Goal: Task Accomplishment & Management: Manage account settings

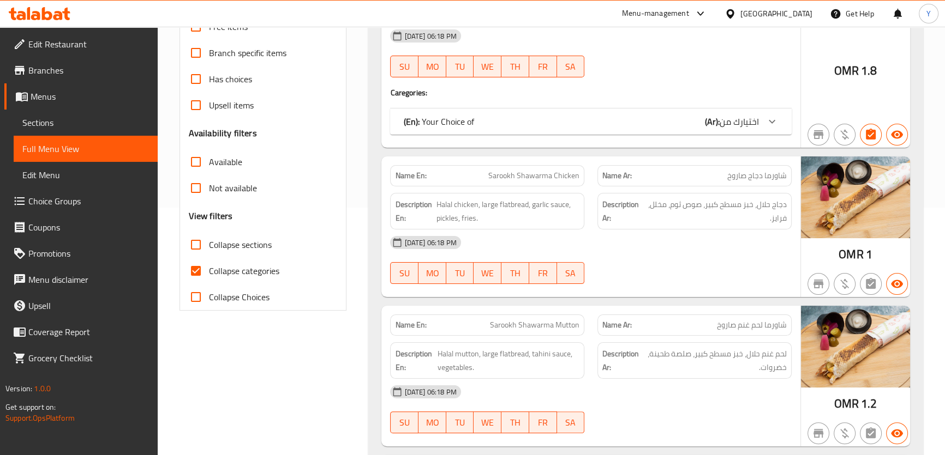
scroll to position [248, 0]
click at [224, 264] on span "Collapse categories" at bounding box center [244, 270] width 70 height 13
click at [209, 263] on input "Collapse categories" at bounding box center [196, 271] width 26 height 26
checkbox input "false"
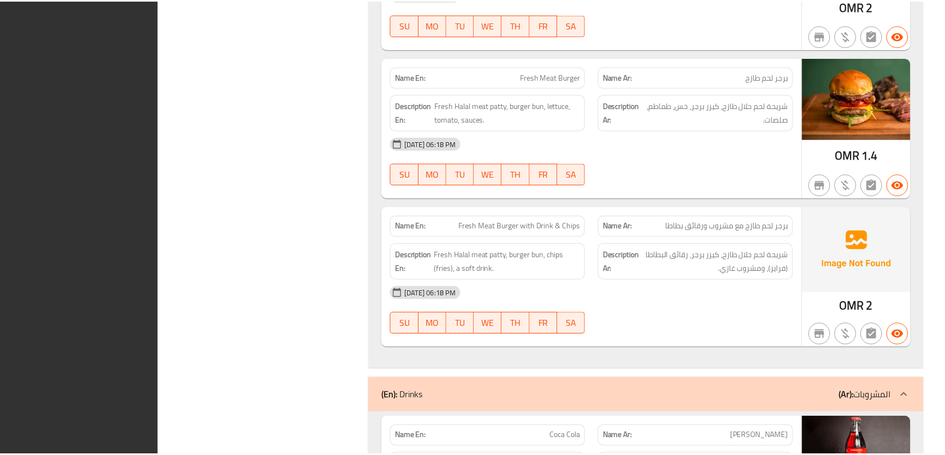
scroll to position [13679, 0]
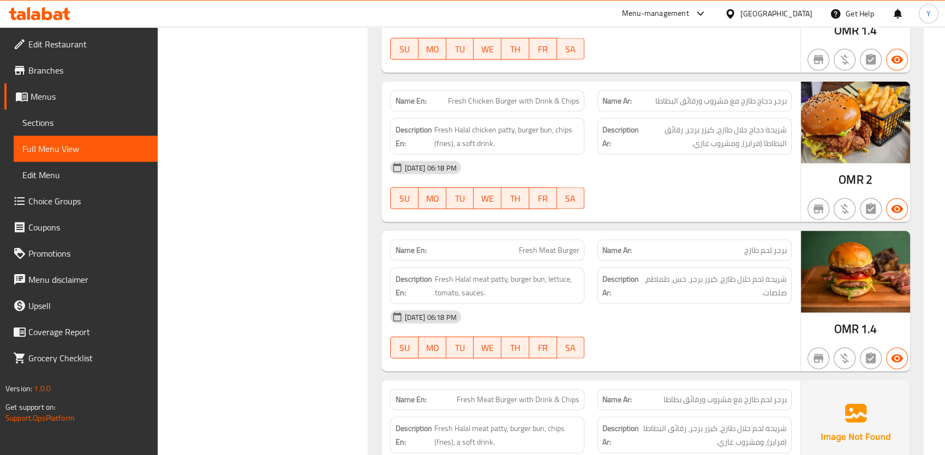
drag, startPoint x: 690, startPoint y: 28, endPoint x: 770, endPoint y: -60, distance: 118.5
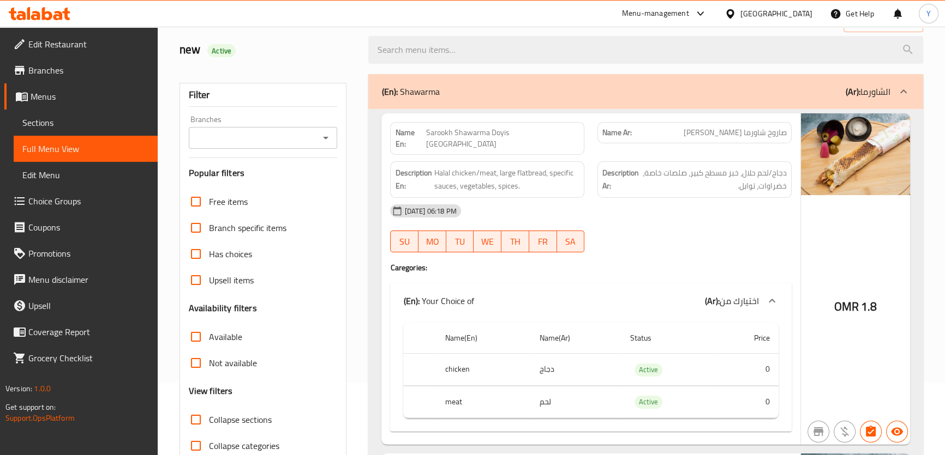
scroll to position [0, 0]
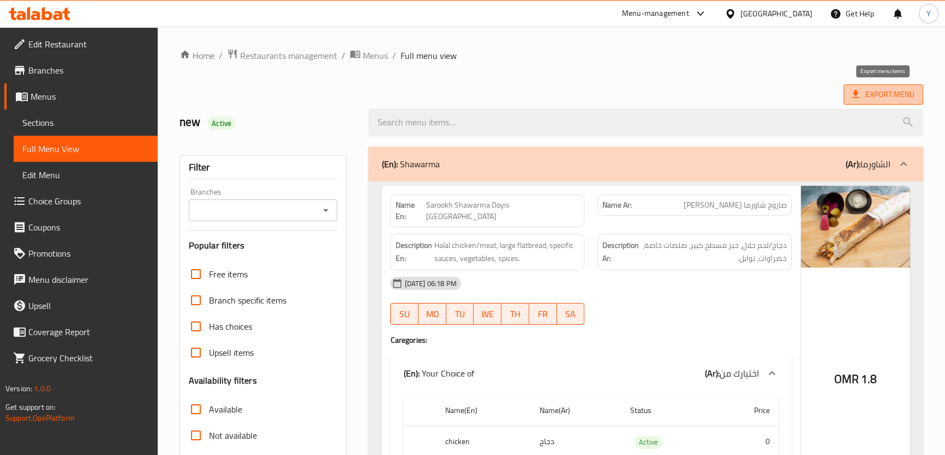
click at [853, 95] on icon at bounding box center [855, 94] width 11 height 11
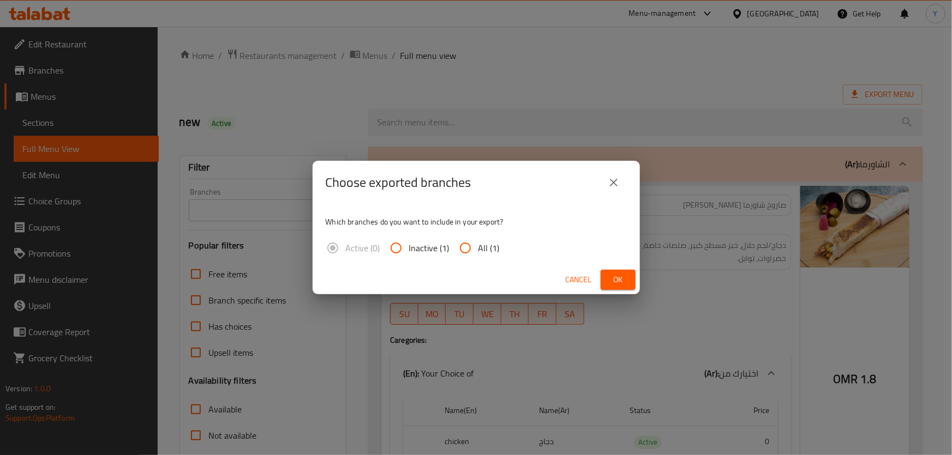
click at [607, 283] on button "Ok" at bounding box center [617, 280] width 35 height 20
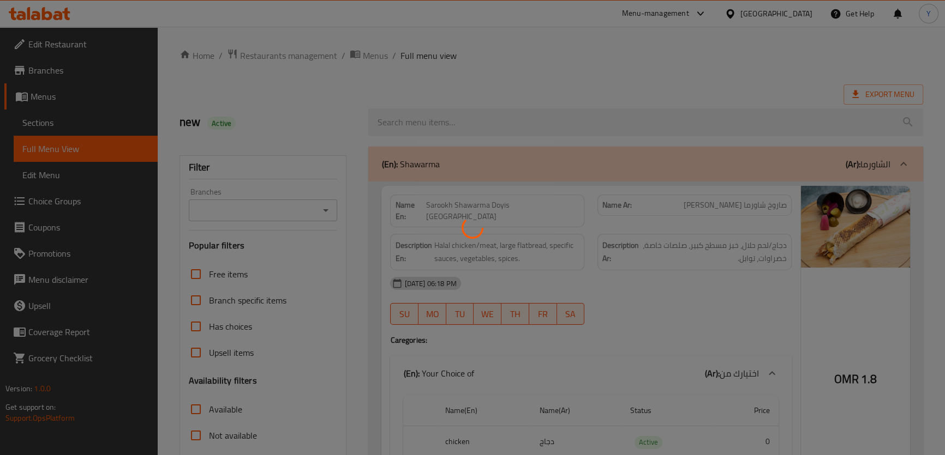
click at [781, 60] on div at bounding box center [472, 227] width 945 height 455
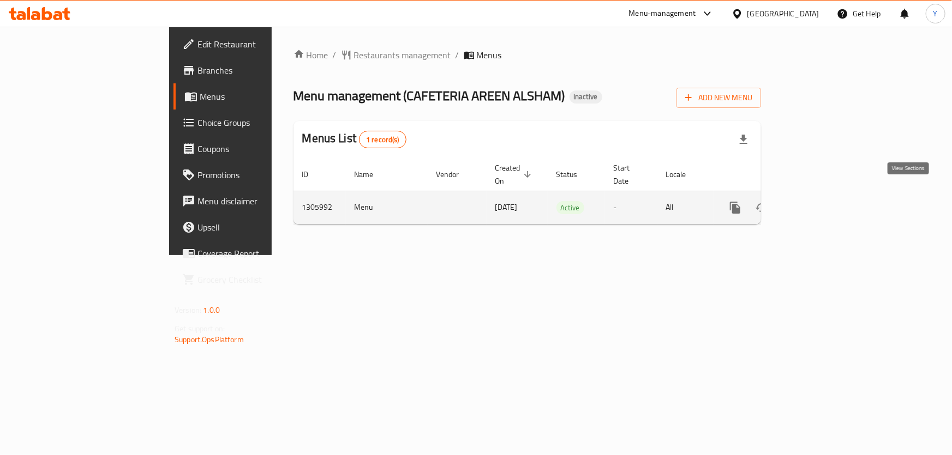
click at [819, 203] on icon "enhanced table" at bounding box center [814, 208] width 10 height 10
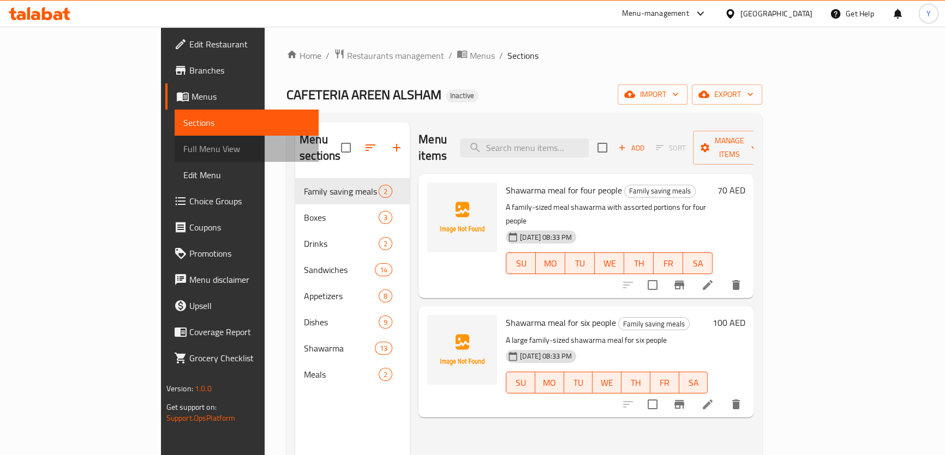
click at [183, 149] on span "Full Menu View" at bounding box center [246, 148] width 127 height 13
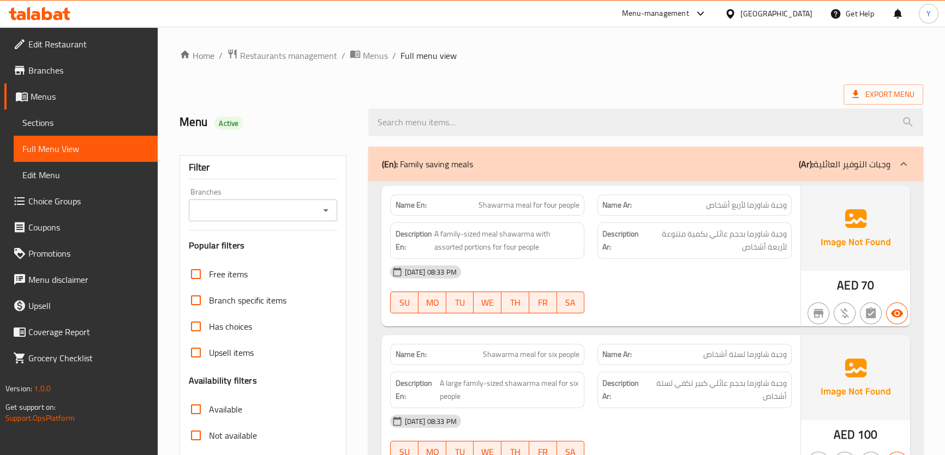
scroll to position [198, 0]
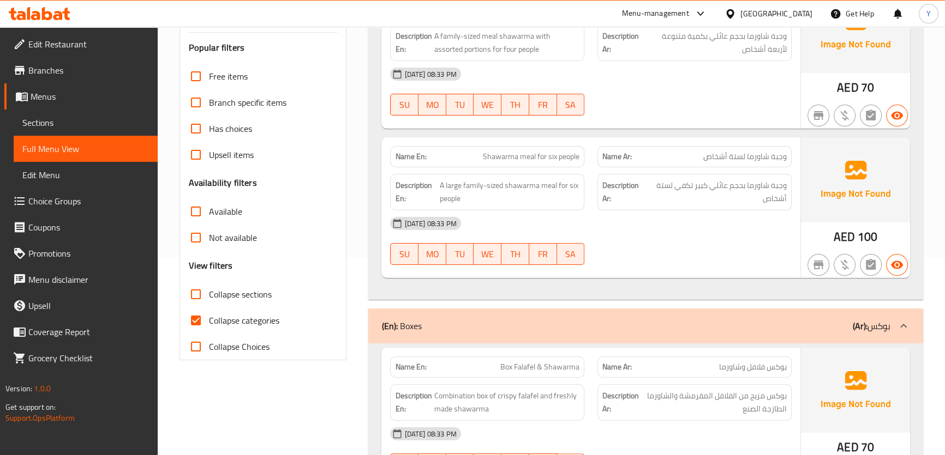
click at [229, 292] on span "Collapse sections" at bounding box center [240, 294] width 63 height 13
click at [209, 292] on input "Collapse sections" at bounding box center [196, 294] width 26 height 26
checkbox input "true"
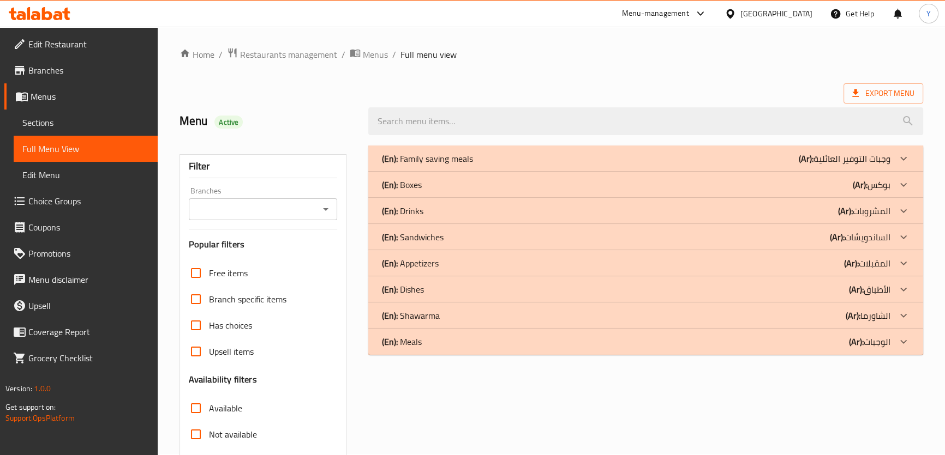
scroll to position [0, 0]
click at [553, 158] on div "(En): Family saving meals (Ar): وجبات التوفير العائلية" at bounding box center [635, 159] width 508 height 13
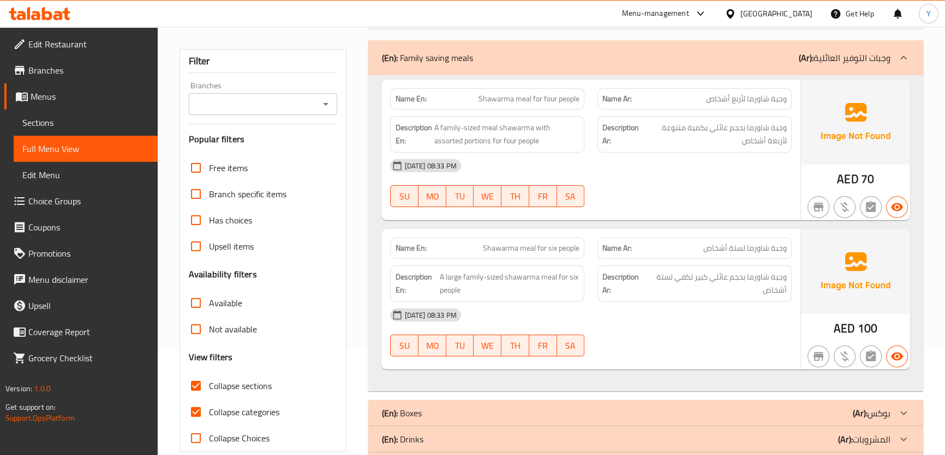
scroll to position [248, 0]
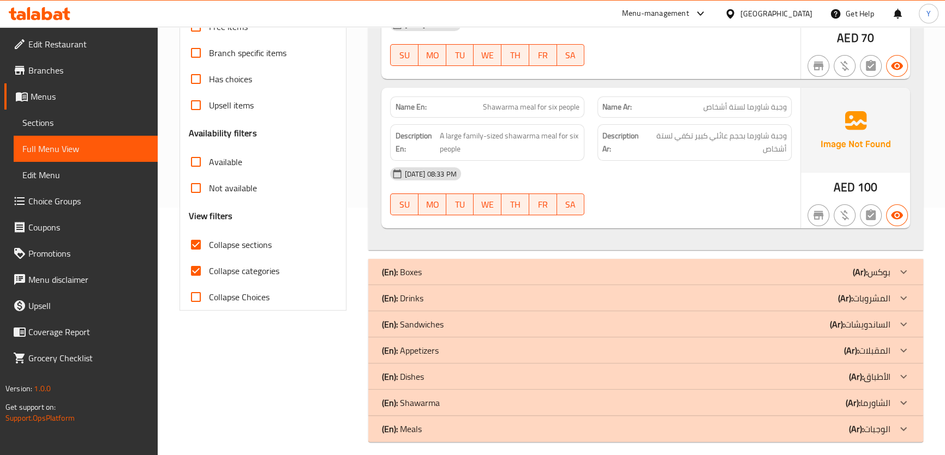
click at [230, 271] on span "Collapse categories" at bounding box center [244, 270] width 70 height 13
click at [209, 271] on input "Collapse categories" at bounding box center [196, 271] width 26 height 26
checkbox input "false"
click at [237, 251] on span "Collapse sections" at bounding box center [240, 244] width 63 height 13
click at [209, 251] on input "Collapse sections" at bounding box center [196, 245] width 26 height 26
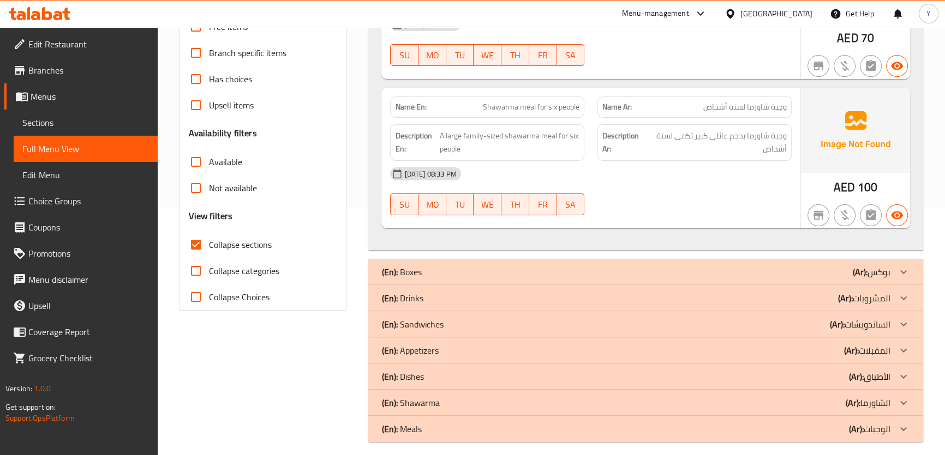
checkbox input "false"
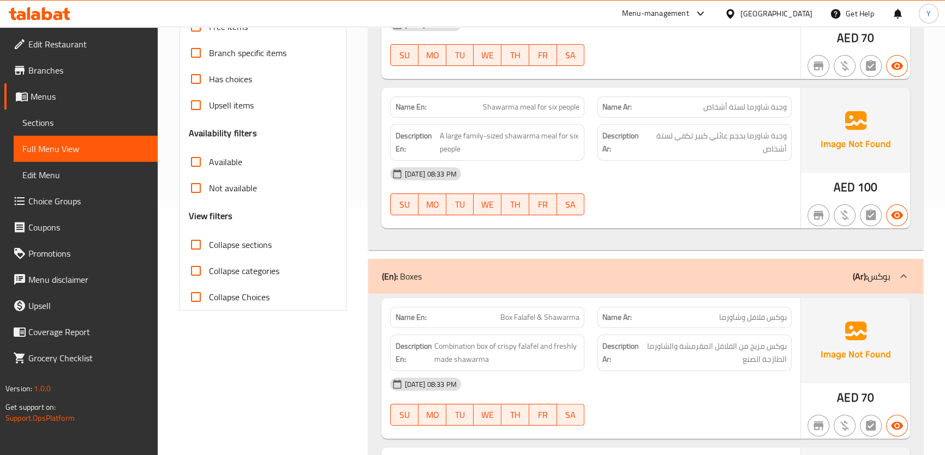
scroll to position [0, 0]
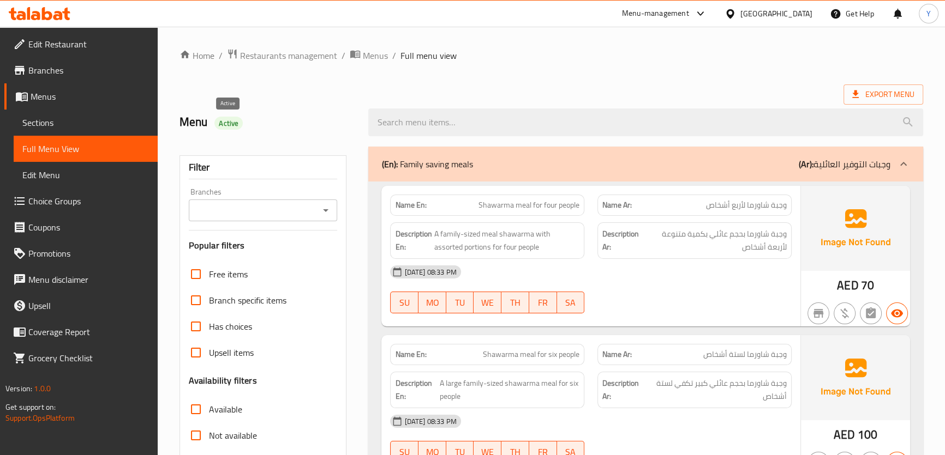
click at [230, 127] on span "Active" at bounding box center [228, 123] width 28 height 10
copy span "Active"
click at [810, 291] on div "AED 70" at bounding box center [855, 256] width 109 height 141
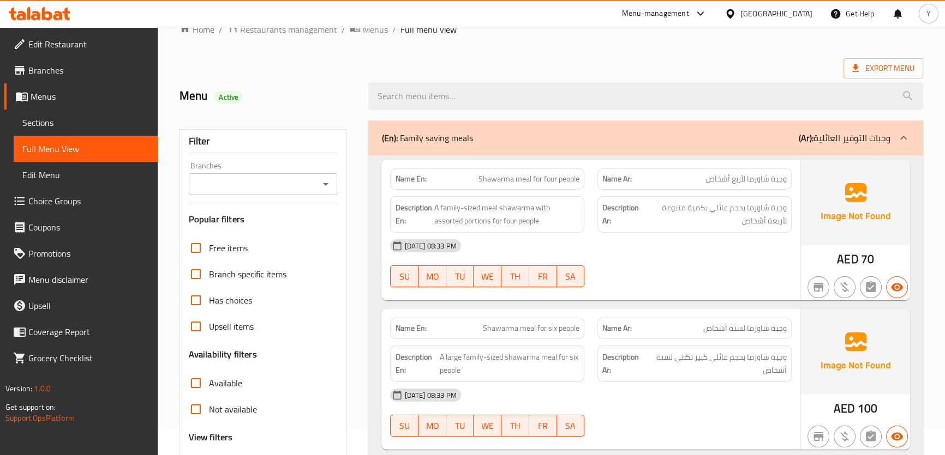
scroll to position [49, 0]
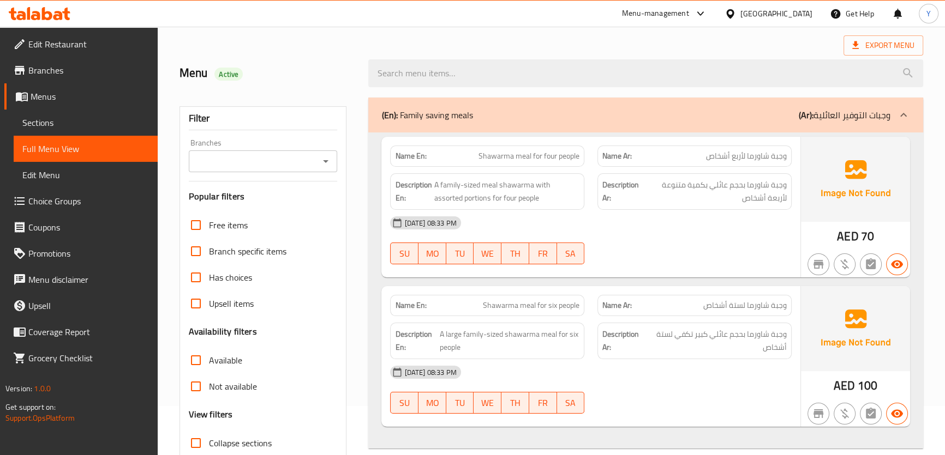
click at [756, 396] on div "16-08-2025 08:33 PM SU MO TU WE TH FR SA" at bounding box center [590, 389] width 414 height 61
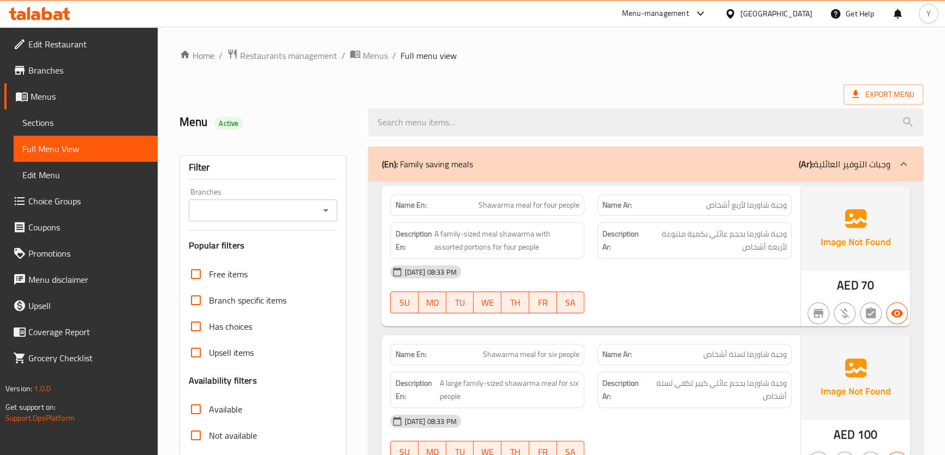
scroll to position [347, 0]
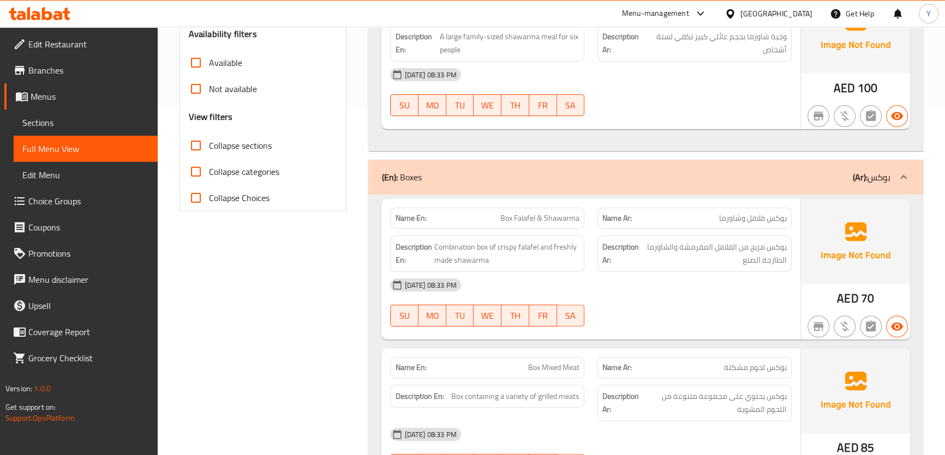
drag, startPoint x: 656, startPoint y: 244, endPoint x: 660, endPoint y: 255, distance: 11.7
click at [660, 255] on span "بوكس مزيج من الفلافل المقرمشة والشاورما الطازجة الصنع" at bounding box center [713, 254] width 145 height 27
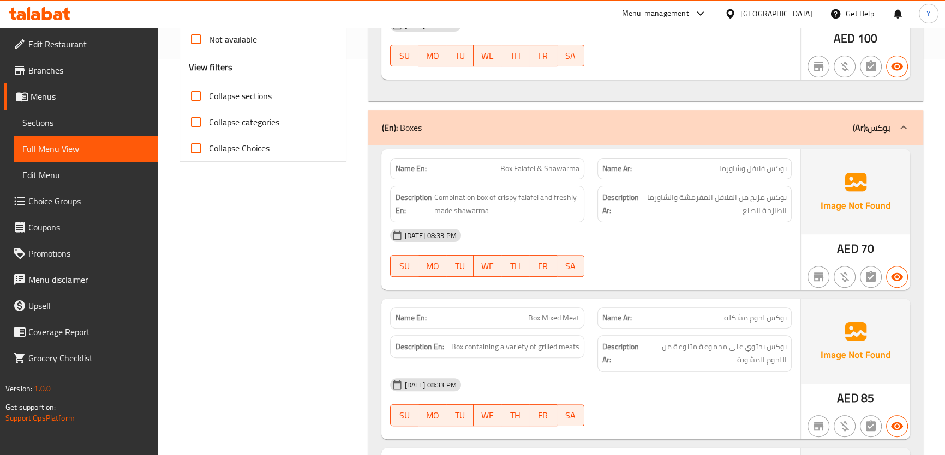
copy span "Box Mixed Meat"
type button "0"
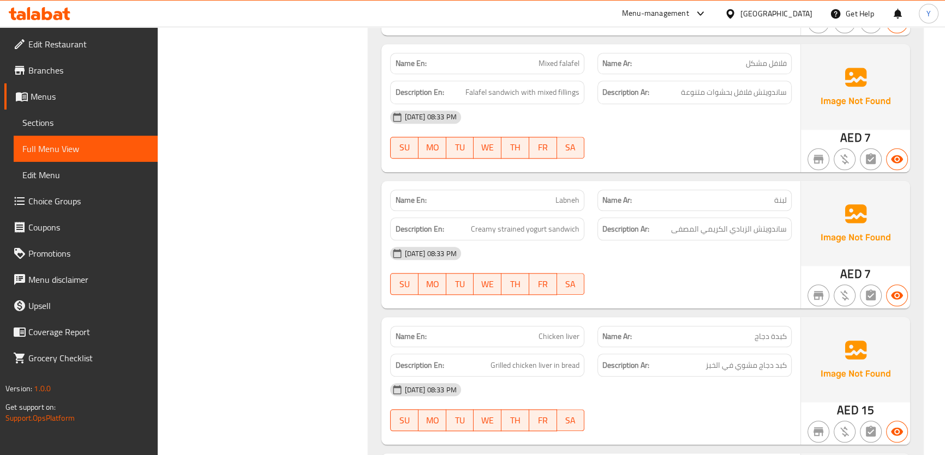
scroll to position [1741, 0]
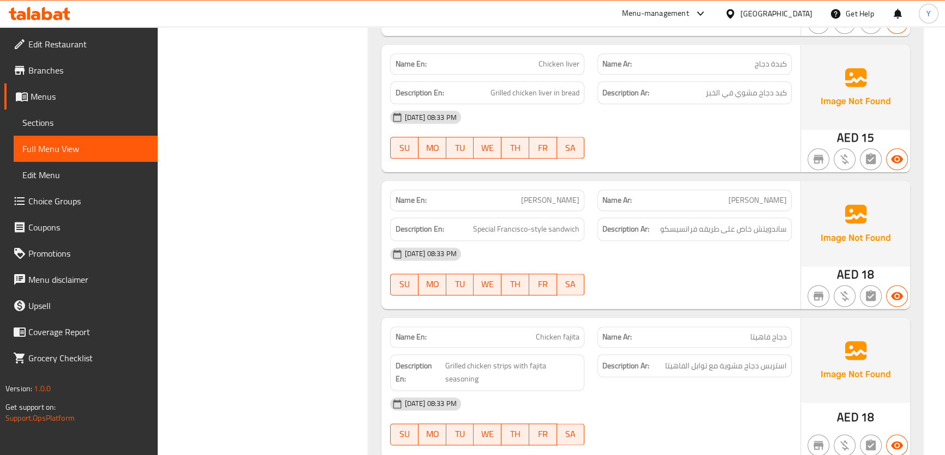
click at [566, 207] on div "Name En: Francisco" at bounding box center [487, 200] width 194 height 21
copy span "[PERSON_NAME]"
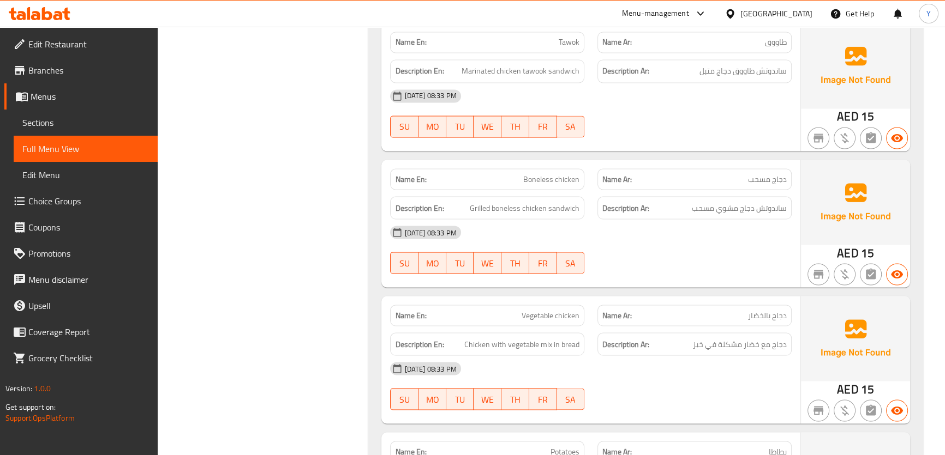
scroll to position [2523, 0]
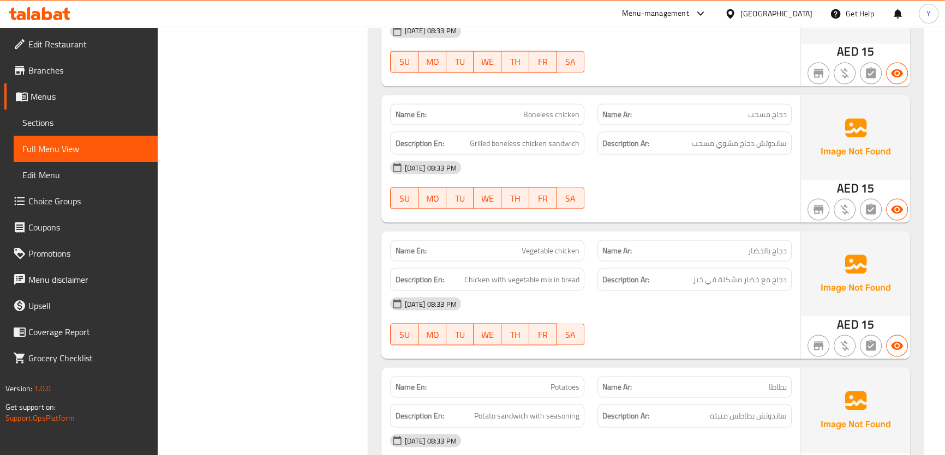
click at [566, 398] on div "Description En: Potato sandwich with seasoning" at bounding box center [486, 416] width 207 height 37
click at [572, 370] on div "Name En: Potatoes" at bounding box center [486, 387] width 207 height 34
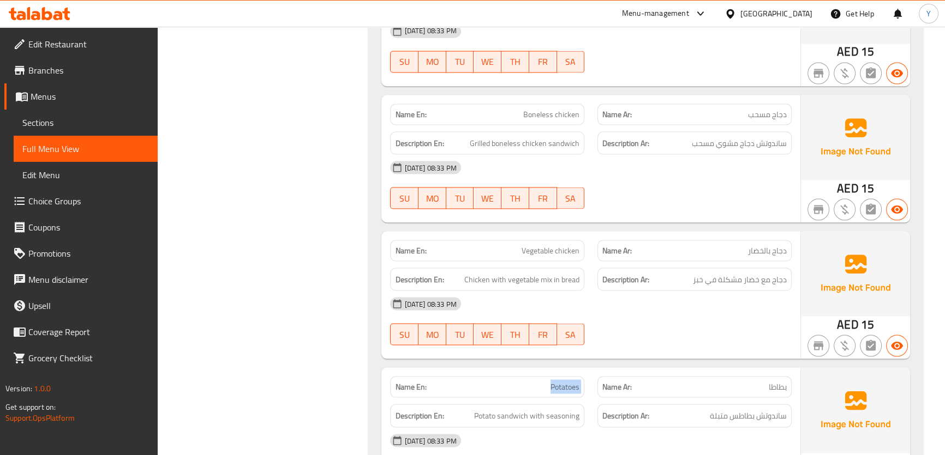
click at [572, 370] on div "Name En: Potatoes" at bounding box center [486, 387] width 207 height 34
copy span "Potatoes"
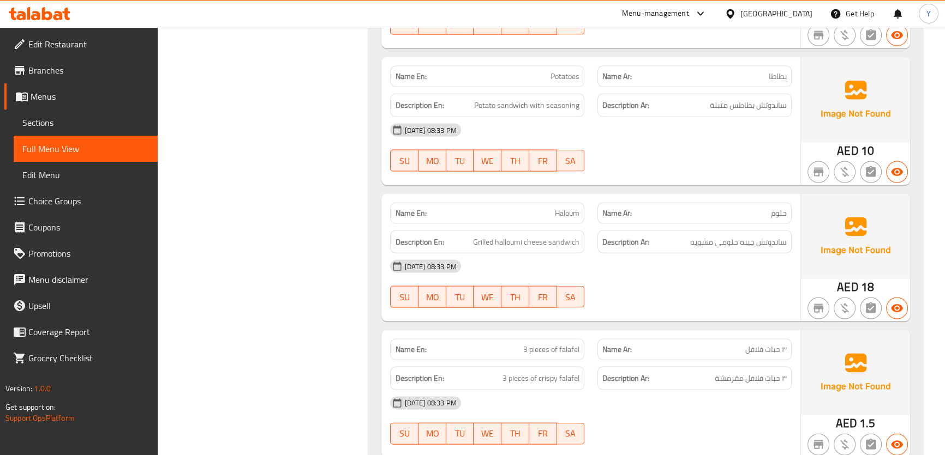
scroll to position [2883, 0]
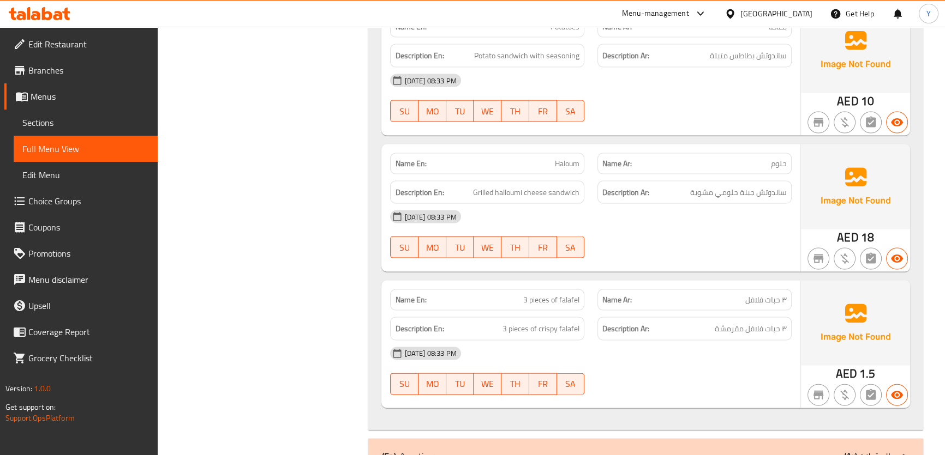
click at [563, 283] on div "Name En: 3 pieces of falafel" at bounding box center [486, 300] width 207 height 34
copy span "3 pieces of falafel"
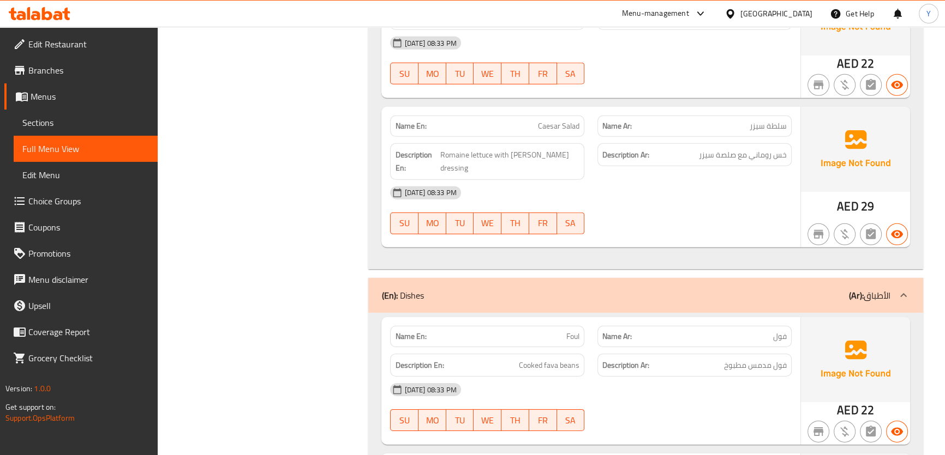
scroll to position [4353, 0]
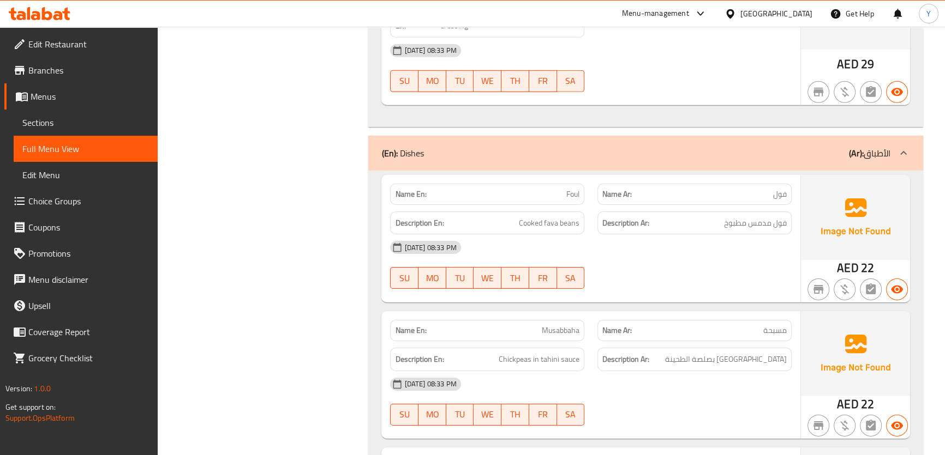
drag, startPoint x: 556, startPoint y: 296, endPoint x: 518, endPoint y: 329, distance: 50.3
click at [518, 353] on span "Chickpeas in tahini sauce" at bounding box center [538, 360] width 81 height 14
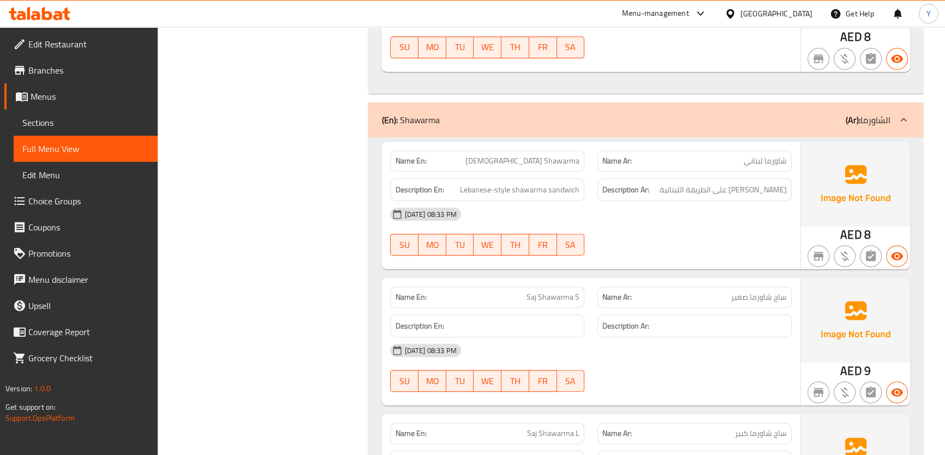
scroll to position [5773, 0]
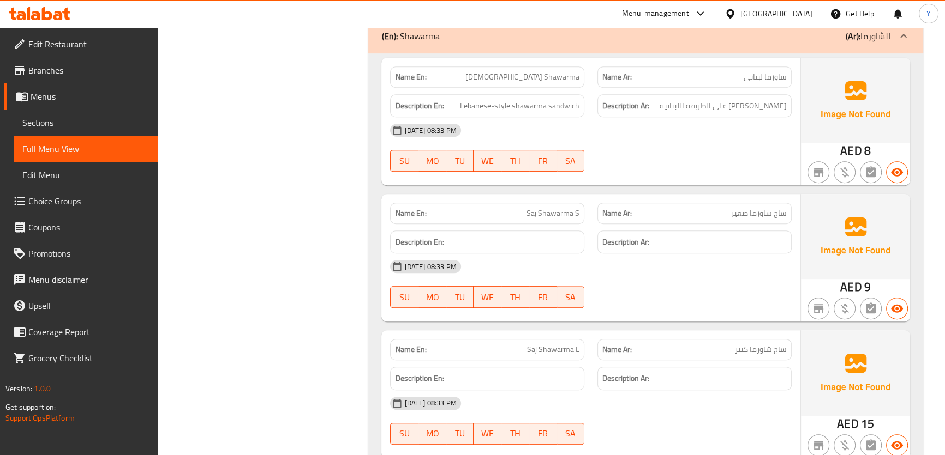
copy span "Saj Shawarma S"
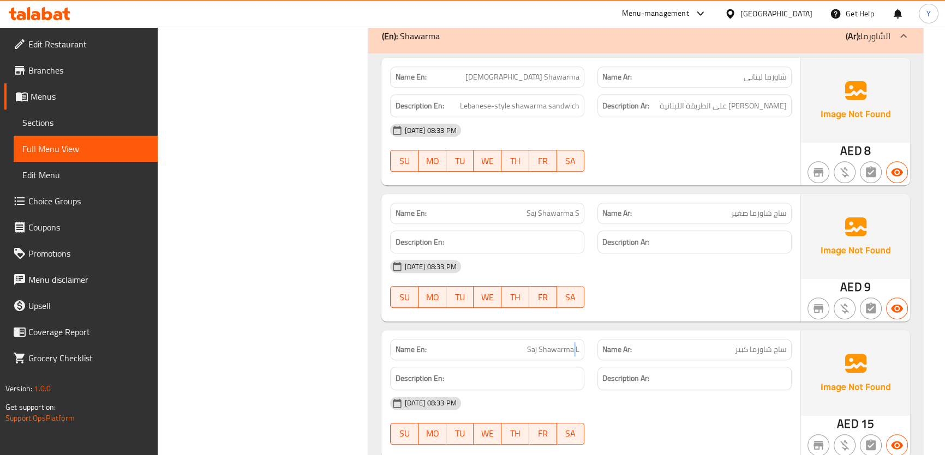
copy span "Saj Shawarma L"
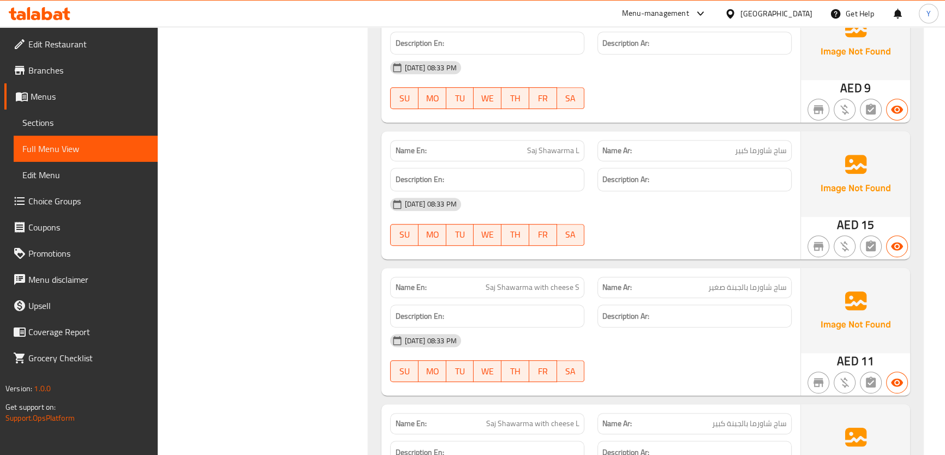
scroll to position [6021, 0]
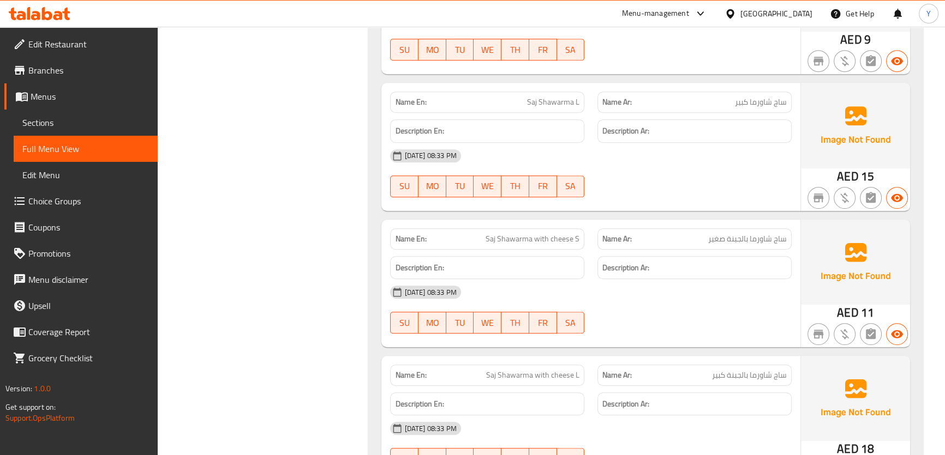
copy span "Saj Shawarma with cheese S"
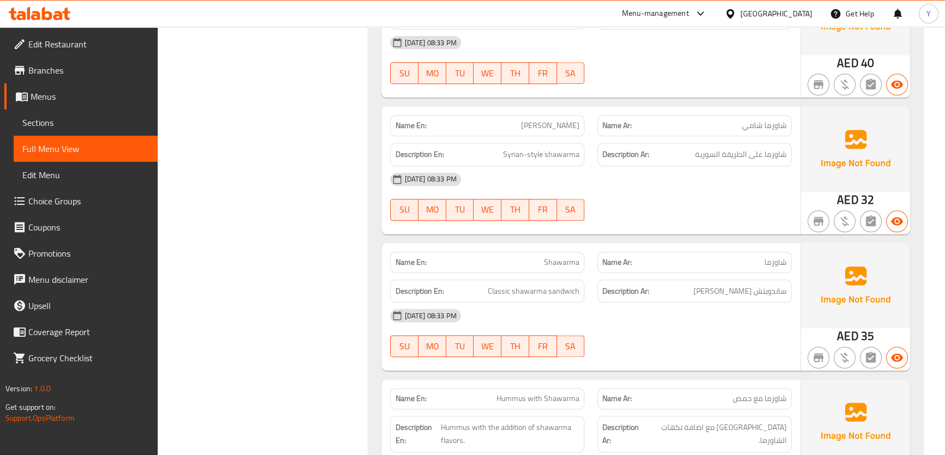
scroll to position [6864, 0]
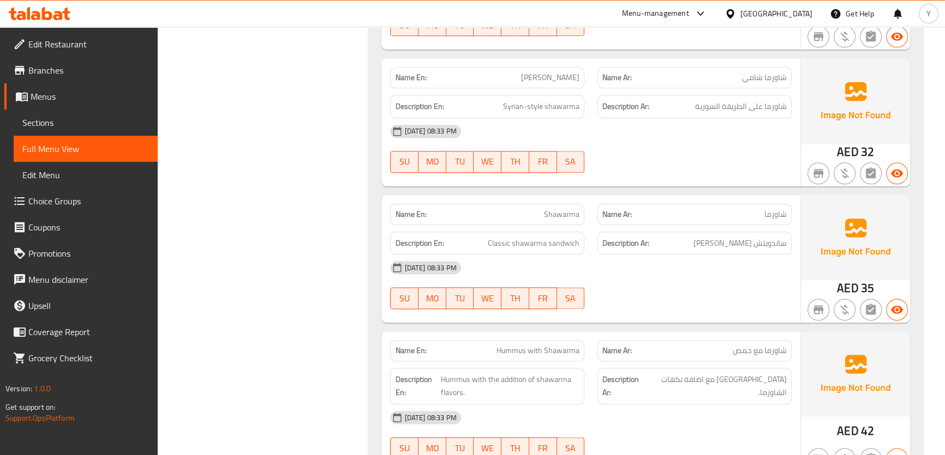
copy span "Hummus with Shawarma"
type button "0"
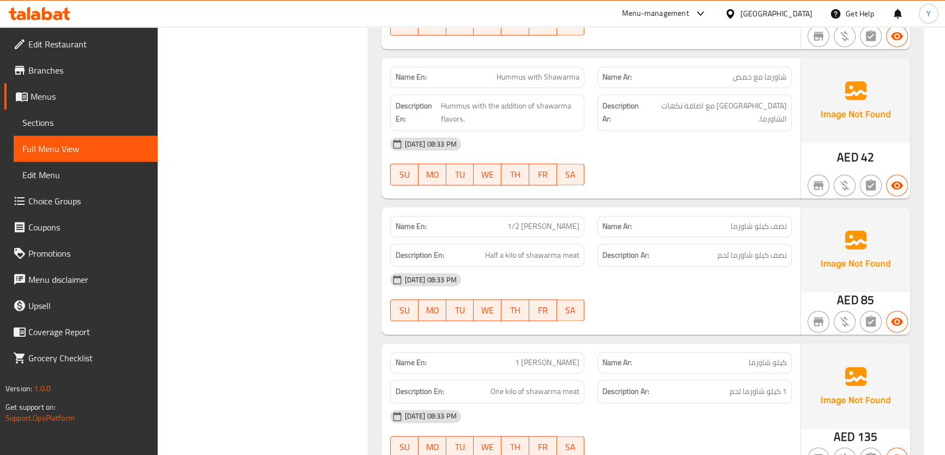
scroll to position [7472, 0]
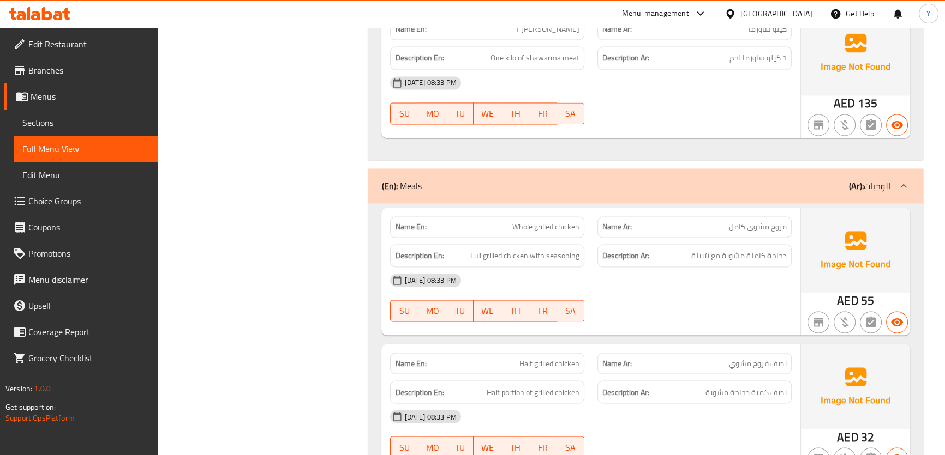
copy span "Half grilled chicken"
type button "0"
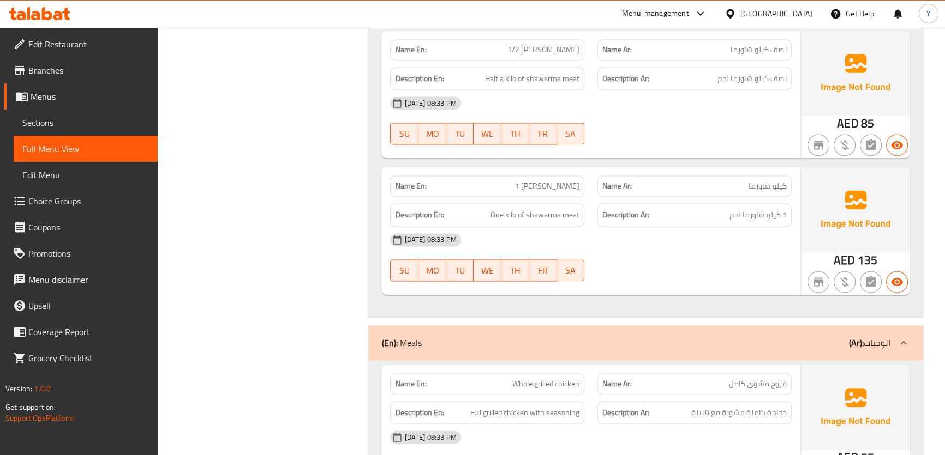
scroll to position [7207, 0]
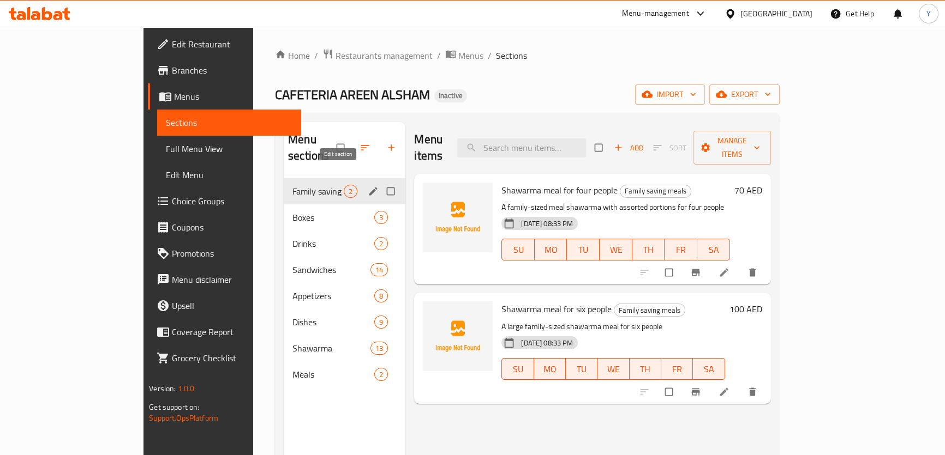
click at [368, 186] on icon "edit" at bounding box center [373, 191] width 11 height 11
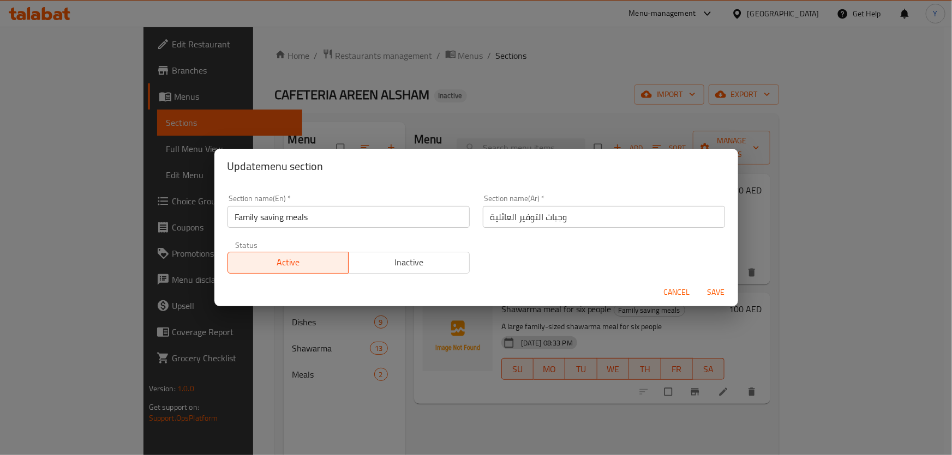
click at [267, 221] on input "Family saving meals" at bounding box center [348, 217] width 242 height 22
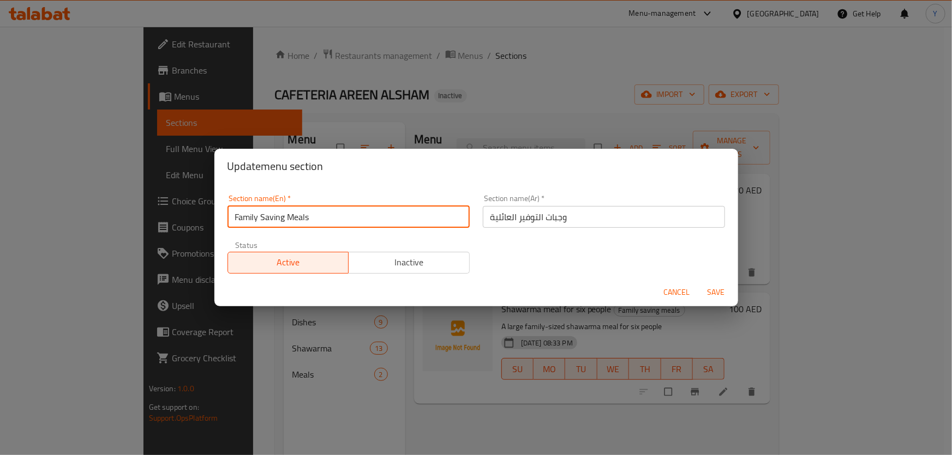
type input "Family Saving Meals"
click at [699, 282] on button "Save" at bounding box center [716, 292] width 35 height 20
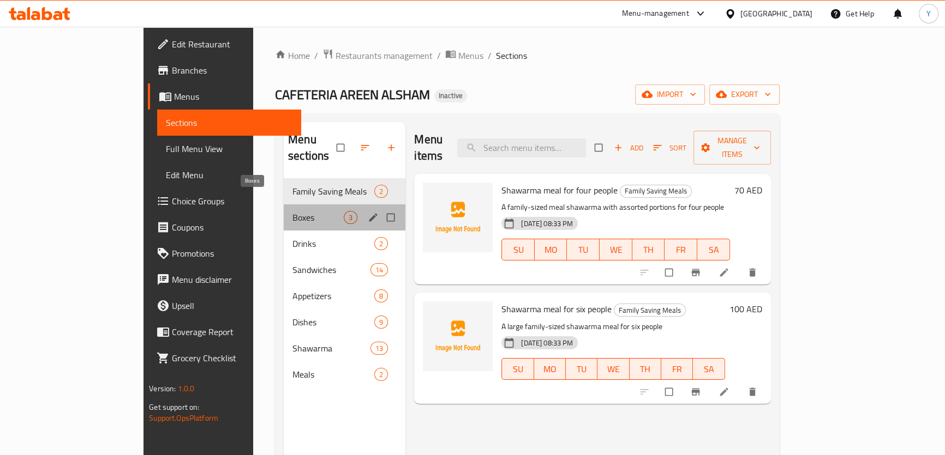
click at [292, 211] on span "Boxes" at bounding box center [317, 217] width 51 height 13
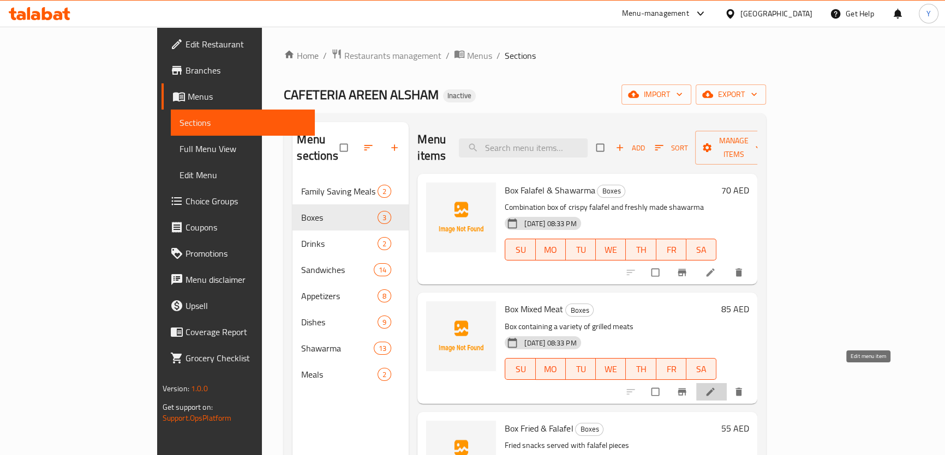
click at [716, 387] on icon at bounding box center [710, 392] width 11 height 11
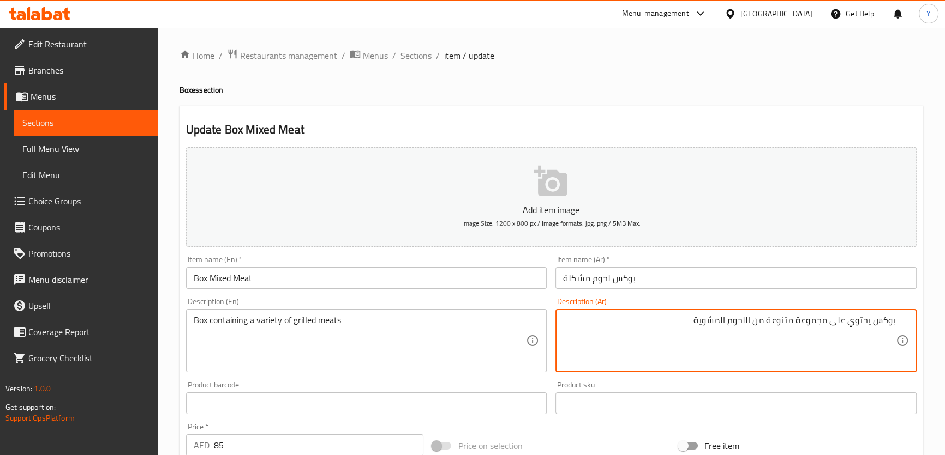
click at [799, 320] on textarea "بوكس يحتوي على مجموعة متنوعة من اللحوم المشوية" at bounding box center [729, 341] width 333 height 52
drag, startPoint x: 799, startPoint y: 320, endPoint x: 776, endPoint y: 317, distance: 23.6
click at [776, 317] on textarea "بوكس يحتوي على مجموعة متنوعة من اللحوم المشوية" at bounding box center [729, 341] width 333 height 52
type textarea "بوكس يحتوي على تنوع من اللحوم المشوية"
click at [698, 125] on h2 "Update Box Mixed Meat" at bounding box center [551, 130] width 730 height 16
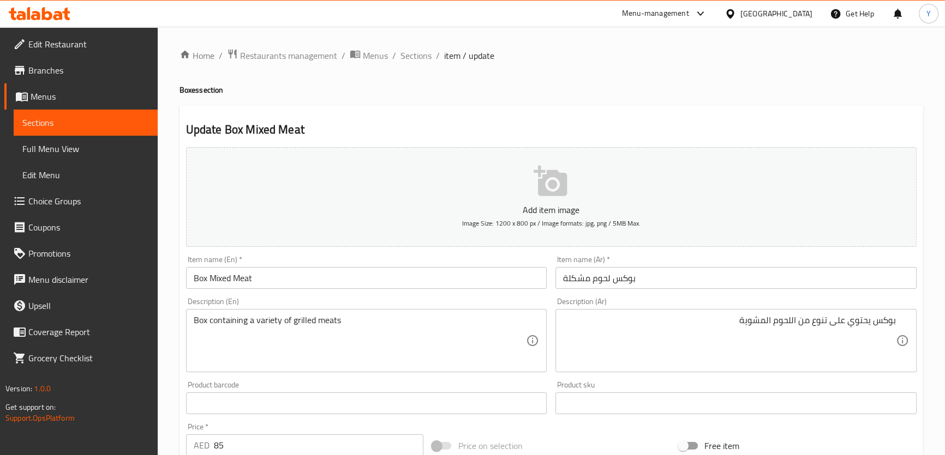
scroll to position [314, 0]
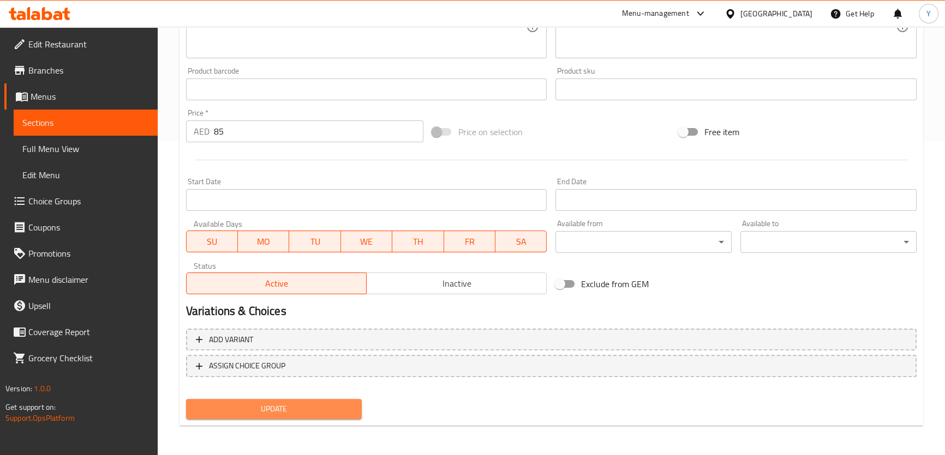
click at [338, 405] on span "Update" at bounding box center [274, 409] width 159 height 14
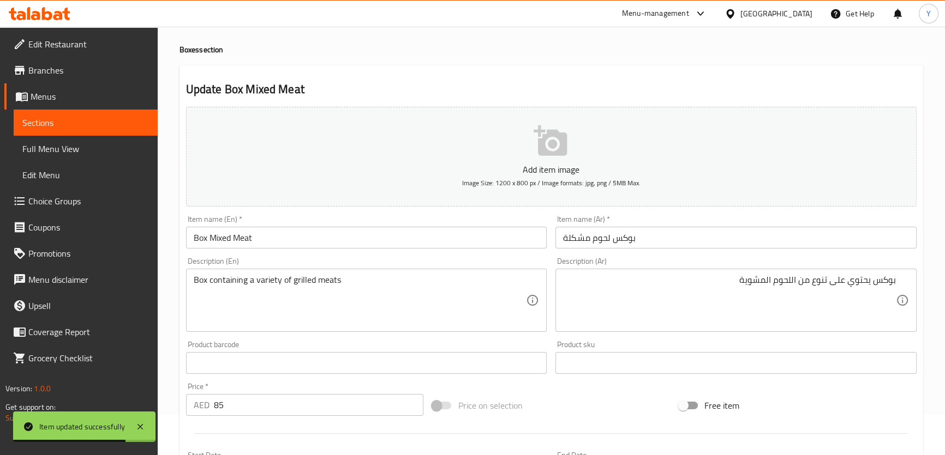
scroll to position [0, 0]
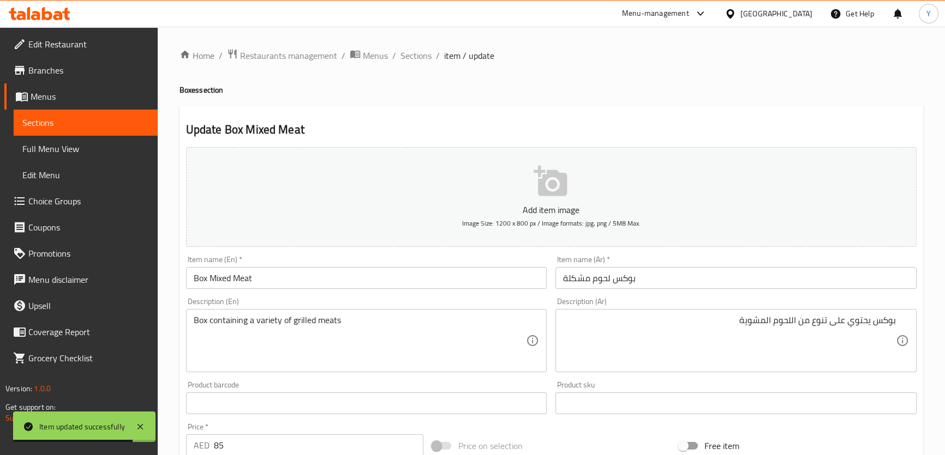
click at [423, 44] on div "Home / Restaurants management / Menus / Sections / item / update Boxes section …" at bounding box center [551, 399] width 787 height 744
click at [420, 59] on span "Sections" at bounding box center [415, 55] width 31 height 13
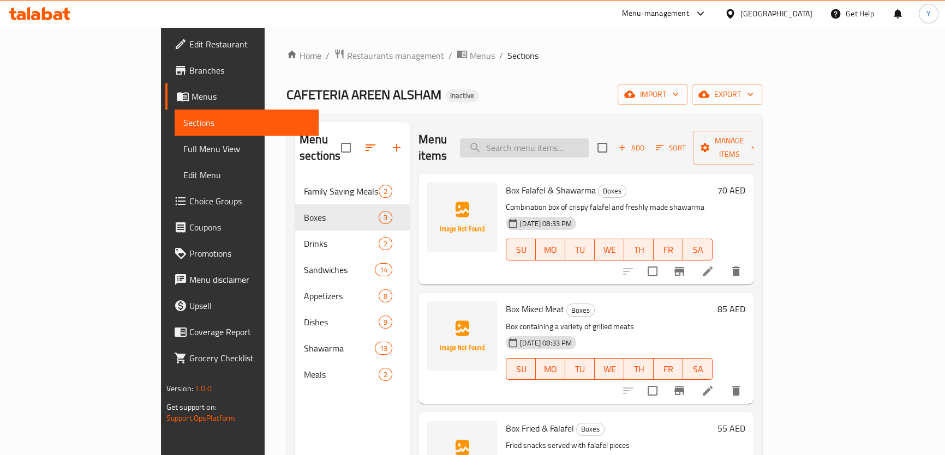
click at [567, 139] on input "search" at bounding box center [524, 148] width 129 height 19
paste input "[PERSON_NAME]"
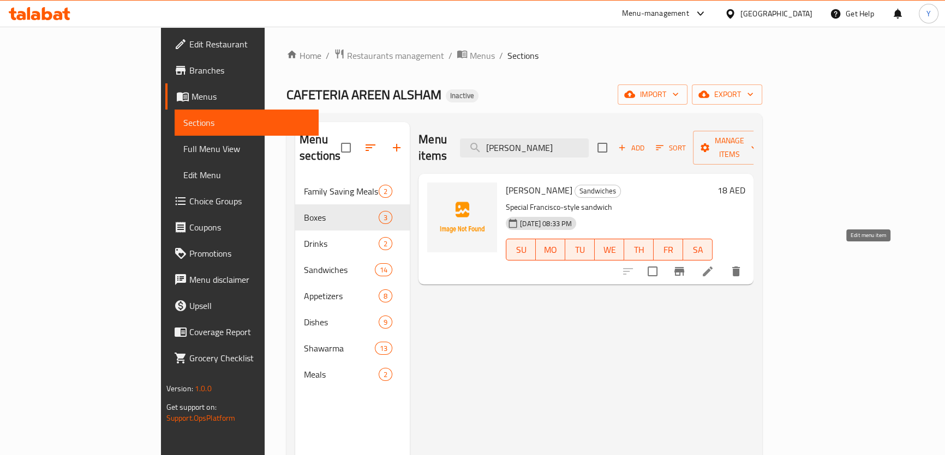
type input "[PERSON_NAME]"
click at [714, 265] on icon at bounding box center [707, 271] width 13 height 13
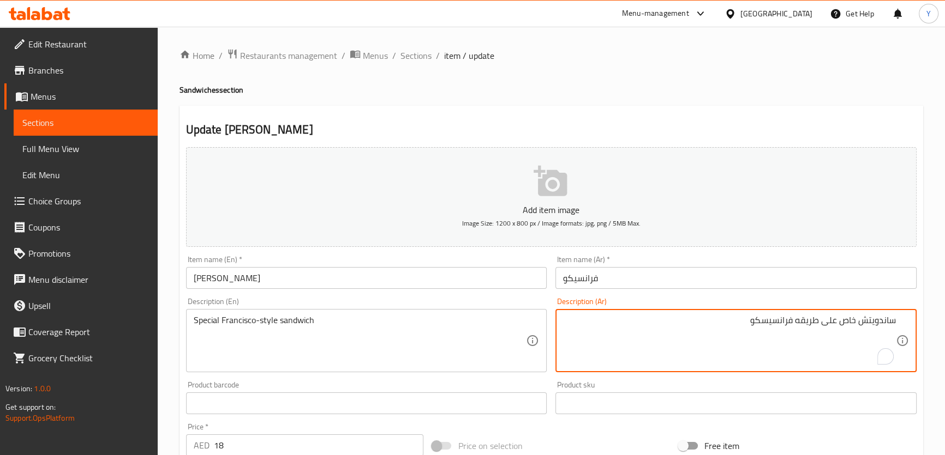
click at [639, 282] on input "فرانسيكو" at bounding box center [735, 278] width 361 height 22
click at [843, 316] on textarea "ساندويتش خاص على طريقه فرانسيسكو" at bounding box center [729, 341] width 333 height 52
click at [846, 321] on textarea "ساندويتش خاص على طريقه فرانسيسكو" at bounding box center [729, 341] width 333 height 52
type textarea "ساندويتش سبيشيال على طريقه [GEOGRAPHIC_DATA]"
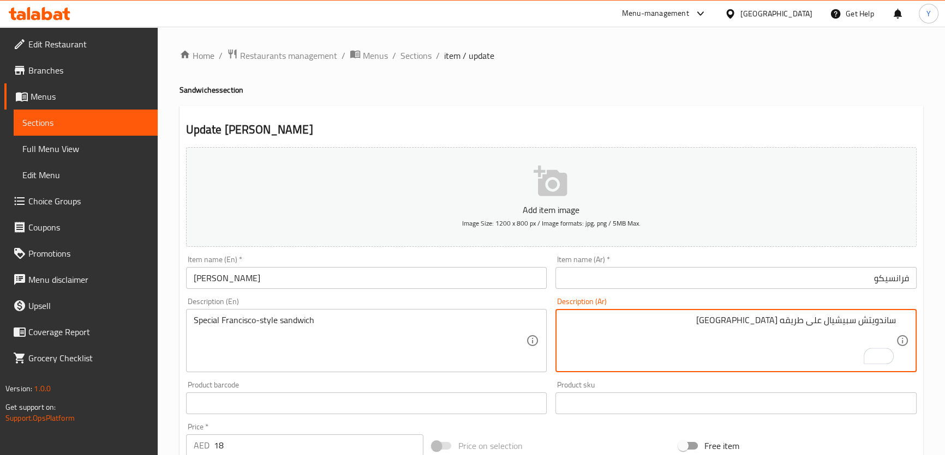
click at [797, 115] on div "Update Francisco Add item image Image Size: 1200 x 800 px / Image formats: jpg,…" at bounding box center [550, 423] width 743 height 635
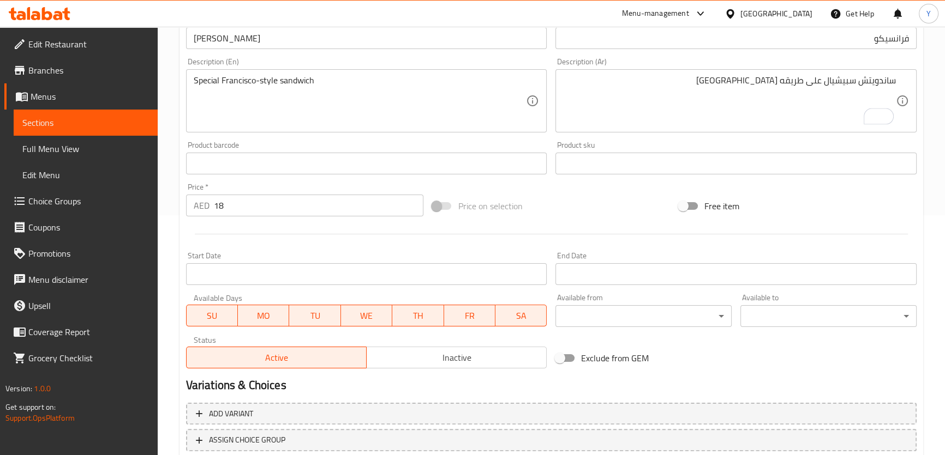
scroll to position [314, 0]
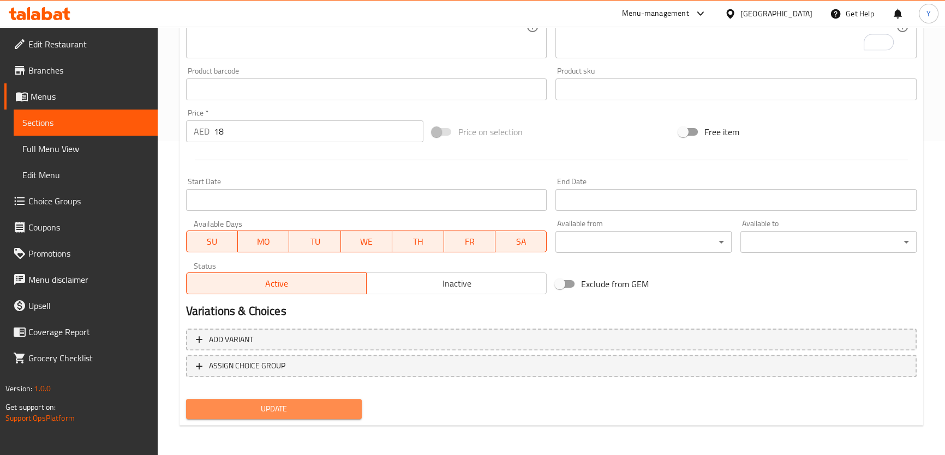
click at [280, 404] on span "Update" at bounding box center [274, 409] width 159 height 14
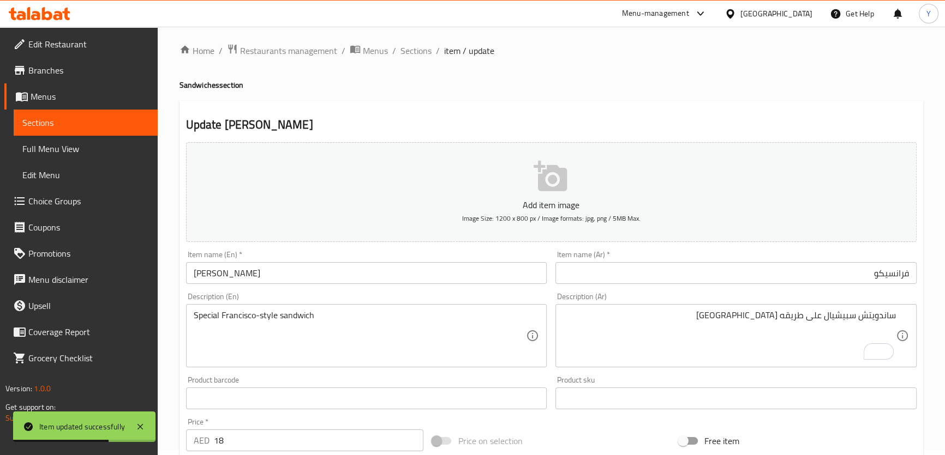
scroll to position [0, 0]
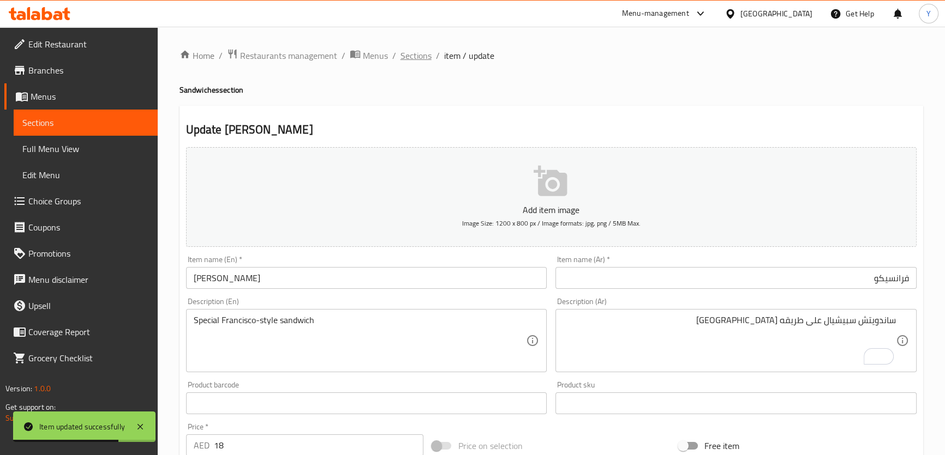
click at [408, 62] on span "Sections" at bounding box center [415, 55] width 31 height 13
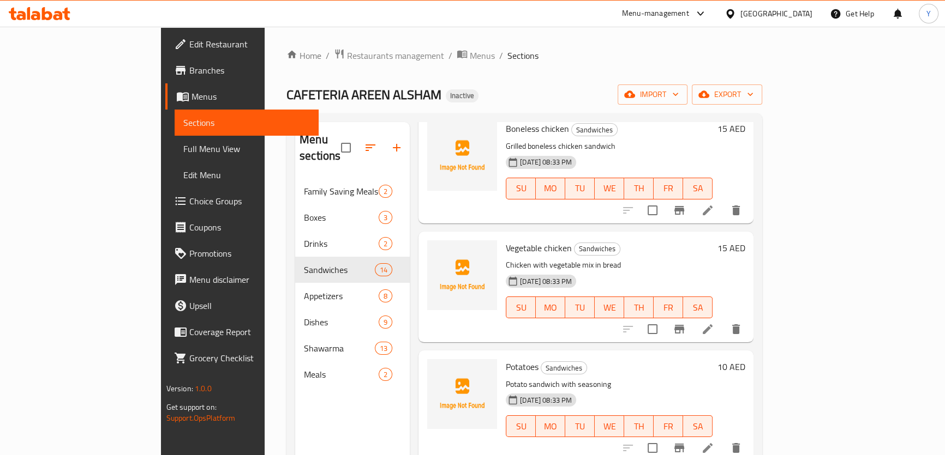
scroll to position [1233, 0]
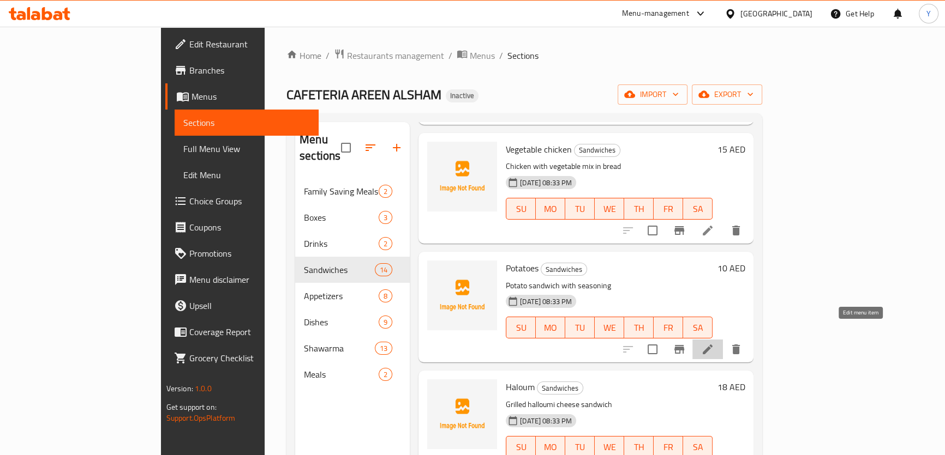
click at [714, 343] on icon at bounding box center [707, 349] width 13 height 13
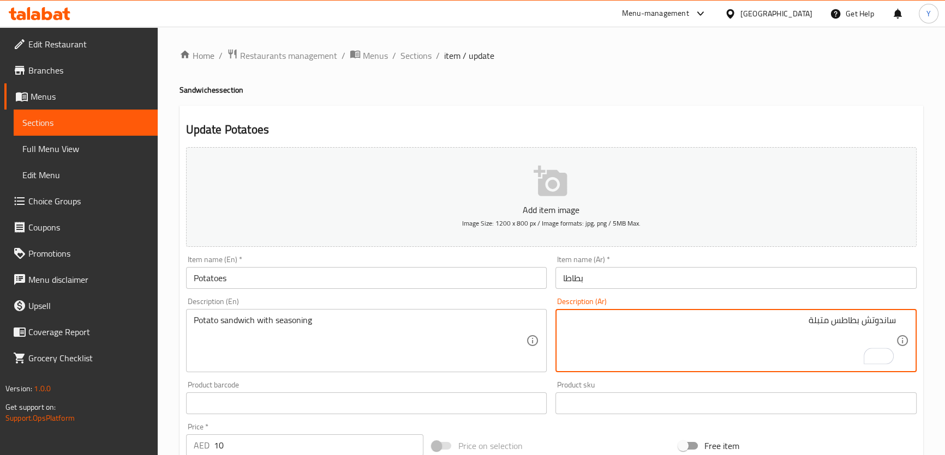
click at [823, 323] on textarea "ساندوتش بطاطس متبلة" at bounding box center [729, 341] width 333 height 52
type textarea "ساندوتش بطاطس مع تتبيلة"
click at [780, 99] on div "Home / Restaurants management / Menus / Sections / item / update Sandwiches sec…" at bounding box center [550, 399] width 743 height 700
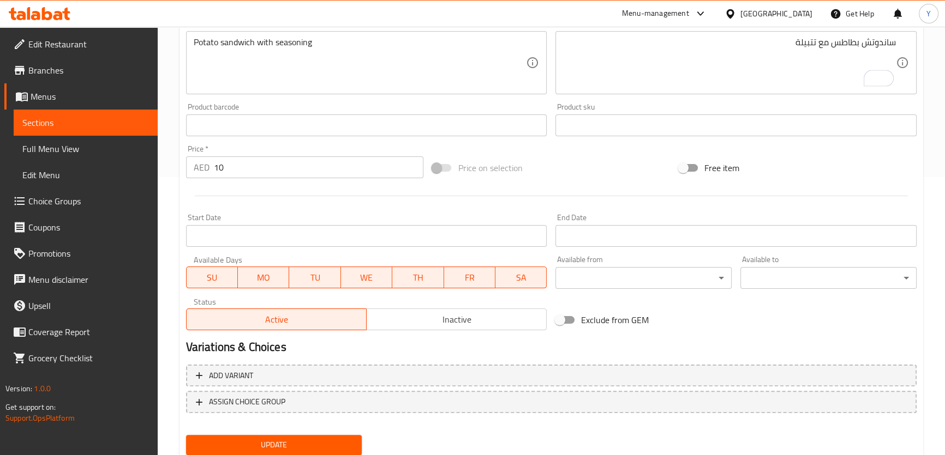
scroll to position [314, 0]
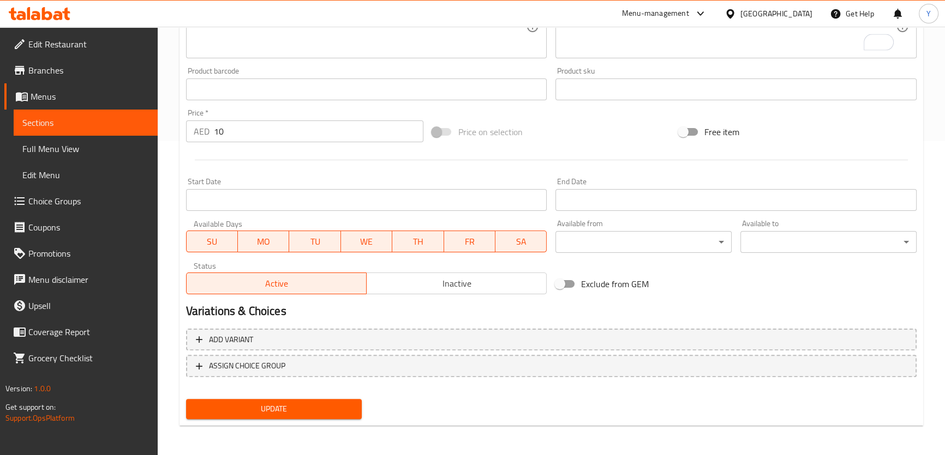
click at [273, 414] on span "Update" at bounding box center [274, 409] width 159 height 14
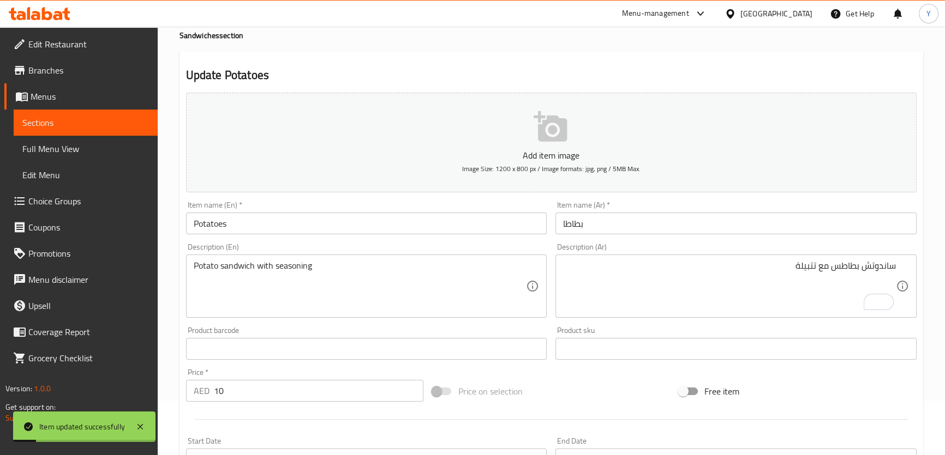
scroll to position [0, 0]
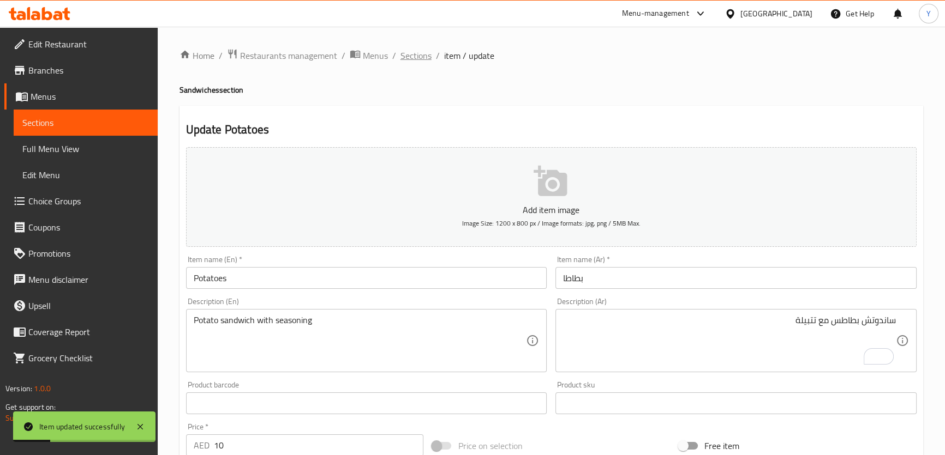
click at [423, 49] on span "Sections" at bounding box center [415, 55] width 31 height 13
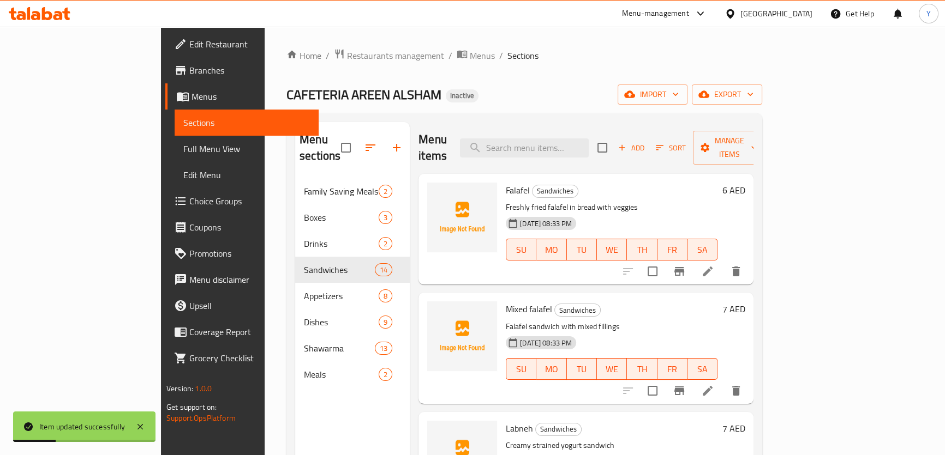
scroll to position [1239, 0]
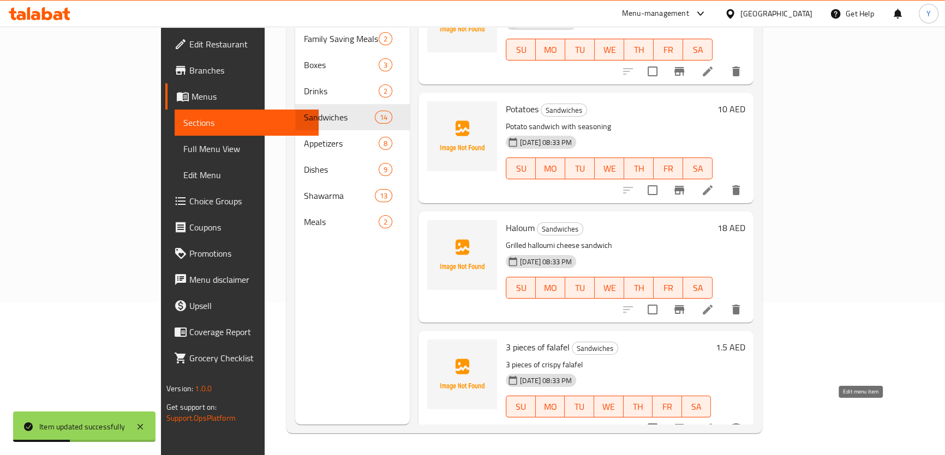
click at [714, 422] on icon at bounding box center [707, 428] width 13 height 13
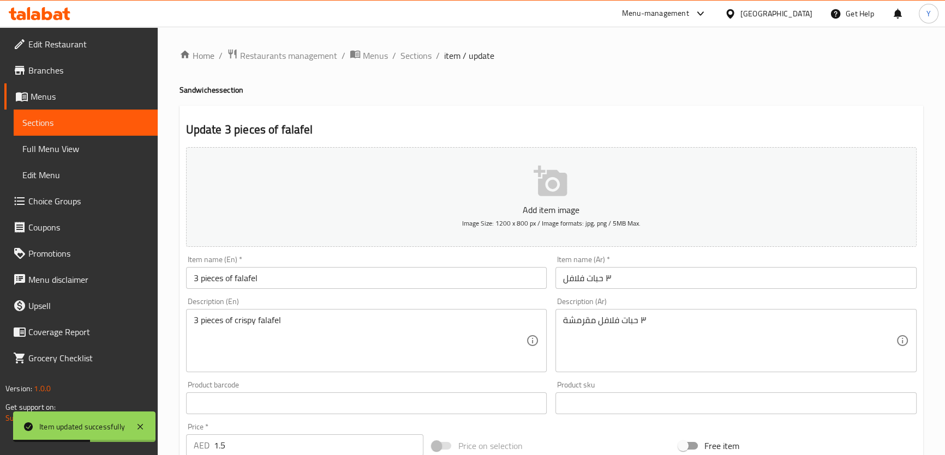
click at [639, 274] on input "٣ حبات فلافل" at bounding box center [735, 278] width 361 height 22
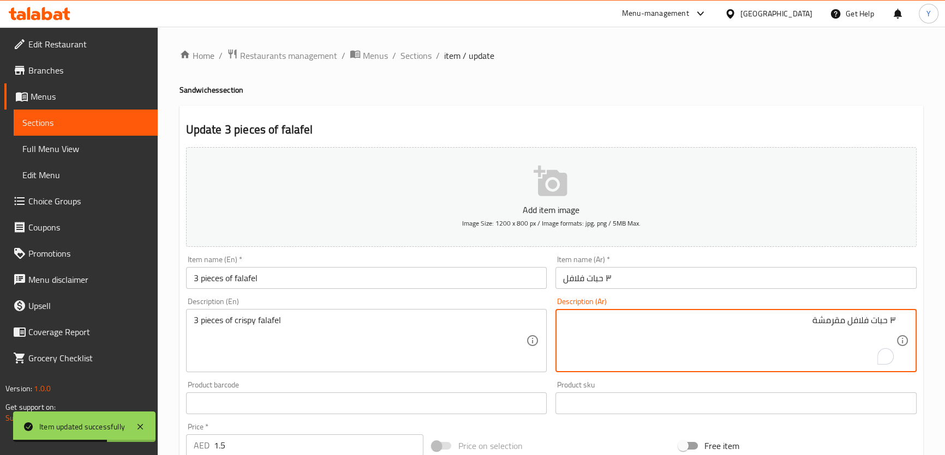
click at [716, 270] on input "٣ حبات فلافل" at bounding box center [735, 278] width 361 height 22
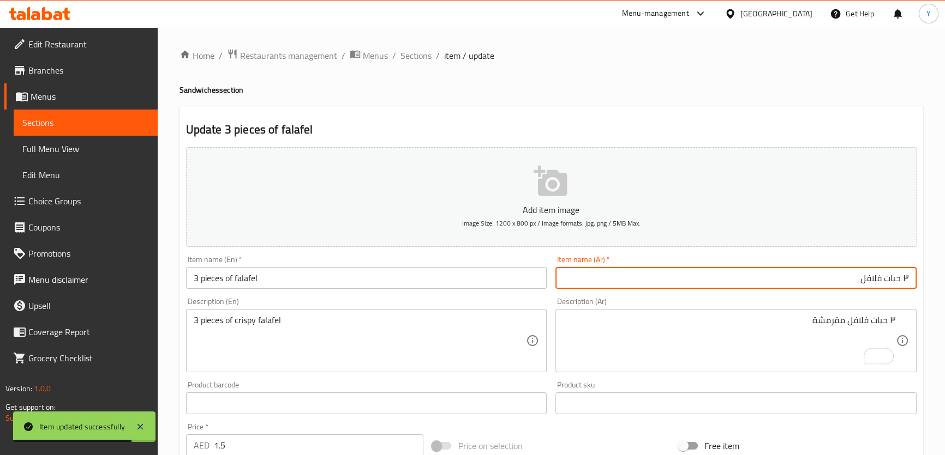
drag, startPoint x: 901, startPoint y: 274, endPoint x: 949, endPoint y: 284, distance: 48.6
click at [916, 278] on div "Item name (Ar)   * ٣ حبات فلافل Item name (Ar) *" at bounding box center [736, 272] width 370 height 42
type input "3 حبات فلافل"
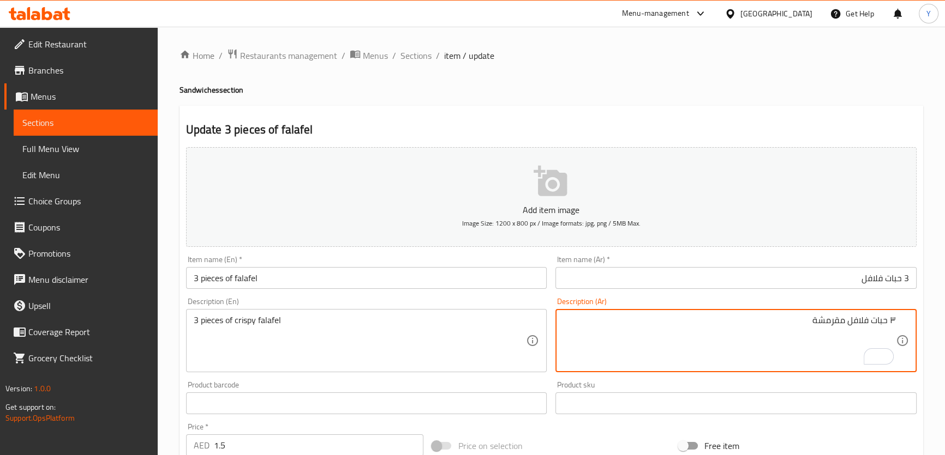
click at [839, 346] on textarea "٣ حبات فلافل مقرمشة" at bounding box center [729, 341] width 333 height 52
drag, startPoint x: 894, startPoint y: 322, endPoint x: 939, endPoint y: 328, distance: 45.2
click at [934, 327] on div "Home / Restaurants management / Menus / Sections / item / update Sandwiches sec…" at bounding box center [551, 399] width 787 height 744
drag, startPoint x: 874, startPoint y: 321, endPoint x: 909, endPoint y: 326, distance: 35.8
click at [875, 321] on textarea "3 حبات فلافل مقرمشة" at bounding box center [729, 341] width 333 height 52
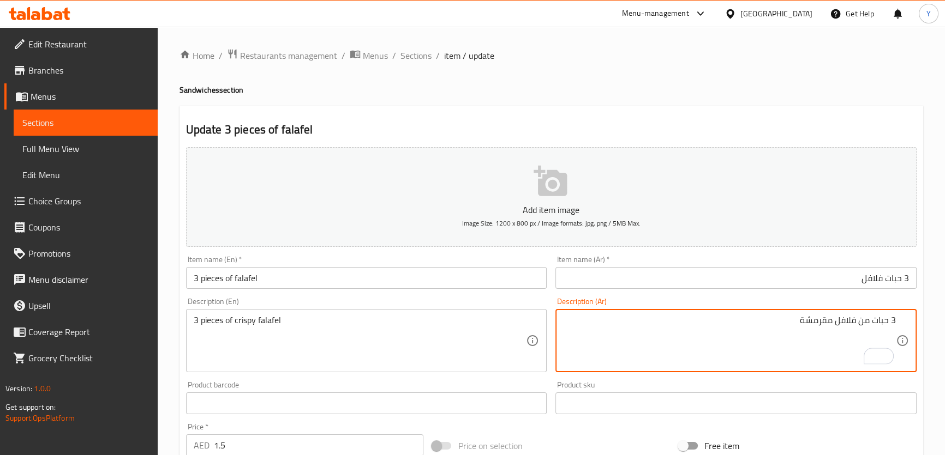
type textarea "3 حبات من فلافل مقرمشة"
click at [809, 104] on div "Home / Restaurants management / Menus / Sections / item / update Sandwiches sec…" at bounding box center [550, 399] width 743 height 700
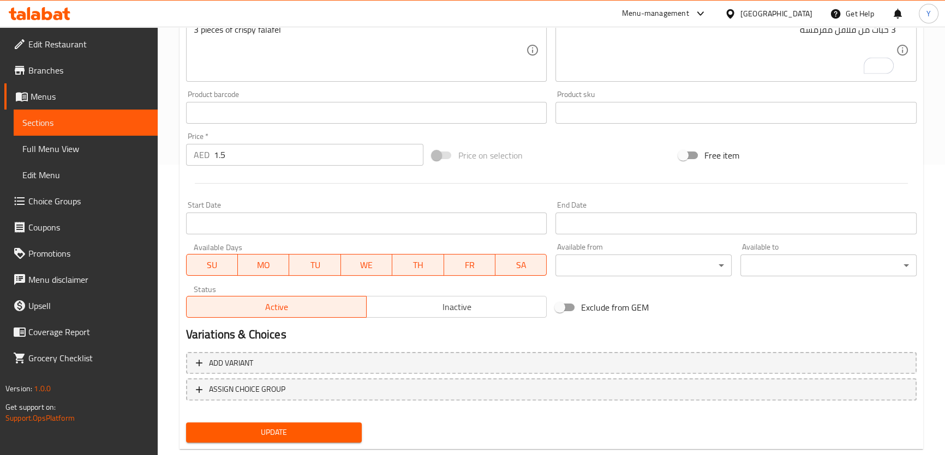
scroll to position [314, 0]
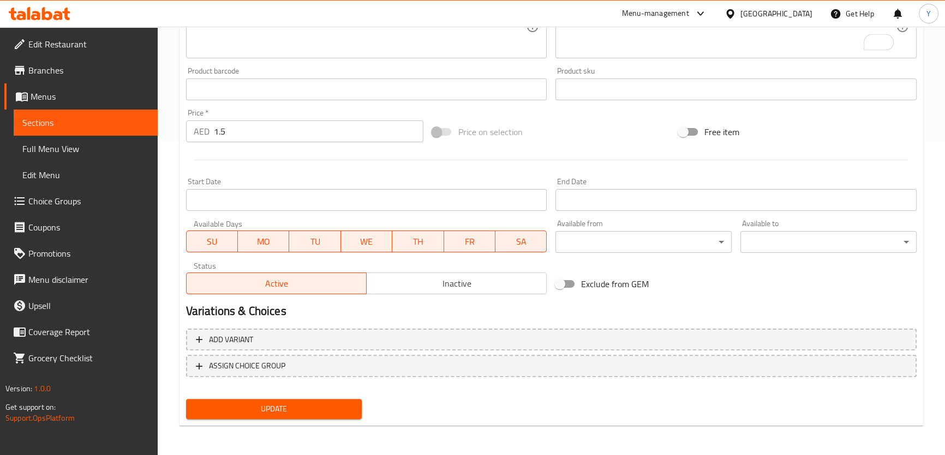
click at [320, 412] on span "Update" at bounding box center [274, 409] width 159 height 14
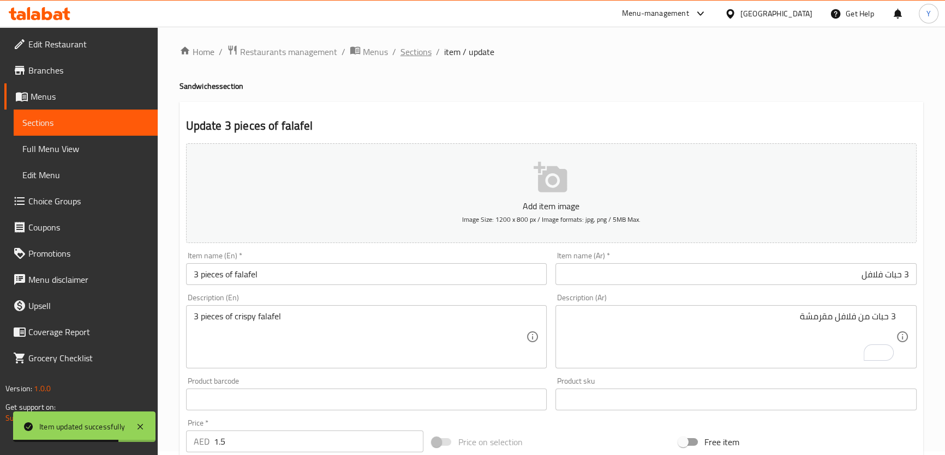
scroll to position [0, 0]
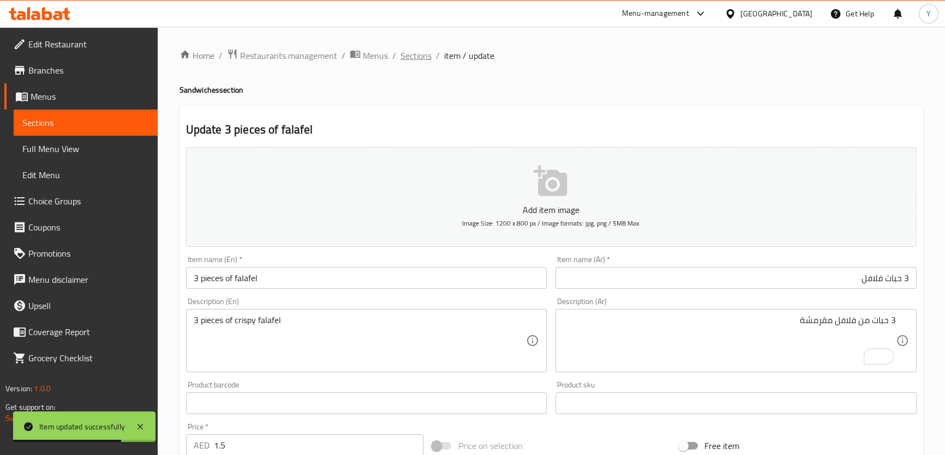
click at [420, 55] on span "Sections" at bounding box center [415, 55] width 31 height 13
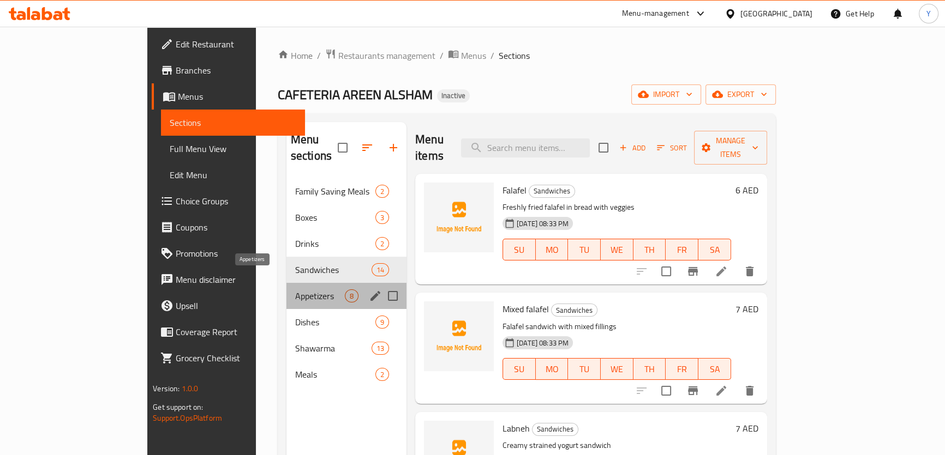
click at [295, 290] on span "Appetizers" at bounding box center [320, 296] width 50 height 13
click at [286, 309] on div "Dishes 9" at bounding box center [346, 322] width 120 height 26
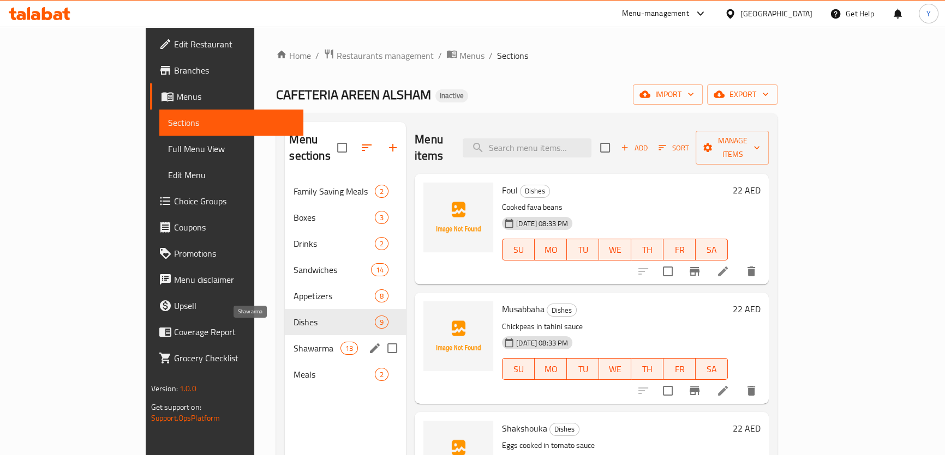
click at [293, 342] on span "Shawarma" at bounding box center [316, 348] width 46 height 13
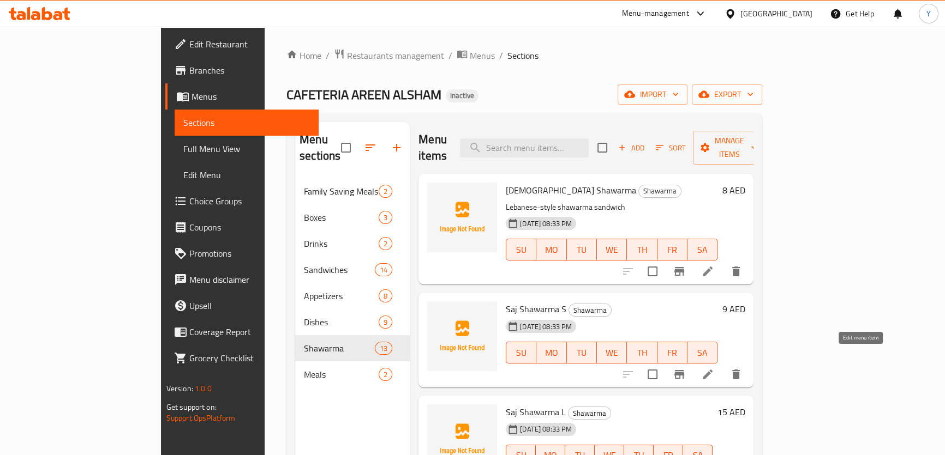
click at [714, 368] on icon at bounding box center [707, 374] width 13 height 13
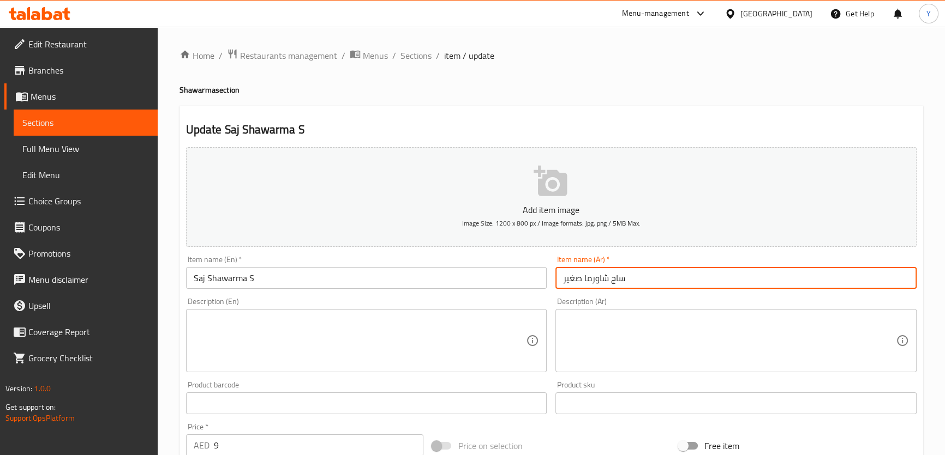
click at [699, 282] on input "ساج شاورما صغير" at bounding box center [735, 278] width 361 height 22
click at [905, 277] on input "ساج شاورما صغير" at bounding box center [735, 278] width 361 height 22
type input "صاج شاورما صغير"
drag, startPoint x: 294, startPoint y: 279, endPoint x: 300, endPoint y: 278, distance: 5.5
click at [297, 278] on input "Saj Shawarma S" at bounding box center [366, 278] width 361 height 22
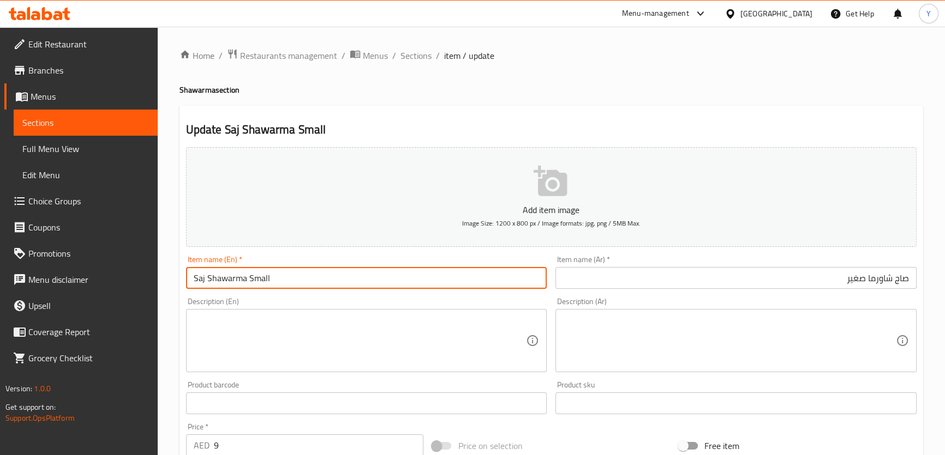
type input "Saj Shawarma Small"
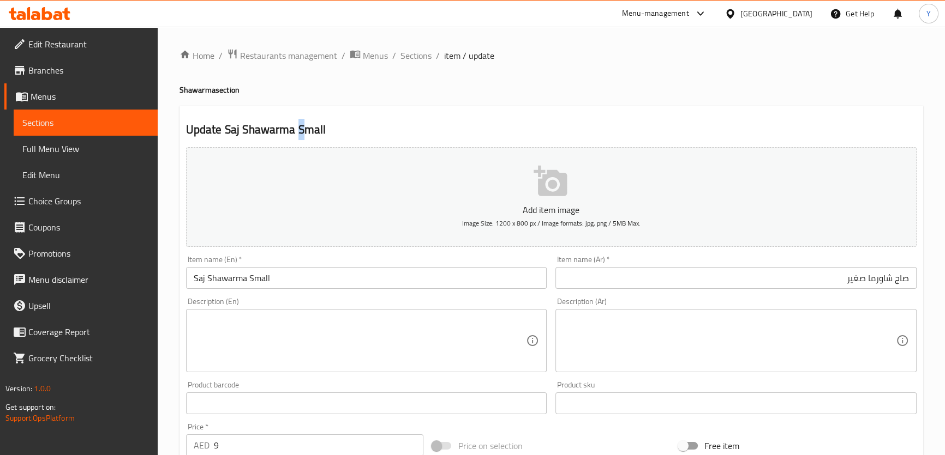
click at [298, 134] on h2 "Update Saj Shawarma Small" at bounding box center [551, 130] width 730 height 16
copy h2 "S"
click at [578, 107] on div "Update Saj Shawarma Small Add item image Image Size: 1200 x 800 px / Image form…" at bounding box center [550, 423] width 743 height 635
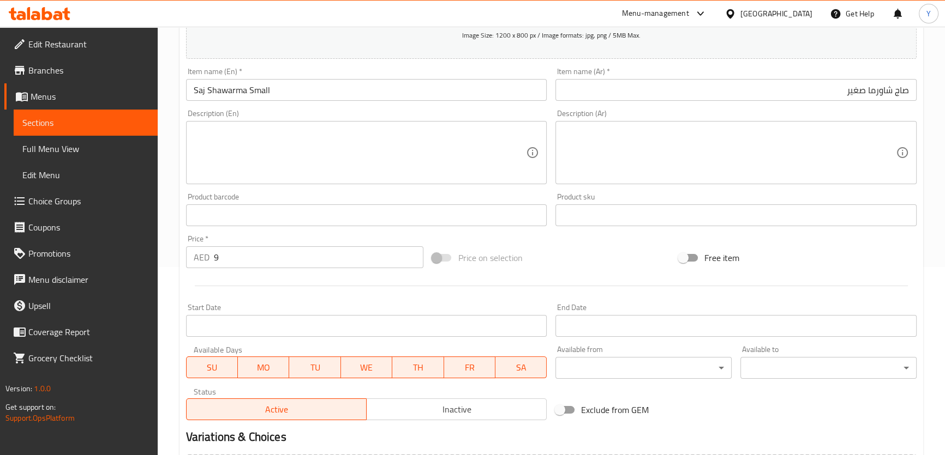
scroll to position [314, 0]
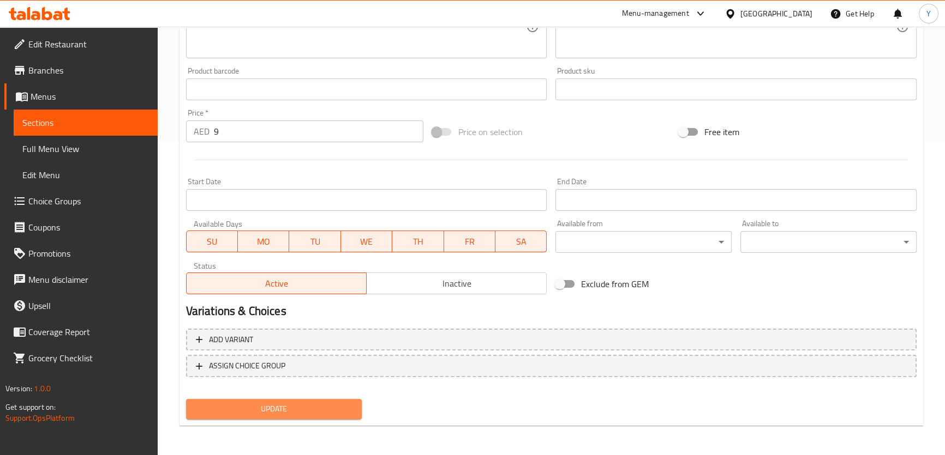
click at [311, 405] on span "Update" at bounding box center [274, 409] width 159 height 14
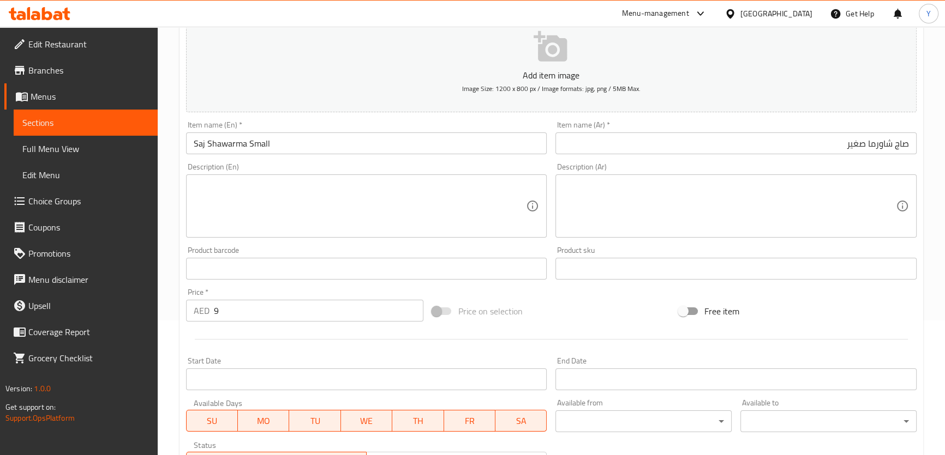
scroll to position [116, 0]
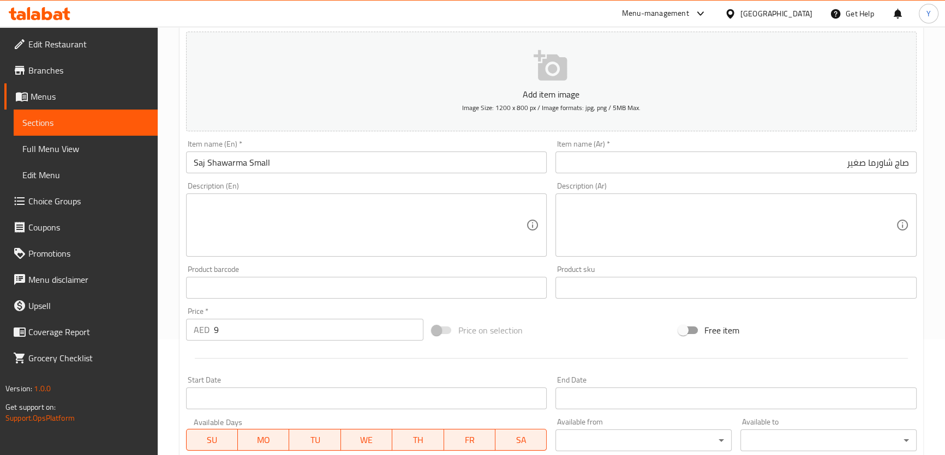
click at [221, 165] on input "Saj Shawarma Small" at bounding box center [366, 163] width 361 height 22
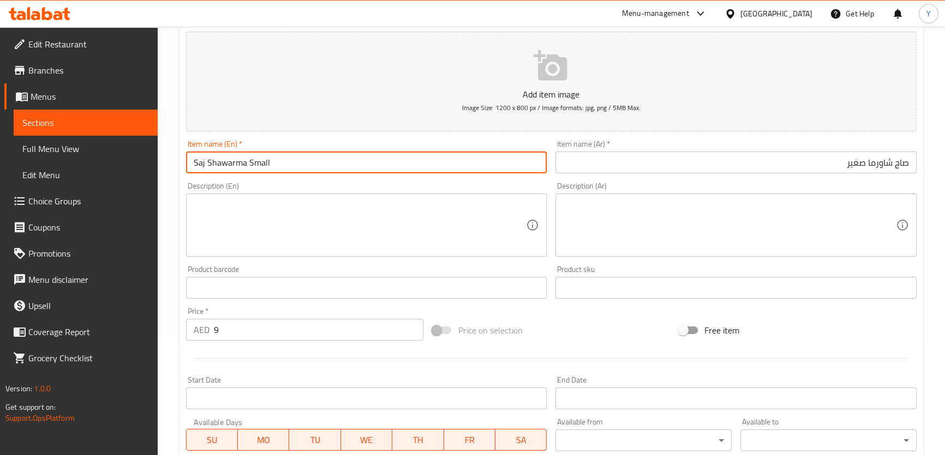
click at [192, 161] on input "Saj Shawarma Small" at bounding box center [366, 163] width 361 height 22
click at [193, 161] on input "Saj Shawarma Small" at bounding box center [366, 163] width 361 height 22
drag, startPoint x: 193, startPoint y: 161, endPoint x: 370, endPoint y: 154, distance: 176.8
click at [350, 160] on input "Saj Shawarma Small" at bounding box center [366, 163] width 361 height 22
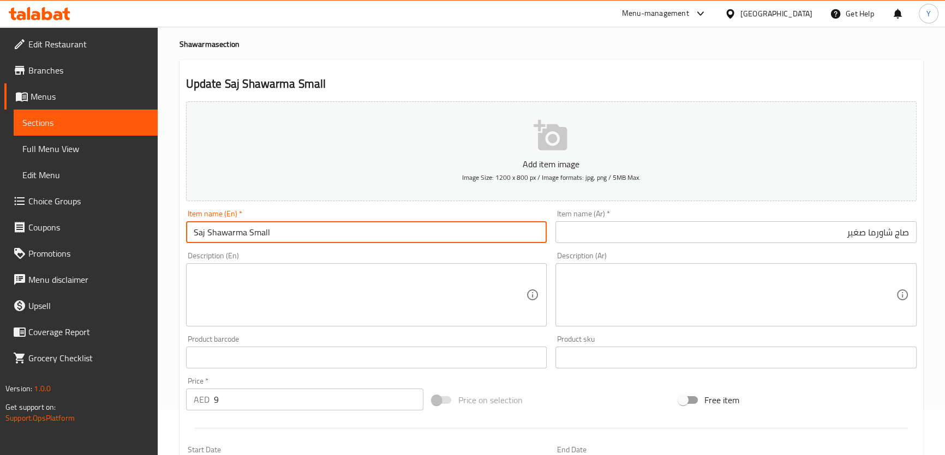
scroll to position [0, 0]
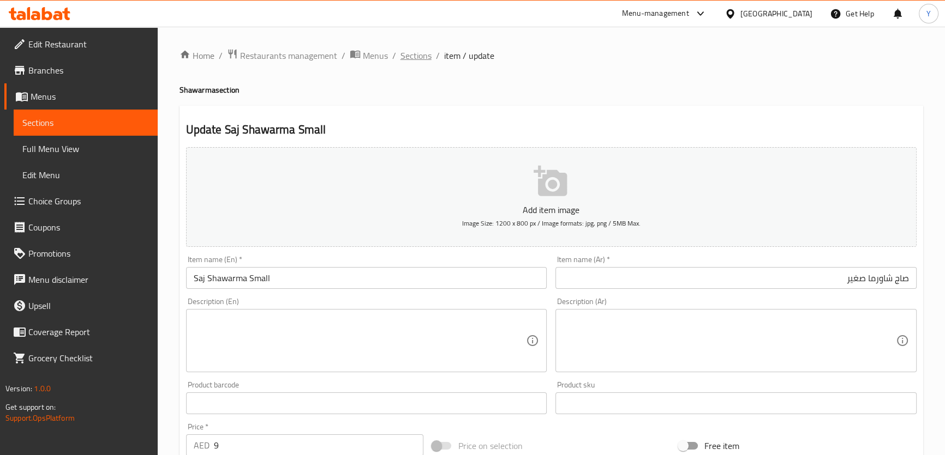
click at [413, 59] on span "Sections" at bounding box center [415, 55] width 31 height 13
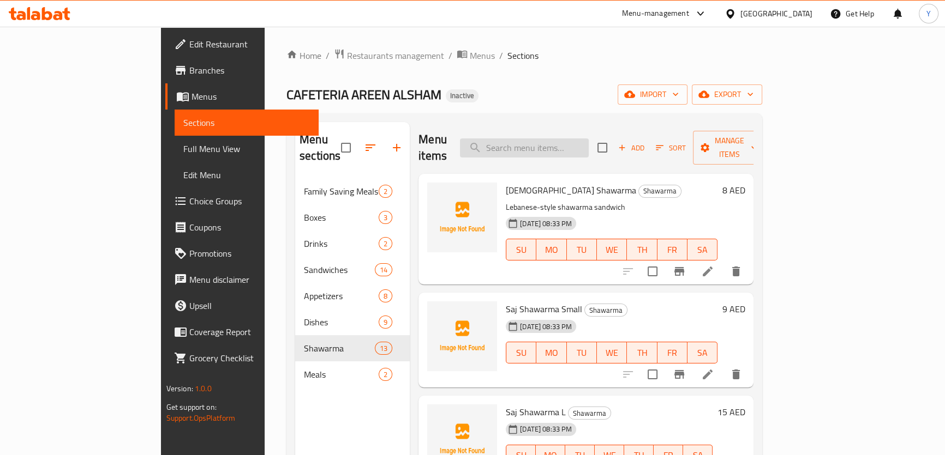
click at [555, 143] on input "search" at bounding box center [524, 148] width 129 height 19
paste input "Saj Shawarma L"
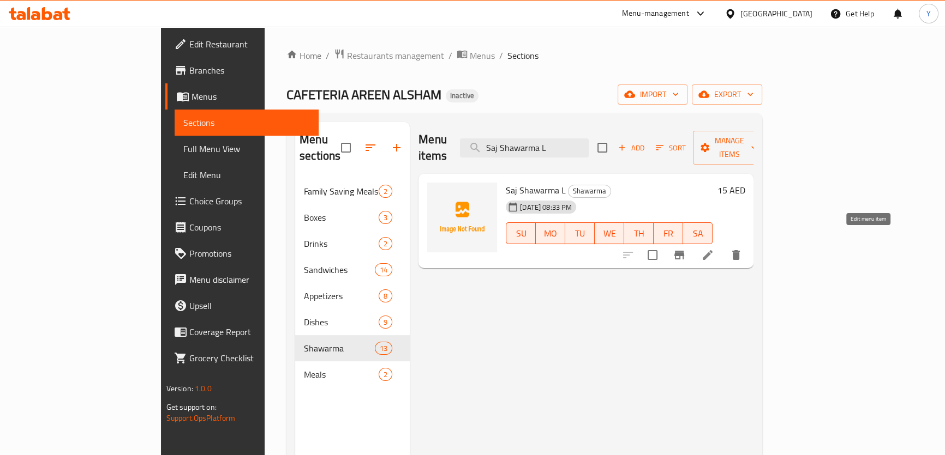
type input "Saj Shawarma L"
click at [714, 249] on icon at bounding box center [707, 255] width 13 height 13
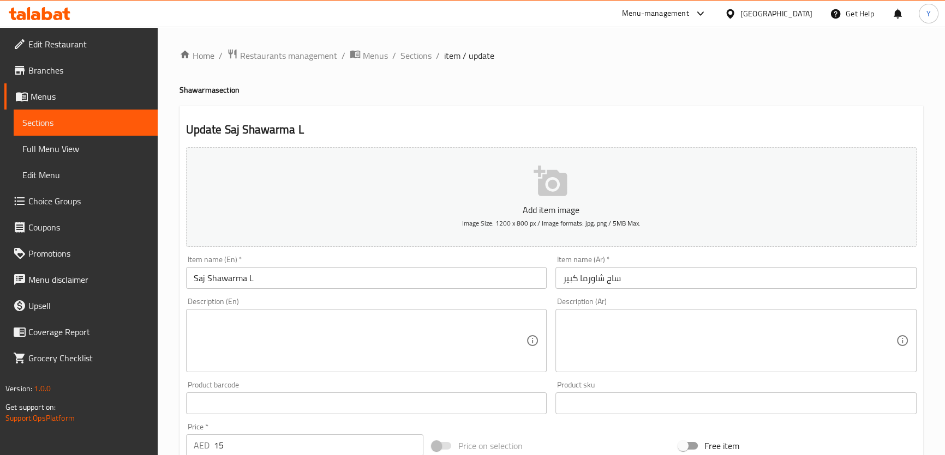
click at [295, 280] on input "Saj Shawarma L" at bounding box center [366, 278] width 361 height 22
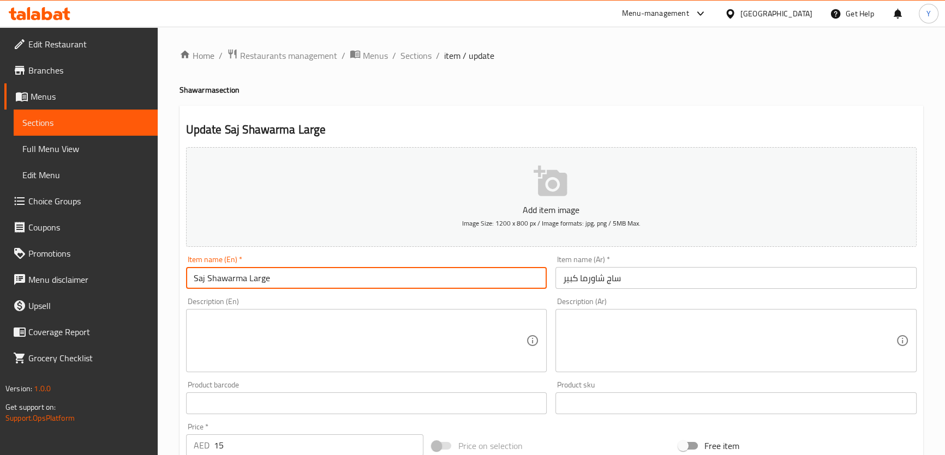
type input "Saj Shawarma Large"
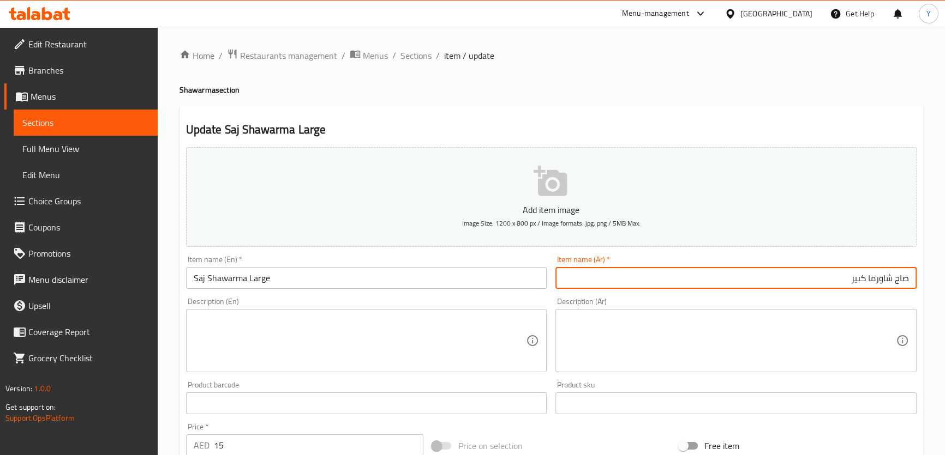
type input "صاج شاورما كبير"
click at [589, 102] on div "Home / Restaurants management / Menus / Sections / item / update Shawarma secti…" at bounding box center [550, 399] width 743 height 700
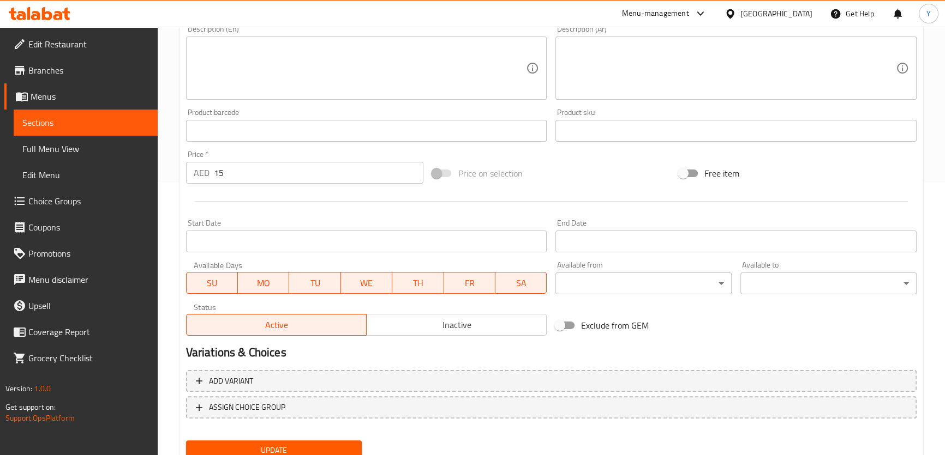
scroll to position [314, 0]
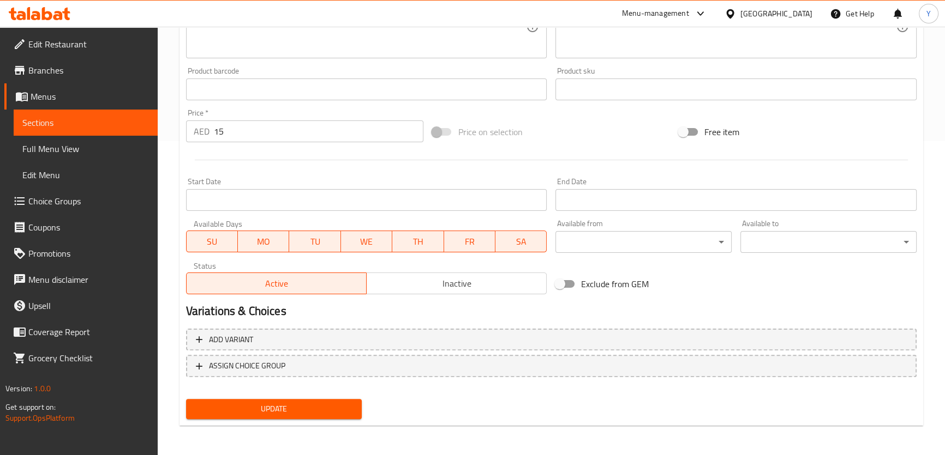
click at [325, 417] on button "Update" at bounding box center [274, 409] width 176 height 20
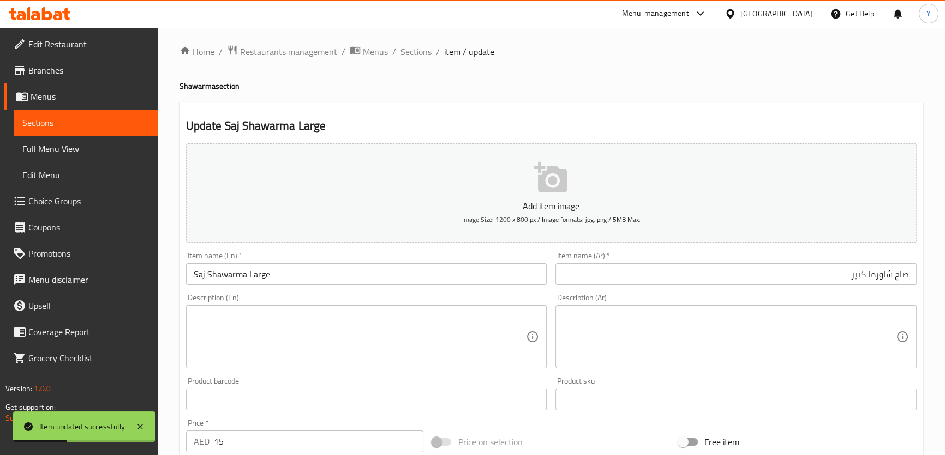
scroll to position [0, 0]
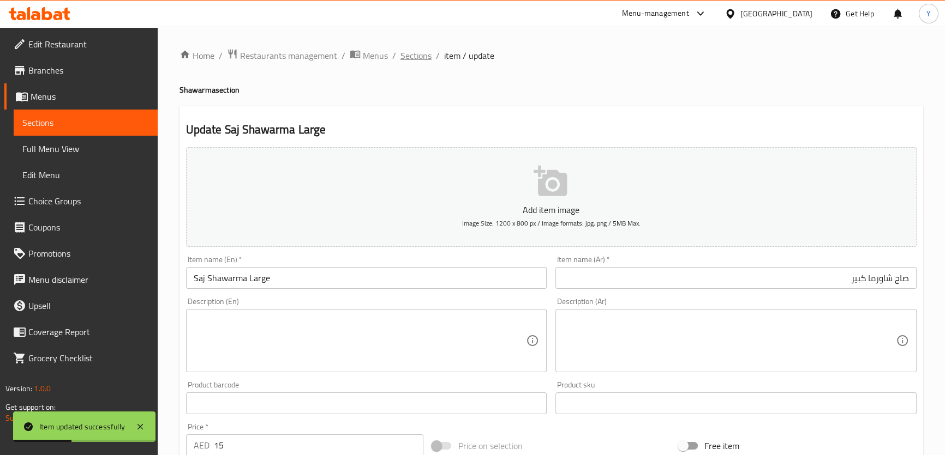
click at [414, 52] on span "Sections" at bounding box center [415, 55] width 31 height 13
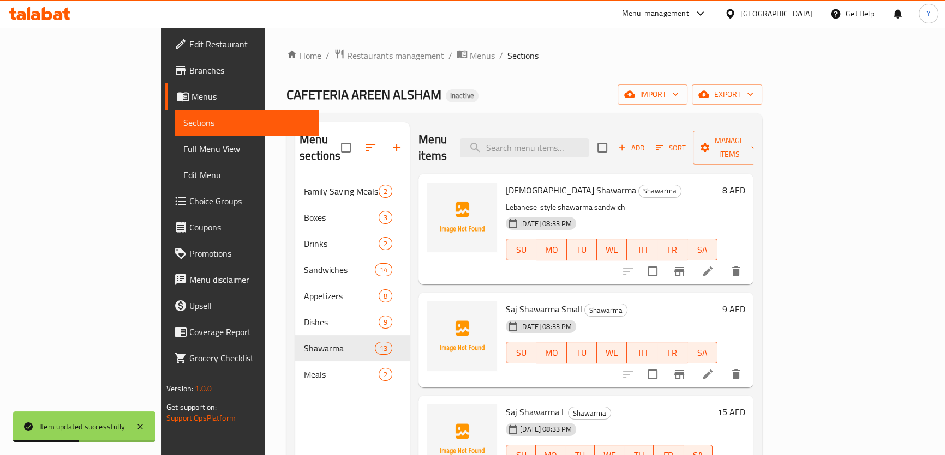
scroll to position [153, 0]
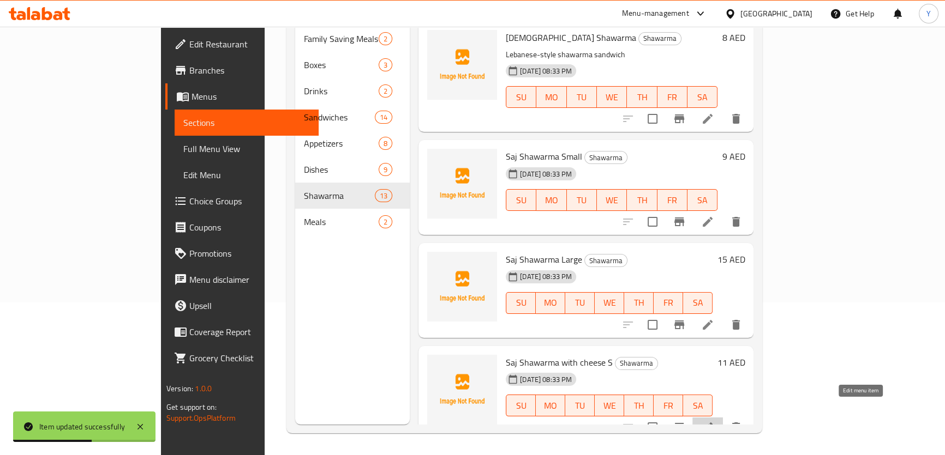
click at [712, 423] on icon at bounding box center [707, 428] width 10 height 10
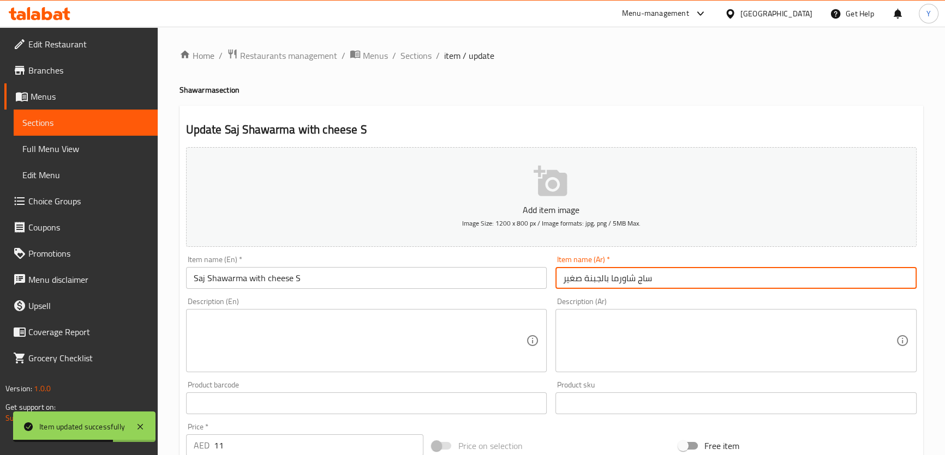
click at [723, 276] on input "ساج شاورما بالجبنة صغير" at bounding box center [735, 278] width 361 height 22
drag, startPoint x: 902, startPoint y: 280, endPoint x: 951, endPoint y: 288, distance: 49.7
click at [944, 286] on html "Item updated successfully ​ Menu-management United Arab Emirates Get Help Y Edi…" at bounding box center [472, 227] width 945 height 455
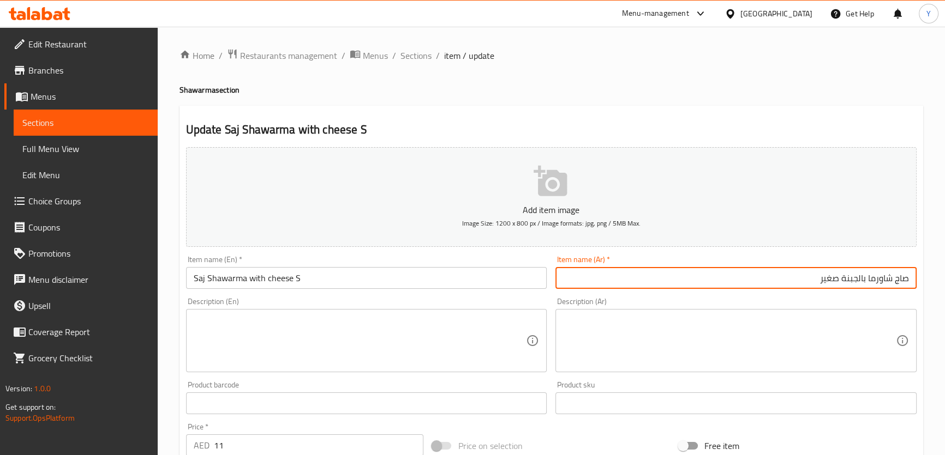
type input "صاج شاورما بالجبنة صغير"
click at [347, 278] on input "Saj Shawarma with cheese S" at bounding box center [366, 278] width 361 height 22
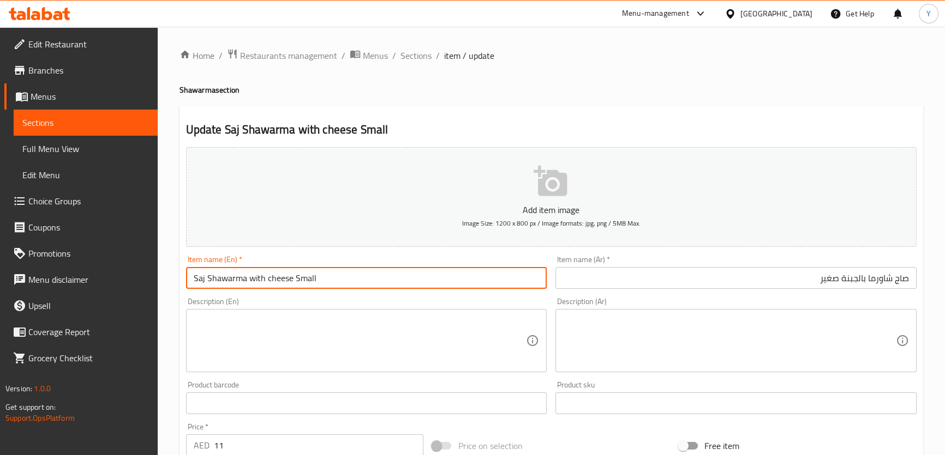
type input "Saj Shawarma with cheese Small"
click at [631, 80] on div "Home / Restaurants management / Menus / Sections / item / update Shawarma secti…" at bounding box center [550, 399] width 743 height 700
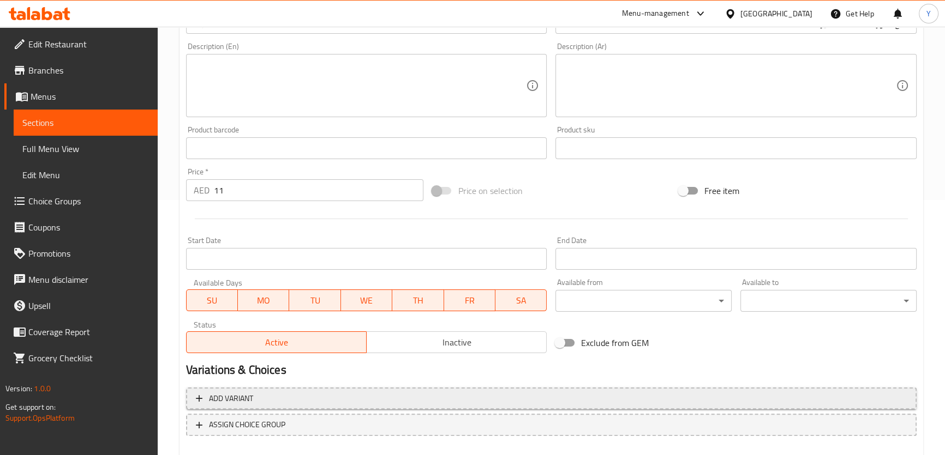
scroll to position [314, 0]
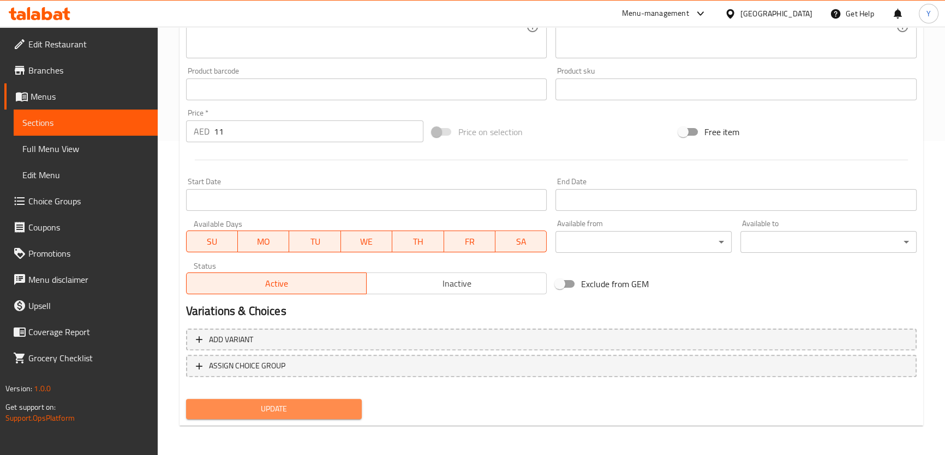
click at [324, 411] on span "Update" at bounding box center [274, 409] width 159 height 14
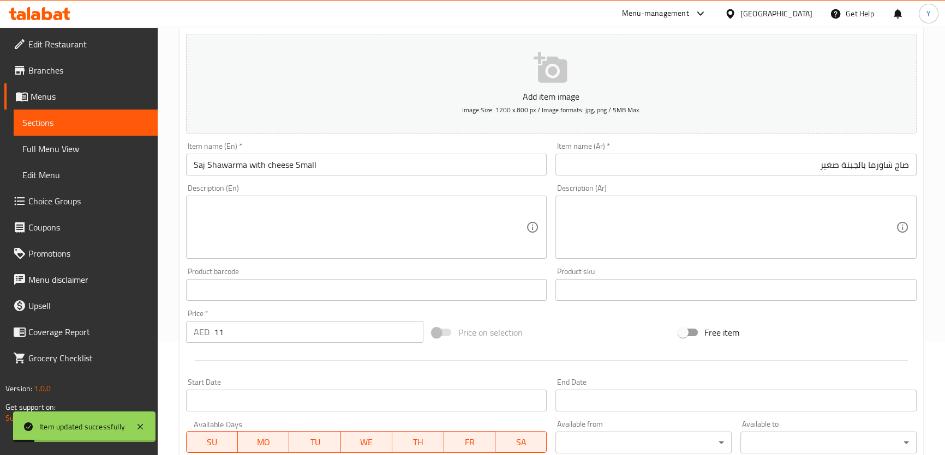
scroll to position [0, 0]
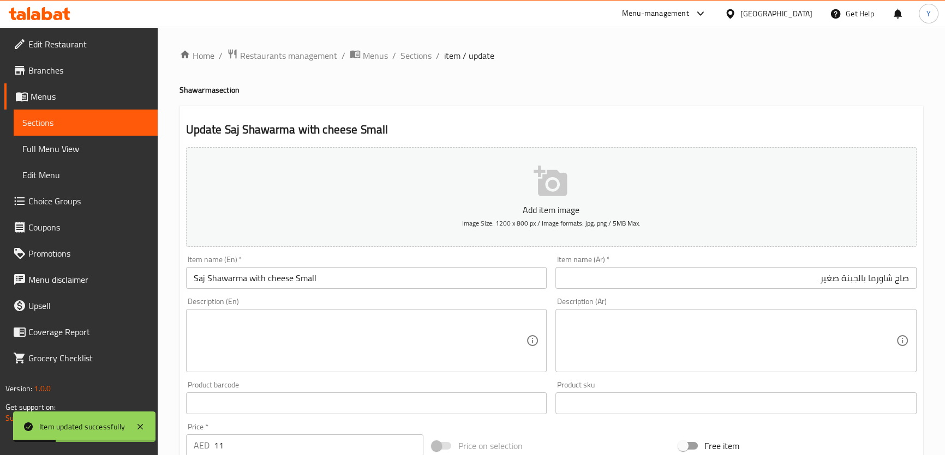
click at [279, 278] on input "Saj Shawarma with cheese Small" at bounding box center [366, 278] width 361 height 22
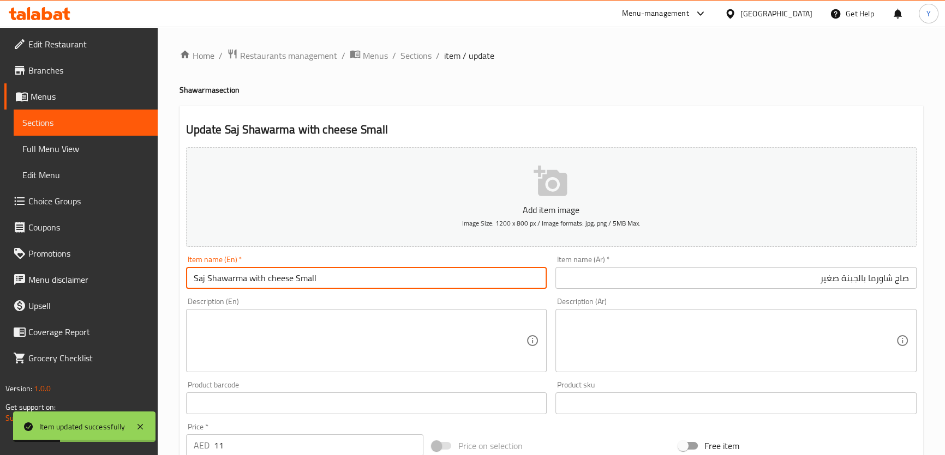
drag, startPoint x: 279, startPoint y: 278, endPoint x: 0, endPoint y: 264, distance: 279.0
click at [0, 264] on div "Edit Restaurant Branches Menus Sections Full Menu View Edit Menu Choice Groups …" at bounding box center [472, 399] width 945 height 744
click at [420, 58] on span "Sections" at bounding box center [415, 55] width 31 height 13
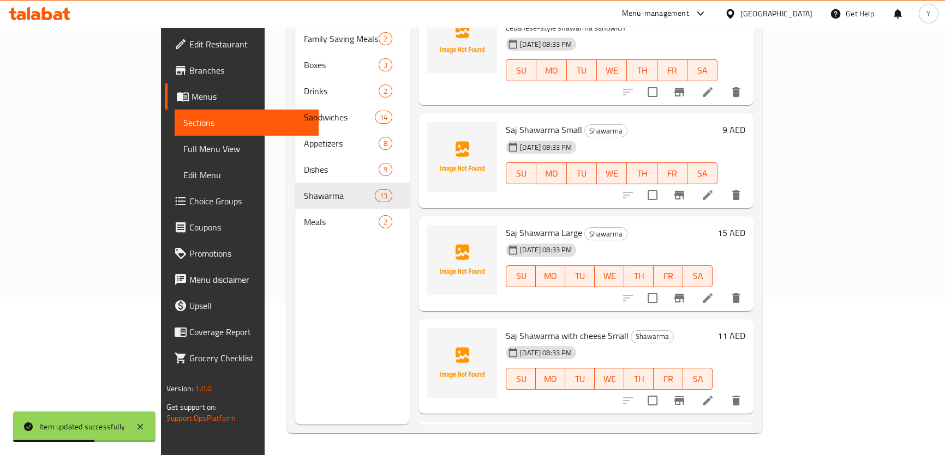
scroll to position [99, 0]
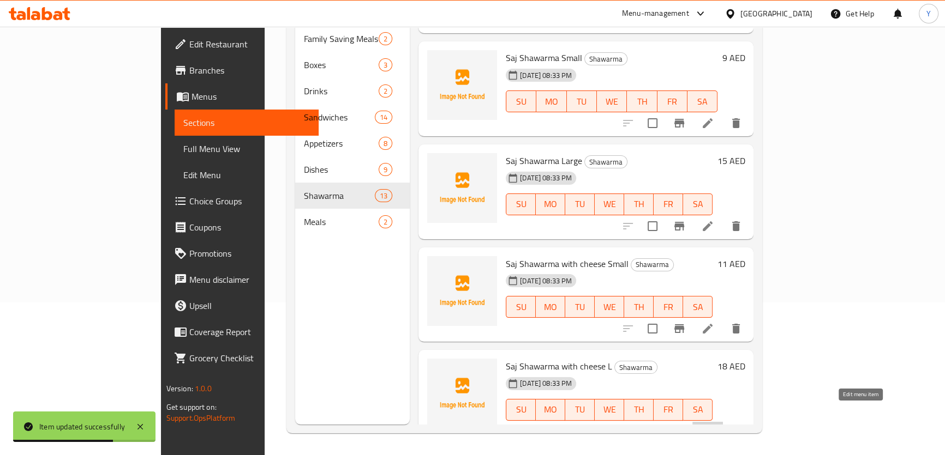
click at [712, 427] on icon at bounding box center [707, 432] width 10 height 10
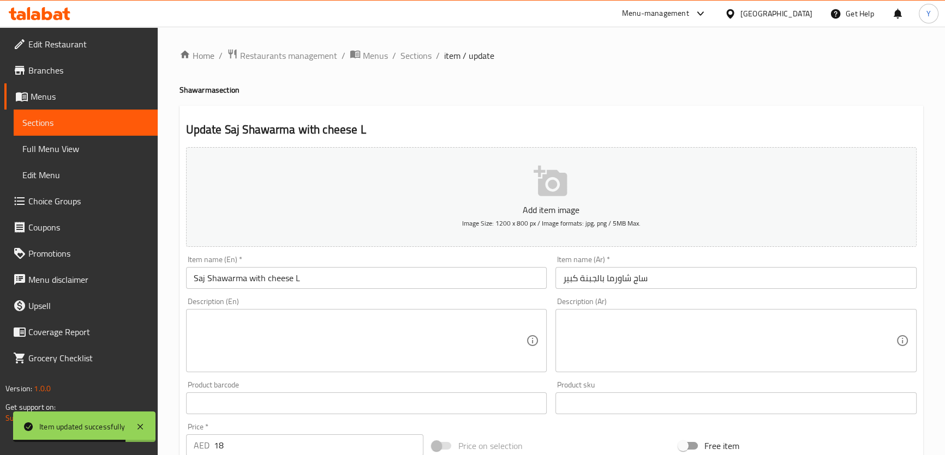
click at [381, 276] on input "Saj Shawarma with cheese L" at bounding box center [366, 278] width 361 height 22
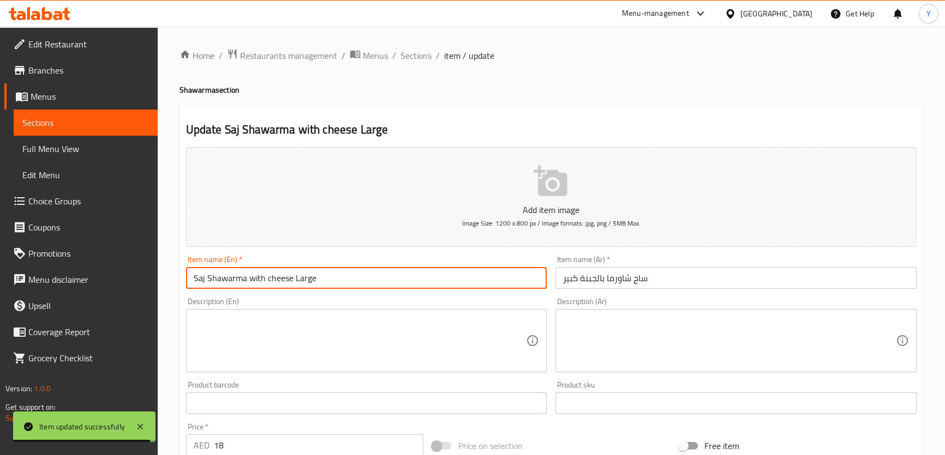
type input "Saj Shawarma with cheese Large"
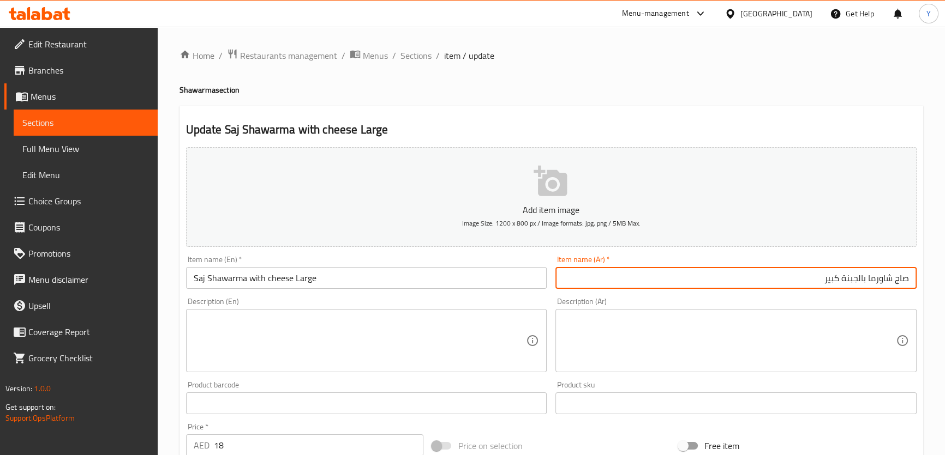
type input "صاج شاورما بالجبنة كبير"
click at [608, 115] on div "Update Saj Shawarma with cheese Large Add item image Image Size: 1200 x 800 px …" at bounding box center [550, 423] width 743 height 635
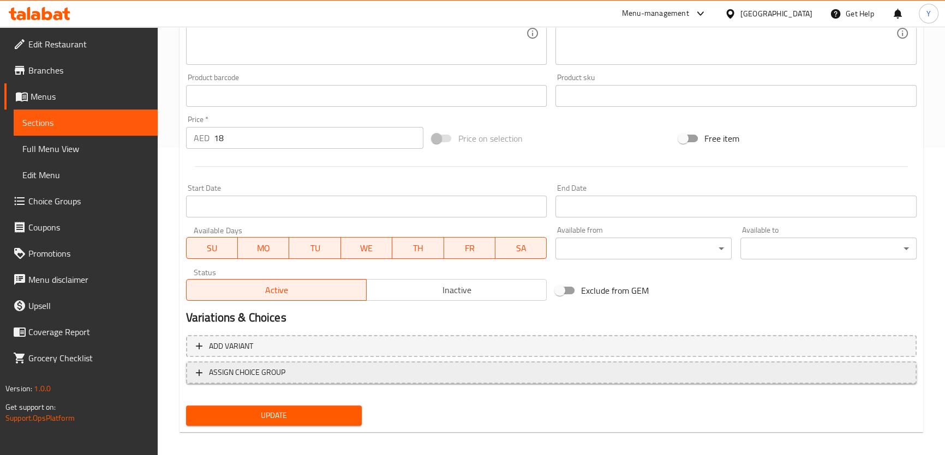
scroll to position [314, 0]
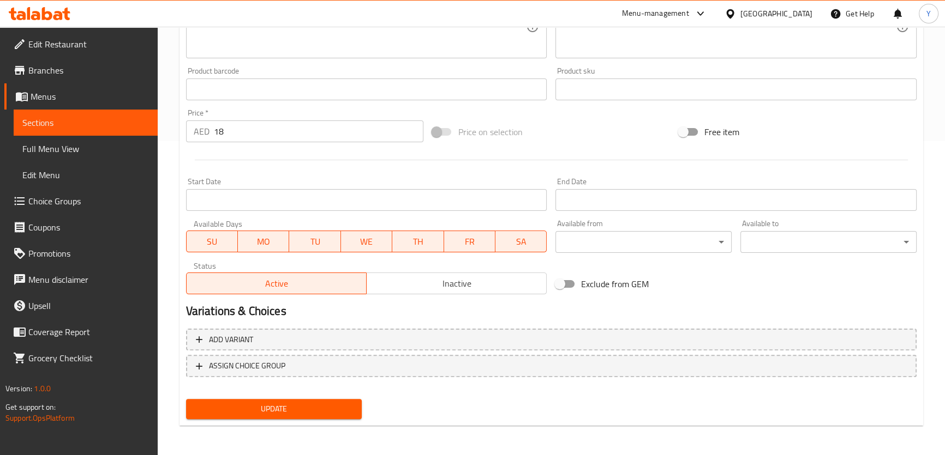
click at [317, 414] on span "Update" at bounding box center [274, 409] width 159 height 14
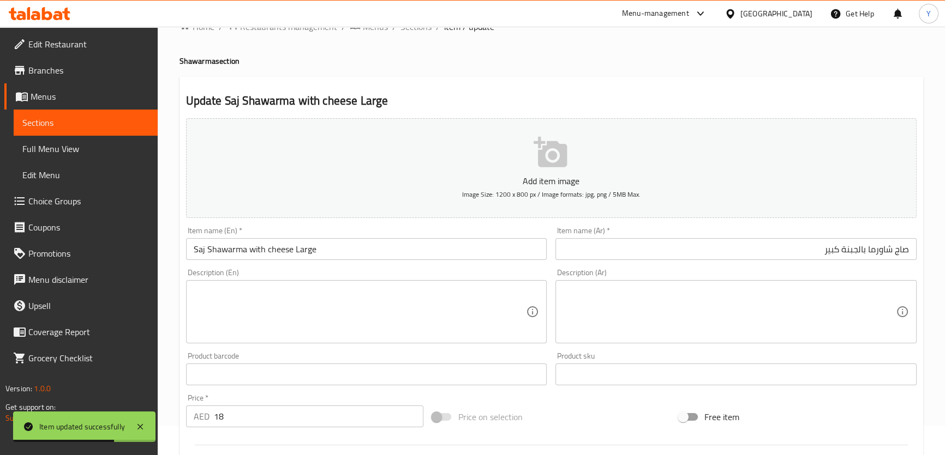
scroll to position [0, 0]
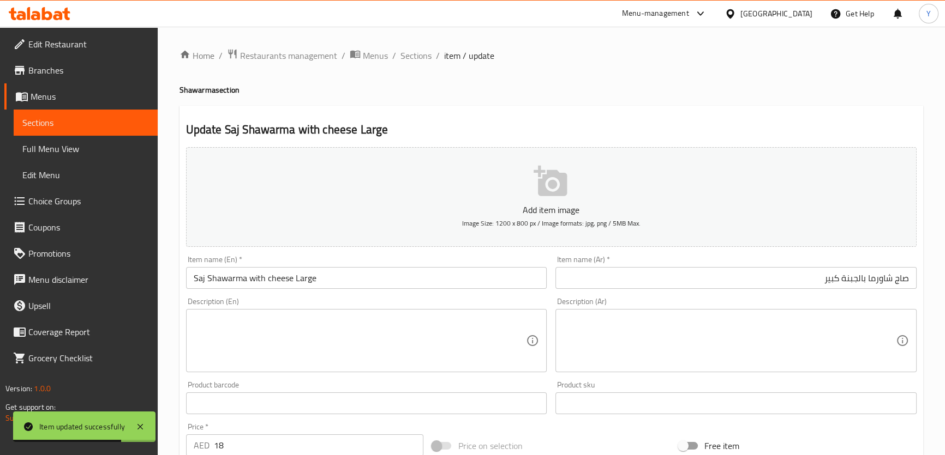
click at [432, 54] on ol "Home / Restaurants management / Menus / Sections / item / update" at bounding box center [550, 56] width 743 height 14
click at [424, 54] on span "Sections" at bounding box center [415, 55] width 31 height 13
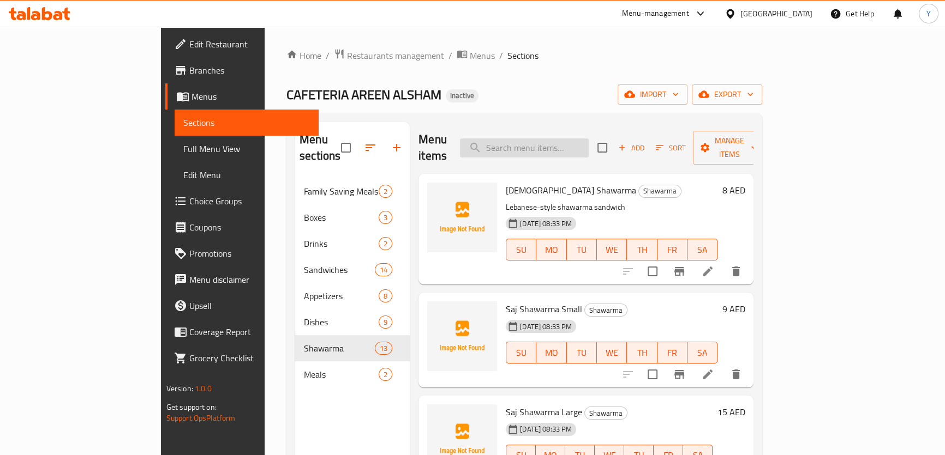
click at [567, 139] on input "search" at bounding box center [524, 148] width 129 height 19
paste input "Half grilled chicken"
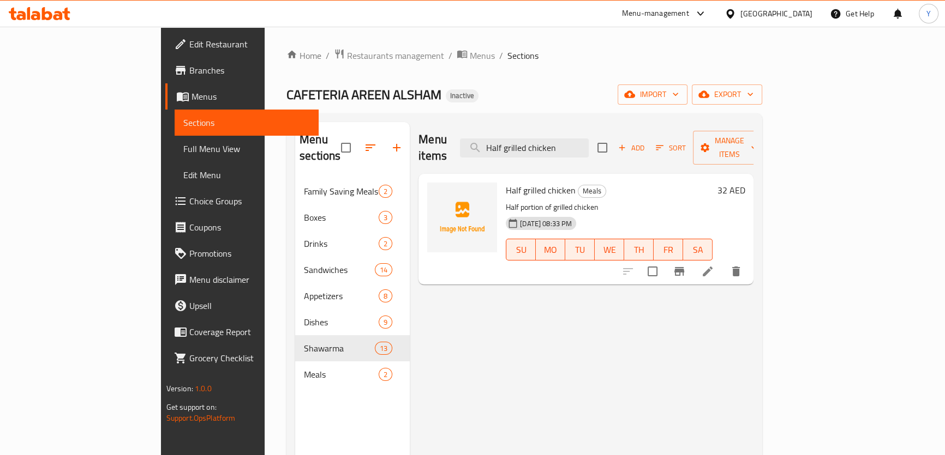
type input "Half grilled chicken"
click at [714, 265] on icon at bounding box center [707, 271] width 13 height 13
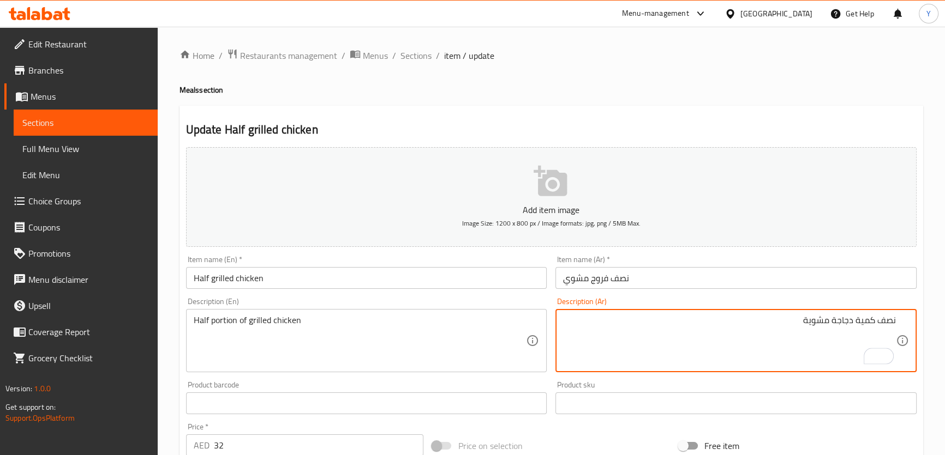
click at [852, 323] on textarea "نصف كمية دجاجة مشوية" at bounding box center [729, 341] width 333 height 52
type textarea "نصف كمية من دجاجة مشوية"
click at [760, 83] on div "Home / Restaurants management / Menus / Sections / item / update Meals section …" at bounding box center [550, 399] width 743 height 700
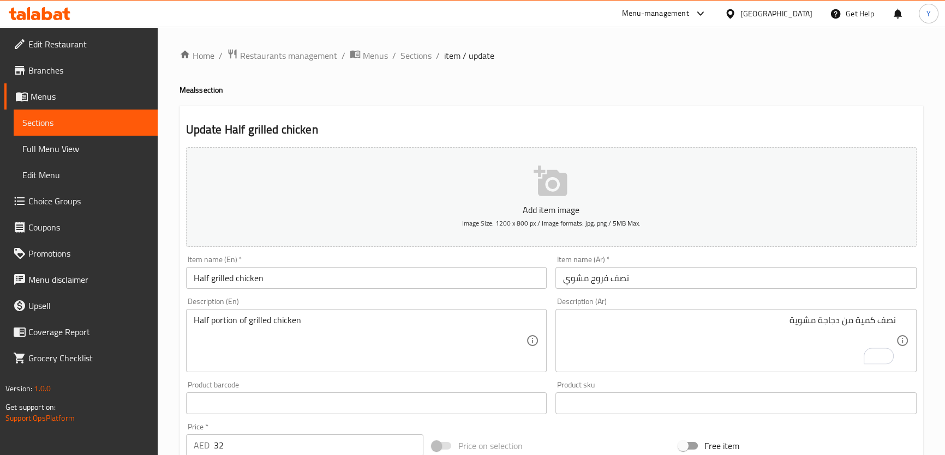
drag, startPoint x: 219, startPoint y: 279, endPoint x: 465, endPoint y: 296, distance: 247.1
click at [219, 279] on input "Half grilled chicken" at bounding box center [366, 278] width 361 height 22
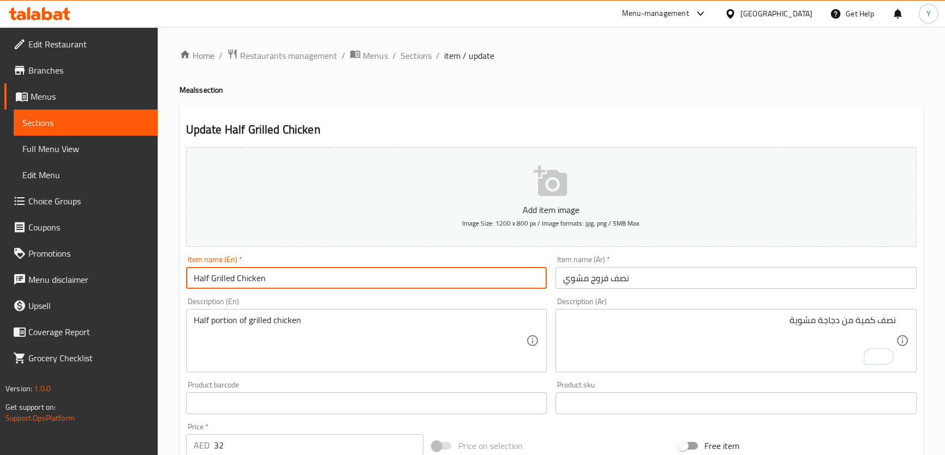
type input "Half Grilled Chicken"
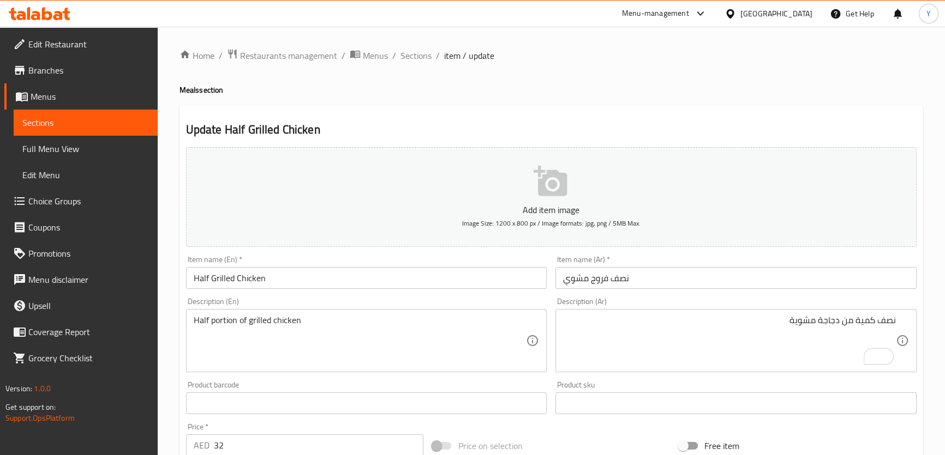
drag, startPoint x: 579, startPoint y: 89, endPoint x: 951, endPoint y: 256, distance: 408.2
click at [579, 89] on h4 "Meals section" at bounding box center [550, 90] width 743 height 11
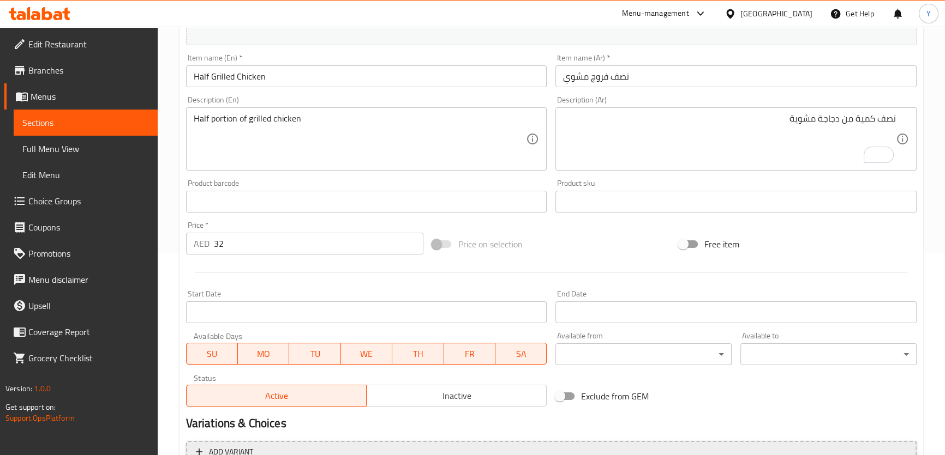
scroll to position [314, 0]
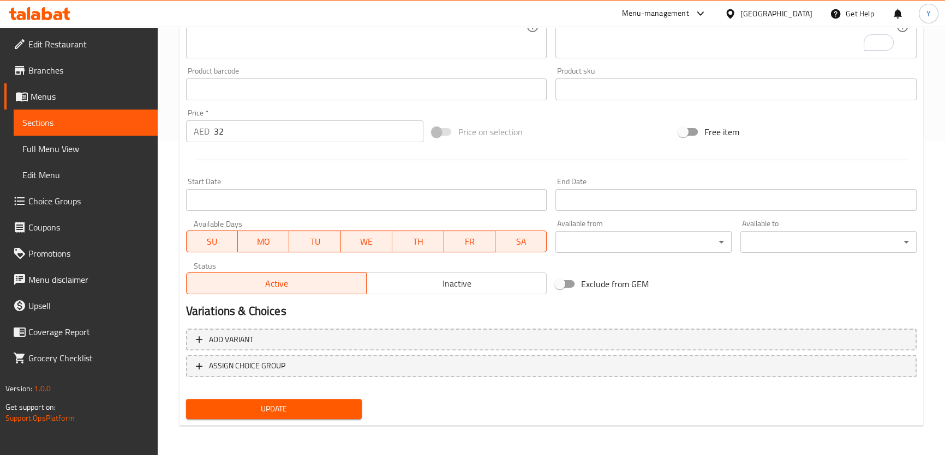
click at [298, 420] on div "Update" at bounding box center [274, 409] width 185 height 29
click at [311, 411] on span "Update" at bounding box center [274, 409] width 159 height 14
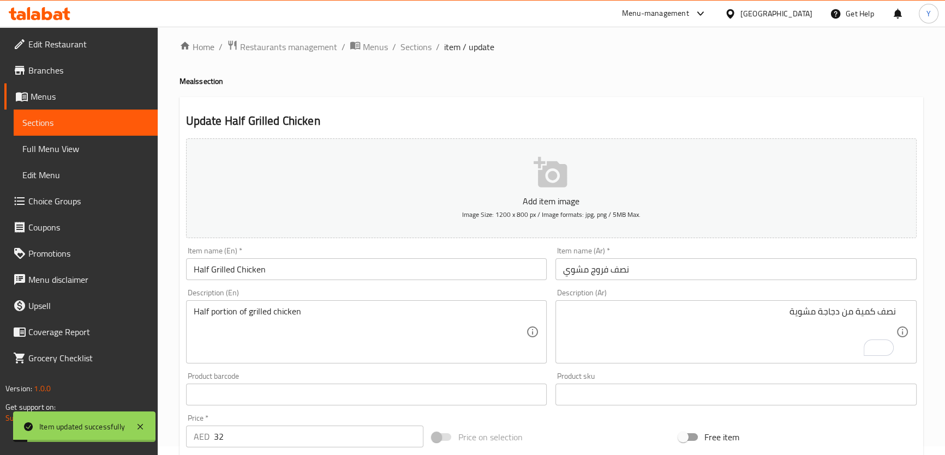
scroll to position [0, 0]
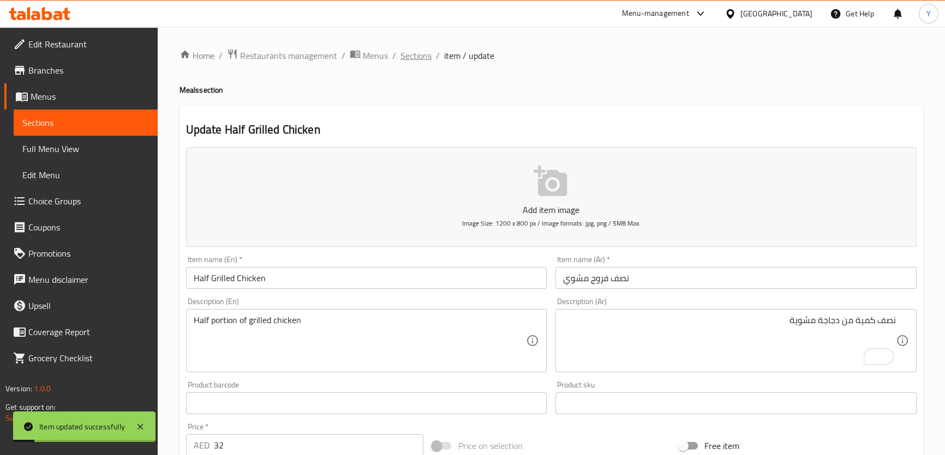
click at [420, 51] on span "Sections" at bounding box center [415, 55] width 31 height 13
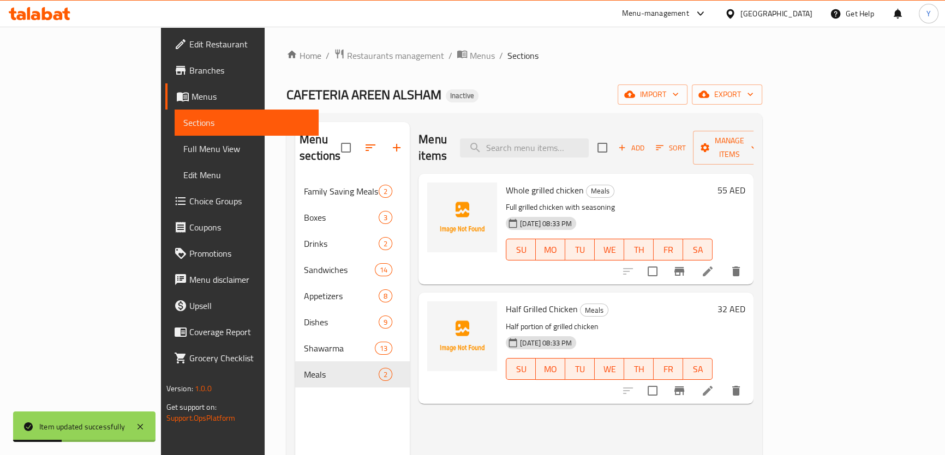
click at [714, 265] on icon at bounding box center [707, 271] width 13 height 13
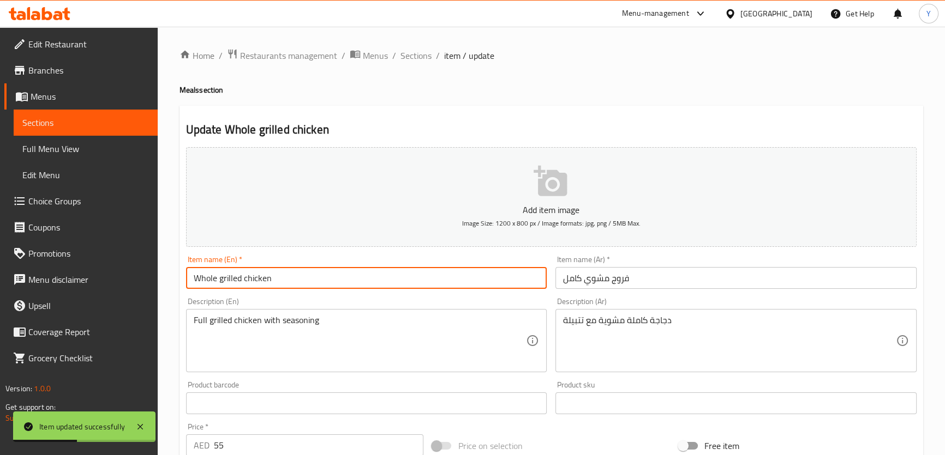
drag, startPoint x: 218, startPoint y: 276, endPoint x: 242, endPoint y: 289, distance: 27.3
click at [218, 276] on input "Whole grilled chicken" at bounding box center [366, 278] width 361 height 22
type input "Whole Grilled Chicken"
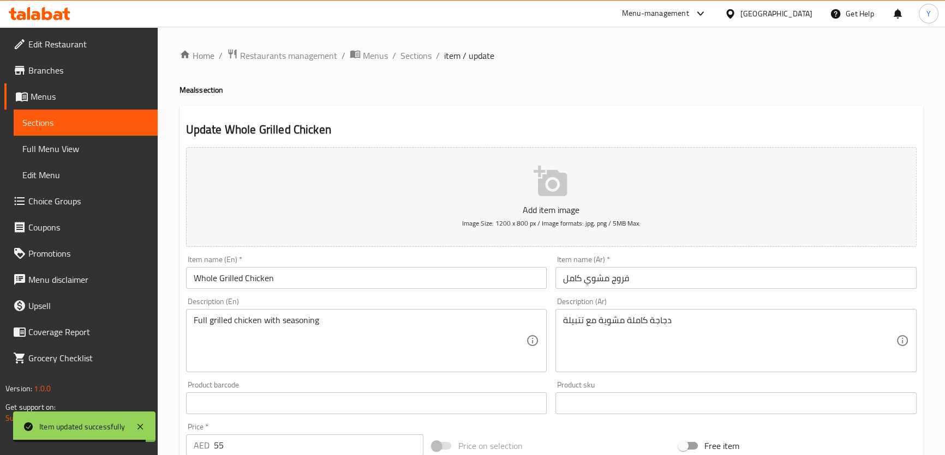
click at [642, 85] on h4 "Meals section" at bounding box center [550, 90] width 743 height 11
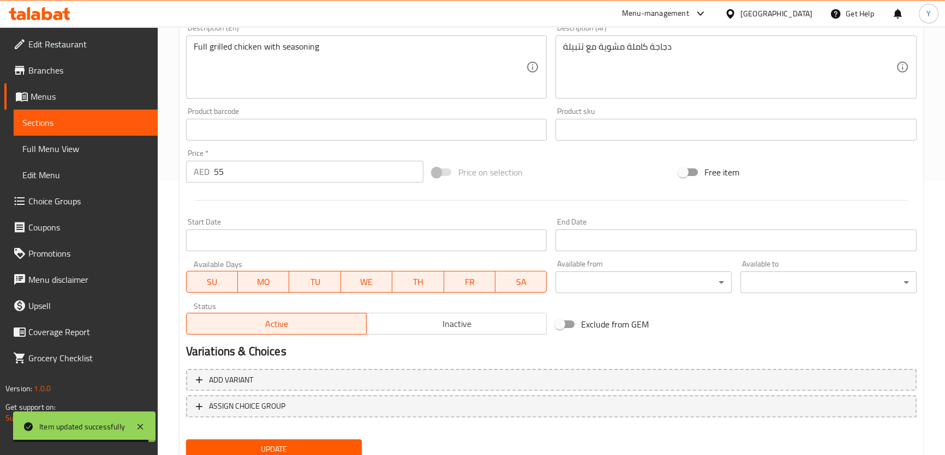
scroll to position [314, 0]
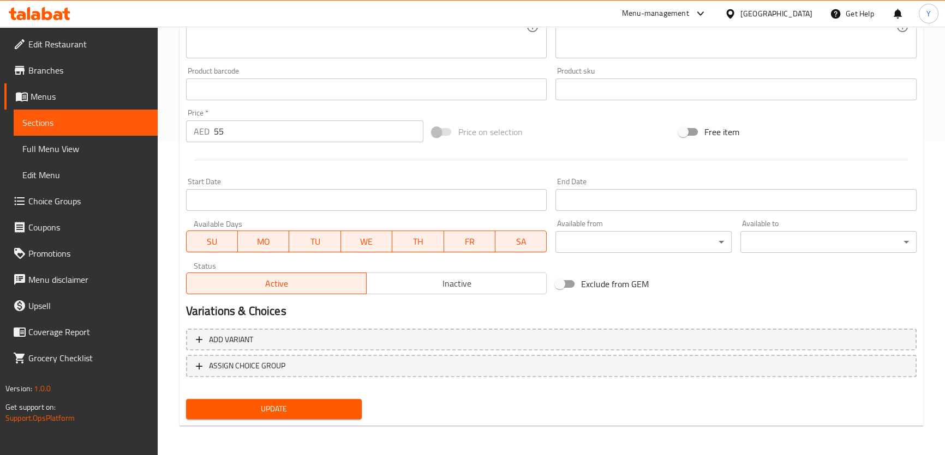
click at [324, 406] on span "Update" at bounding box center [274, 409] width 159 height 14
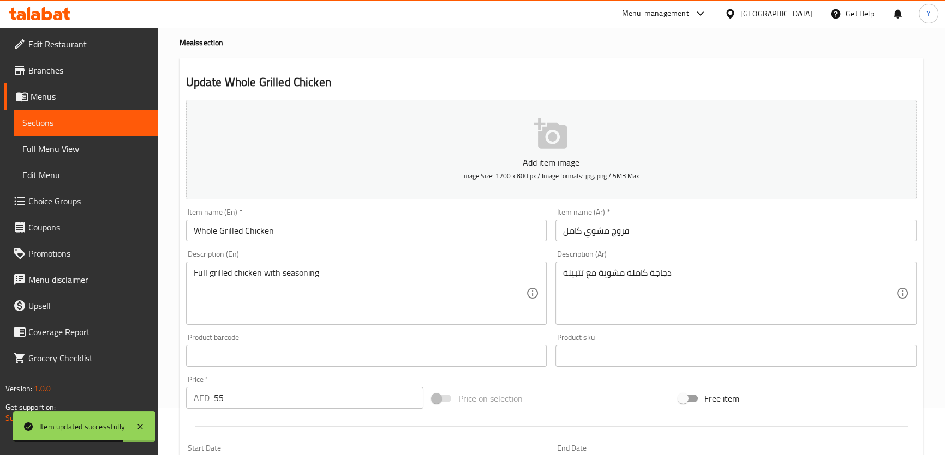
scroll to position [0, 0]
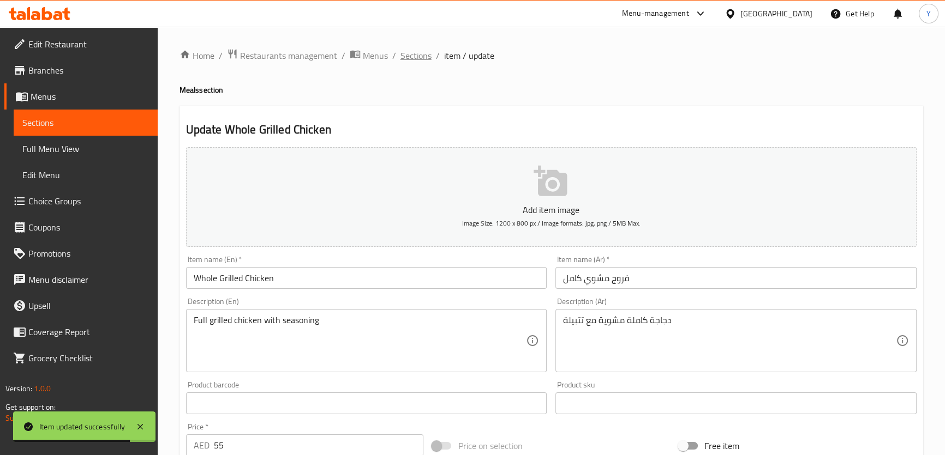
click at [409, 55] on span "Sections" at bounding box center [415, 55] width 31 height 13
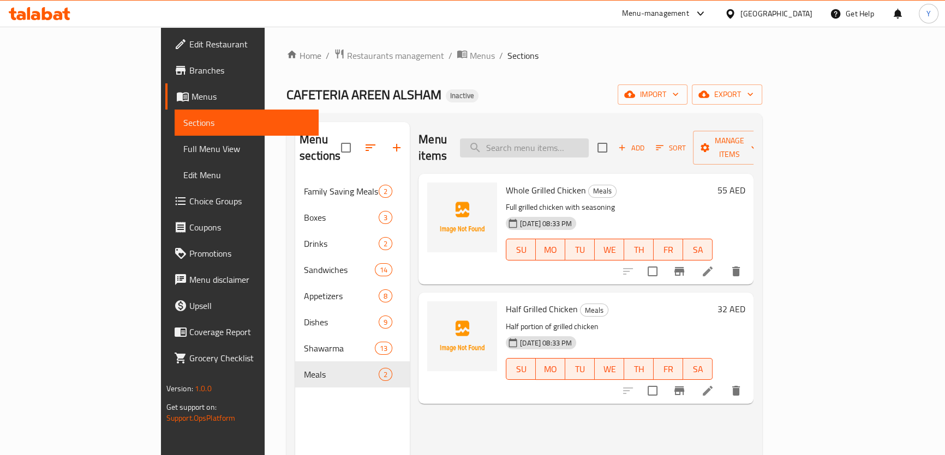
click at [588, 139] on input "search" at bounding box center [524, 148] width 129 height 19
paste input "12 Pieces Falafel"
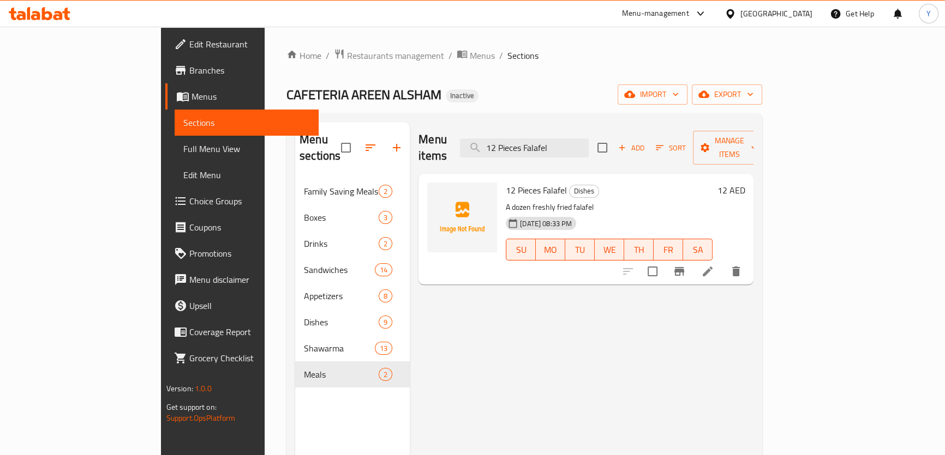
type input "12 Pieces Falafel"
click at [723, 263] on li at bounding box center [707, 272] width 31 height 20
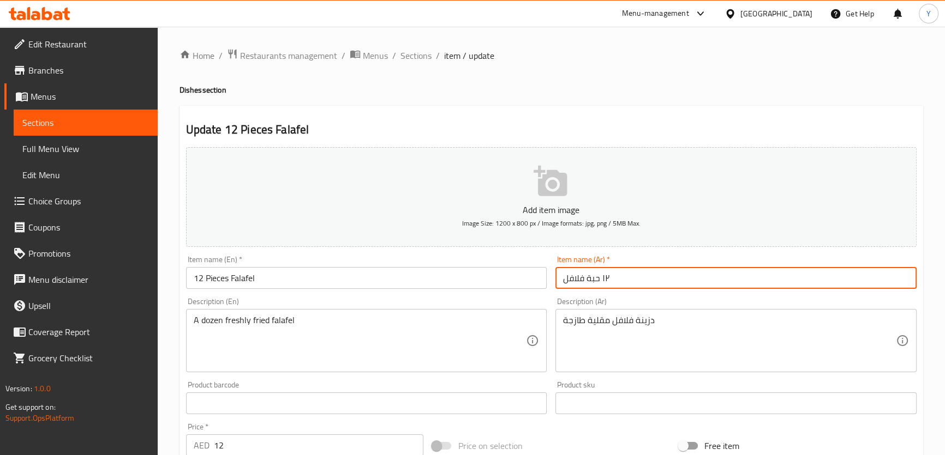
click at [654, 272] on input "١٢ حبة فلافل" at bounding box center [735, 278] width 361 height 22
click at [944, 282] on html "​ Menu-management United Arab Emirates Get Help Y Edit Restaurant Branches Menu…" at bounding box center [472, 227] width 945 height 455
type input "12 حبة فلافل"
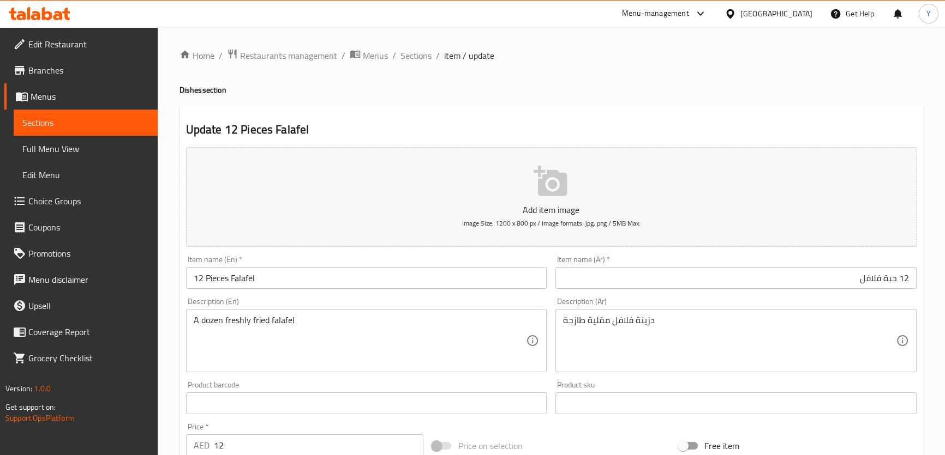
click at [676, 106] on div "Update 12 Pieces Falafel Add item image Image Size: 1200 x 800 px / Image forma…" at bounding box center [550, 423] width 743 height 635
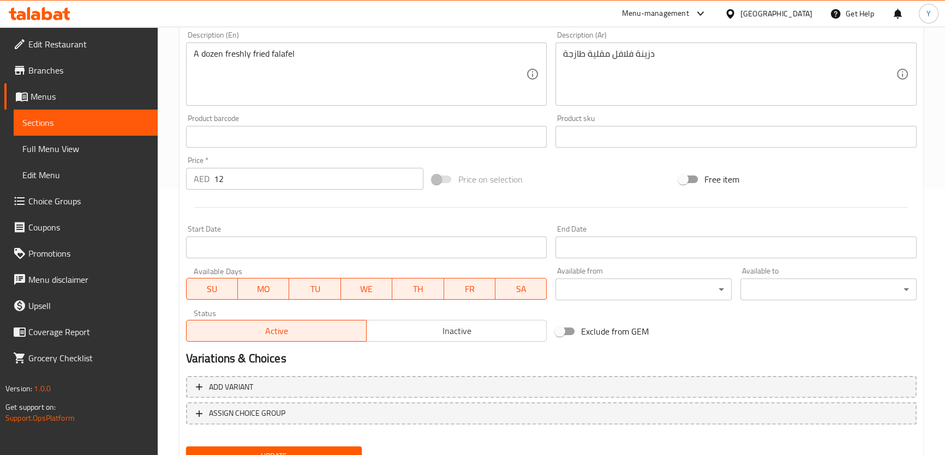
scroll to position [314, 0]
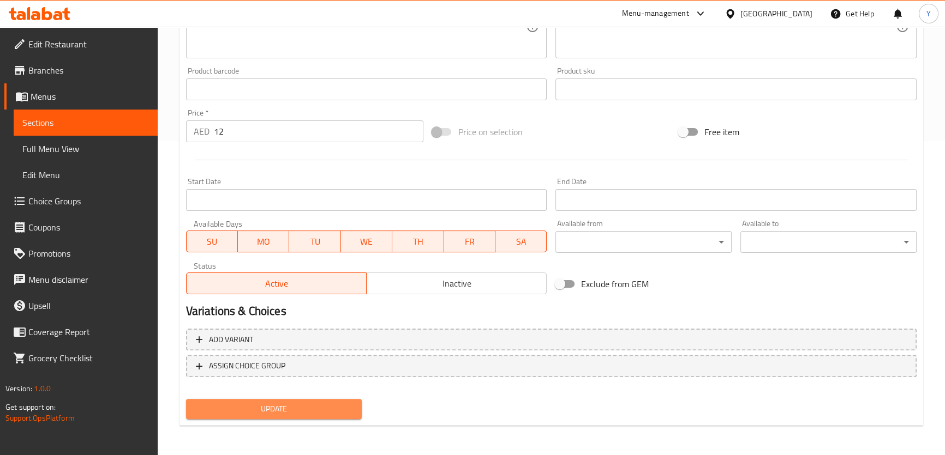
click at [288, 402] on span "Update" at bounding box center [274, 409] width 159 height 14
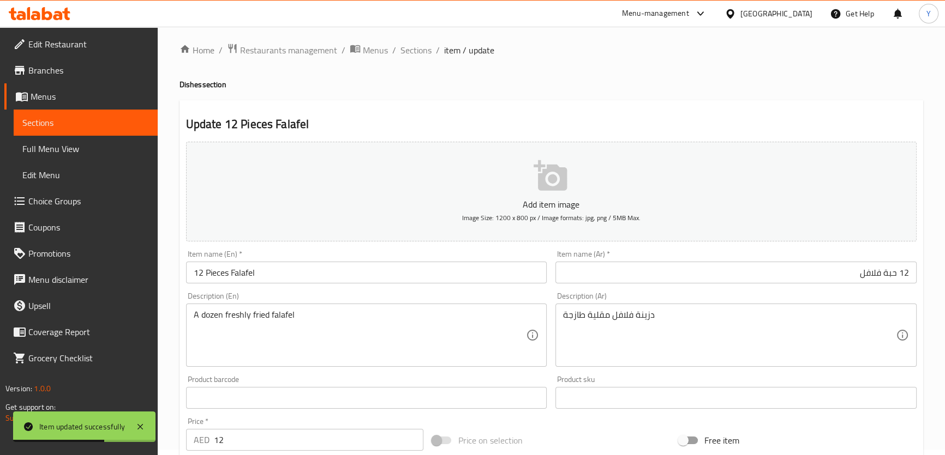
scroll to position [0, 0]
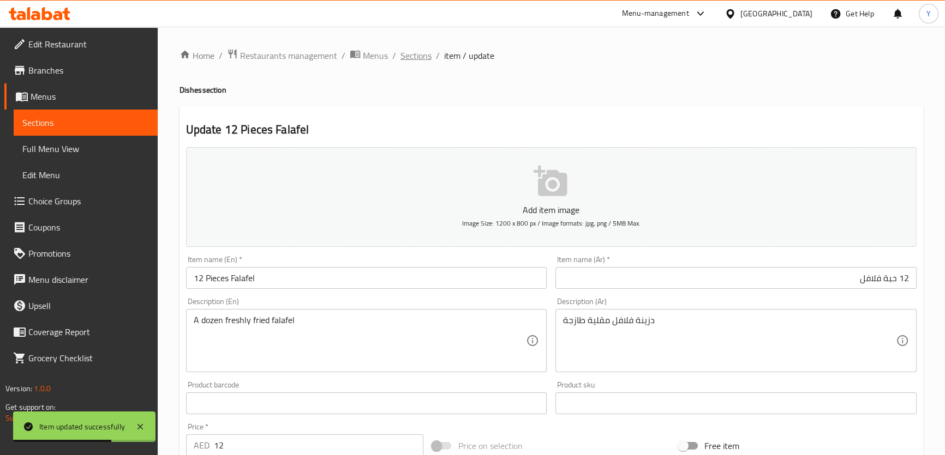
click at [420, 51] on span "Sections" at bounding box center [415, 55] width 31 height 13
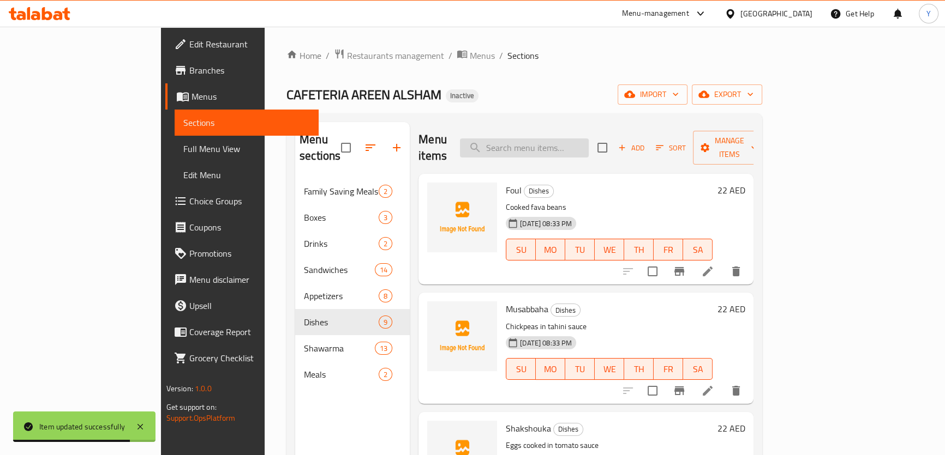
click at [588, 139] on input "search" at bounding box center [524, 148] width 129 height 19
paste input "Soft drinks"
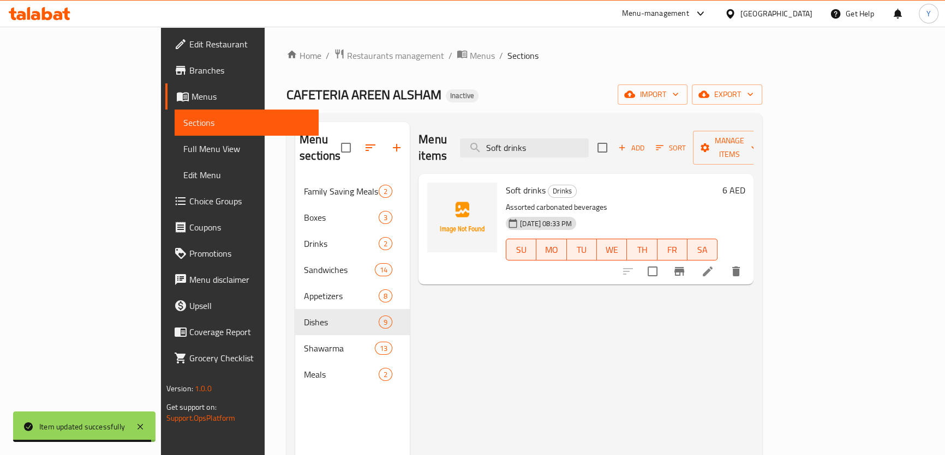
type input "Soft drinks"
click at [712, 267] on icon at bounding box center [707, 272] width 10 height 10
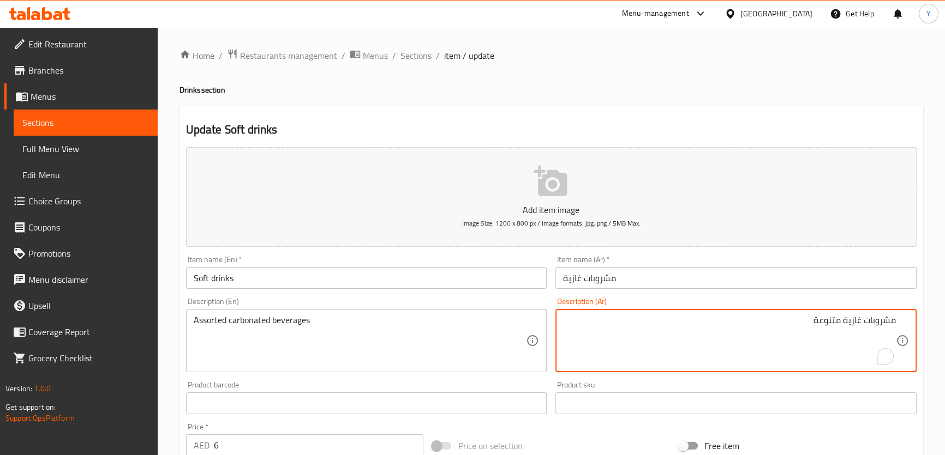
click at [852, 321] on textarea "مشروبات غازية متنوعة" at bounding box center [729, 341] width 333 height 52
click at [865, 320] on textarea "مشروباتمكربن متنوعة" at bounding box center [729, 341] width 333 height 52
type textarea "مشروبات مكربن متنوعة"
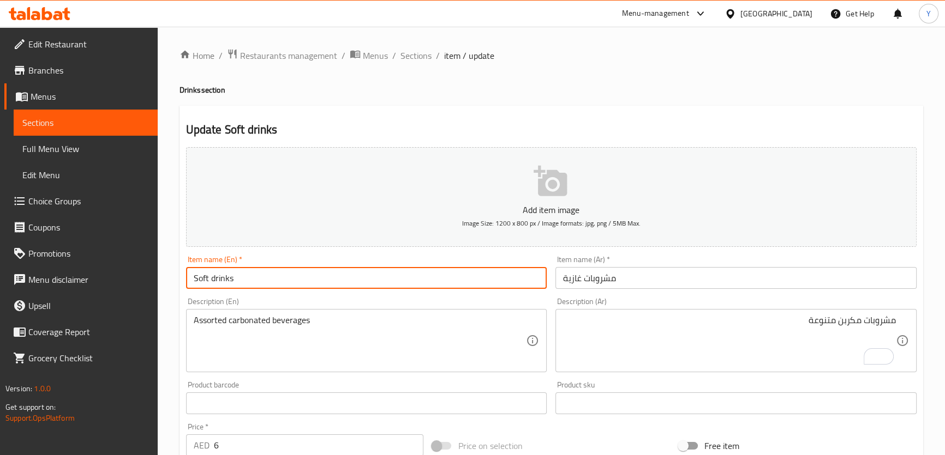
click at [214, 278] on input "Soft drinks" at bounding box center [366, 278] width 361 height 22
type input "Soft Drinks"
click at [735, 106] on div "Update Soft Drinks Add item image Image Size: 1200 x 800 px / Image formats: jp…" at bounding box center [550, 423] width 743 height 635
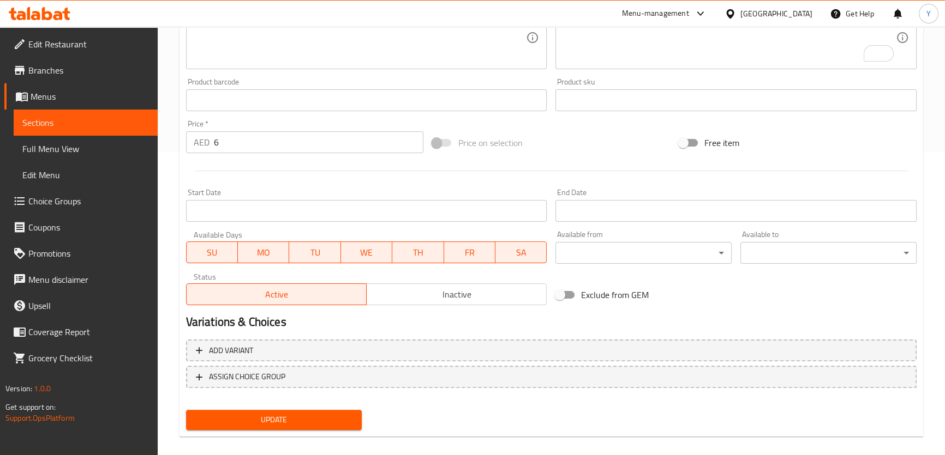
scroll to position [314, 0]
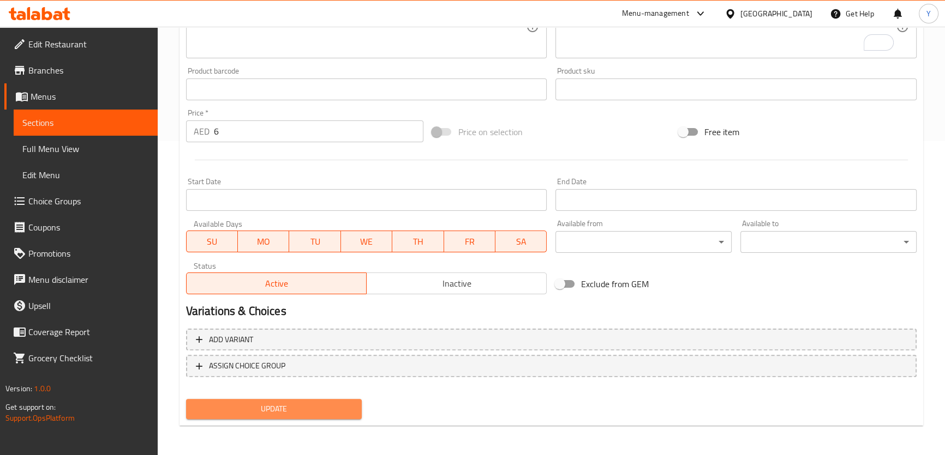
click at [292, 417] on button "Update" at bounding box center [274, 409] width 176 height 20
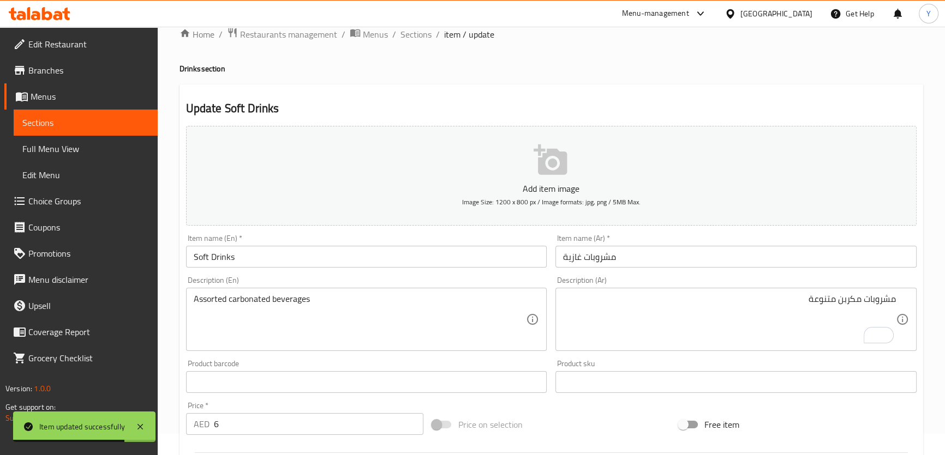
scroll to position [0, 0]
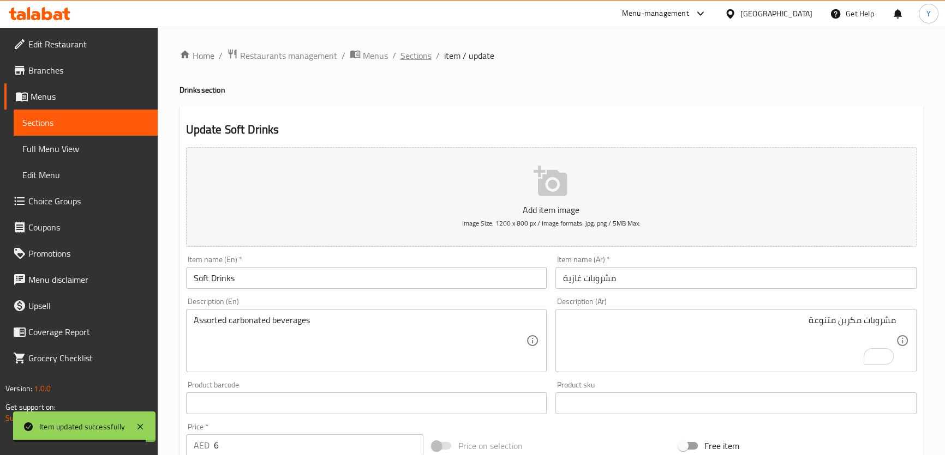
click at [417, 61] on span "Sections" at bounding box center [415, 55] width 31 height 13
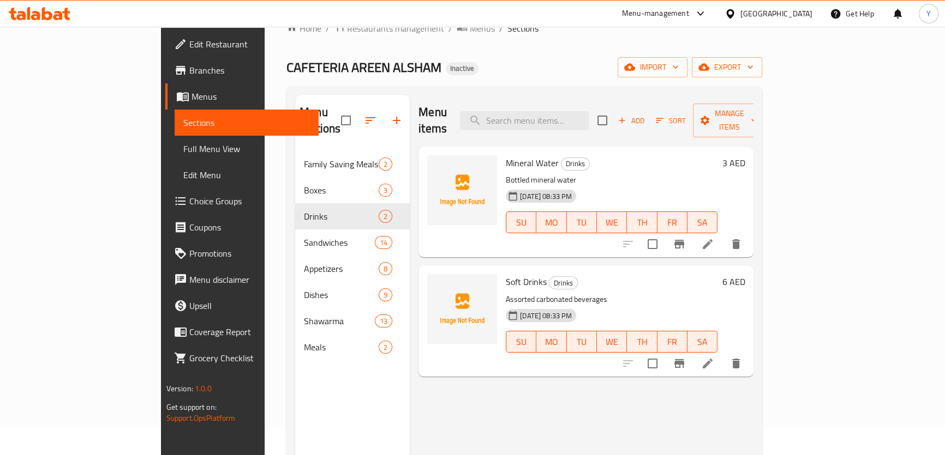
scroll to position [49, 0]
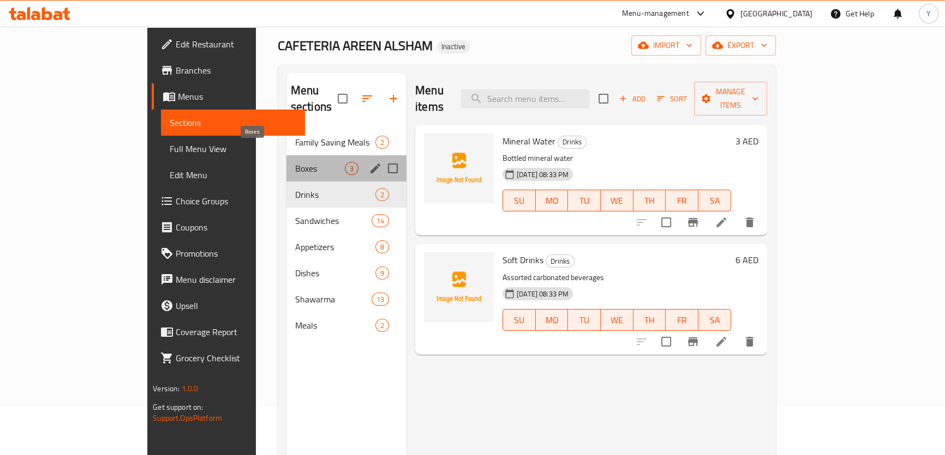
click at [295, 162] on span "Boxes" at bounding box center [320, 168] width 50 height 13
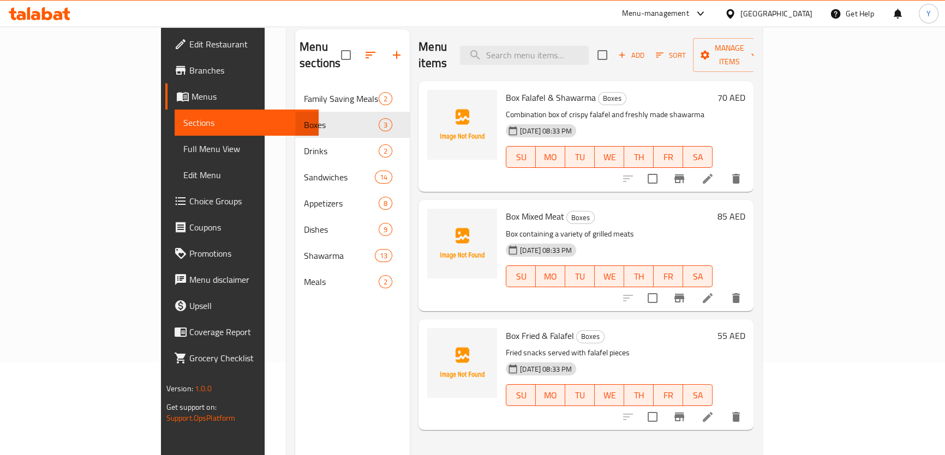
scroll to position [4, 0]
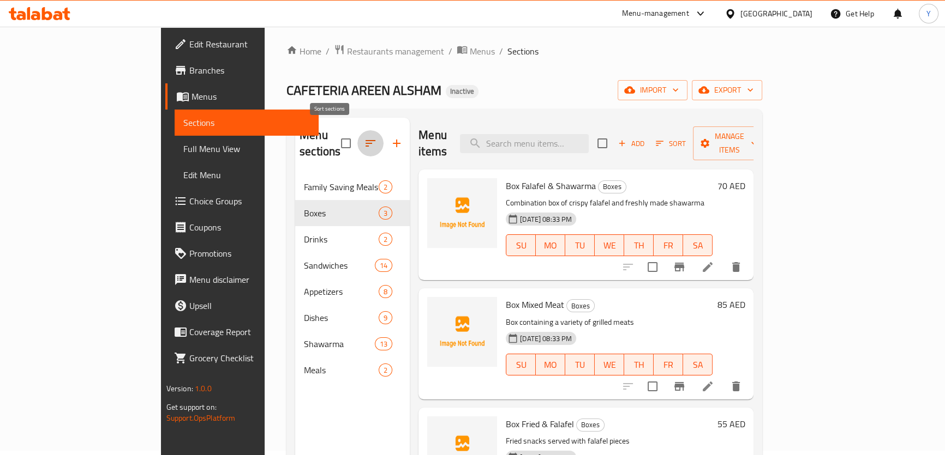
click at [357, 134] on button "button" at bounding box center [370, 143] width 26 height 26
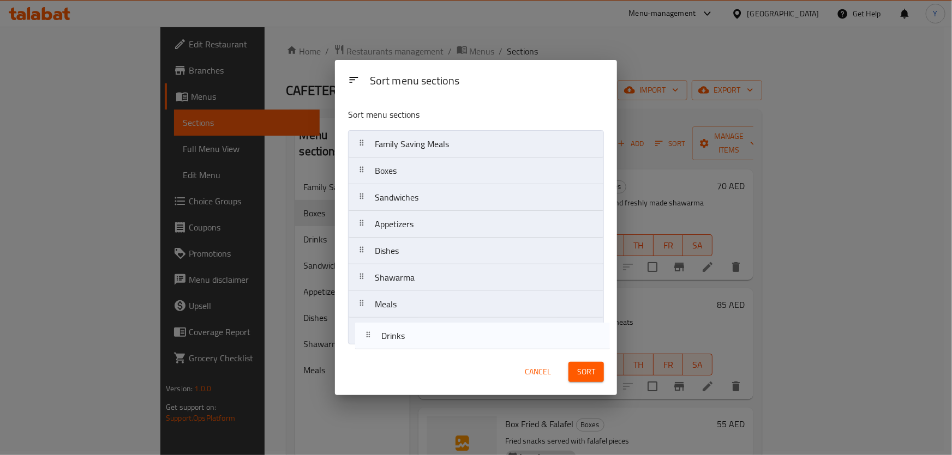
drag, startPoint x: 426, startPoint y: 200, endPoint x: 432, endPoint y: 342, distance: 142.5
click at [432, 342] on nav "Family Saving Meals Boxes Drinks Sandwiches Appetizers Dishes Shawarma Meals" at bounding box center [476, 237] width 256 height 215
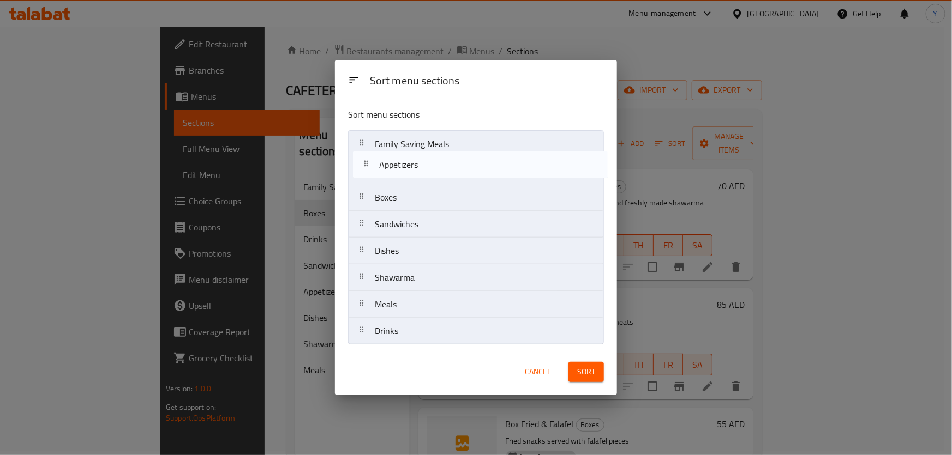
drag, startPoint x: 436, startPoint y: 227, endPoint x: 447, endPoint y: 148, distance: 79.8
click at [447, 148] on nav "Family Saving Meals Boxes Sandwiches Appetizers Dishes Shawarma Meals Drinks" at bounding box center [476, 237] width 256 height 215
drag, startPoint x: 447, startPoint y: 153, endPoint x: 446, endPoint y: 129, distance: 24.0
click at [446, 129] on div "Sort menu sections Family Saving Meals Appetizers Boxes Sandwiches Dishes Shawa…" at bounding box center [476, 224] width 282 height 250
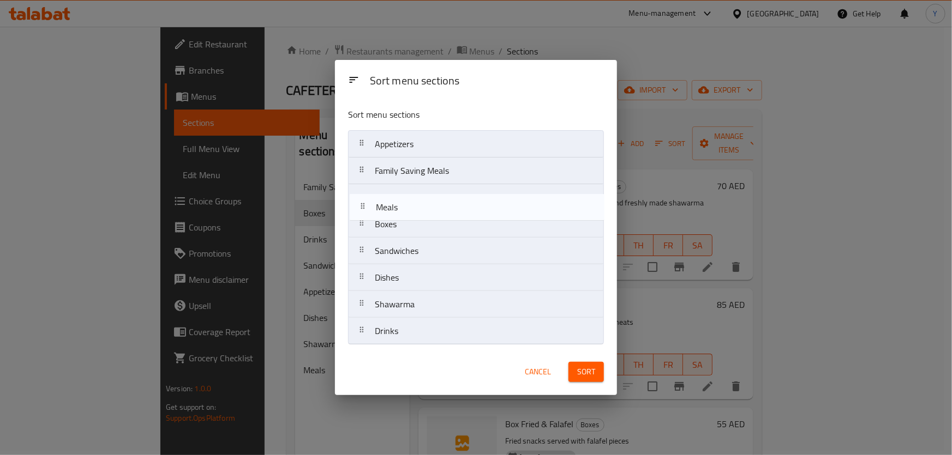
drag, startPoint x: 409, startPoint y: 299, endPoint x: 416, endPoint y: 191, distance: 108.7
click at [416, 191] on nav "Appetizers Family Saving Meals Boxes Sandwiches Dishes Shawarma Meals Drinks" at bounding box center [476, 237] width 256 height 215
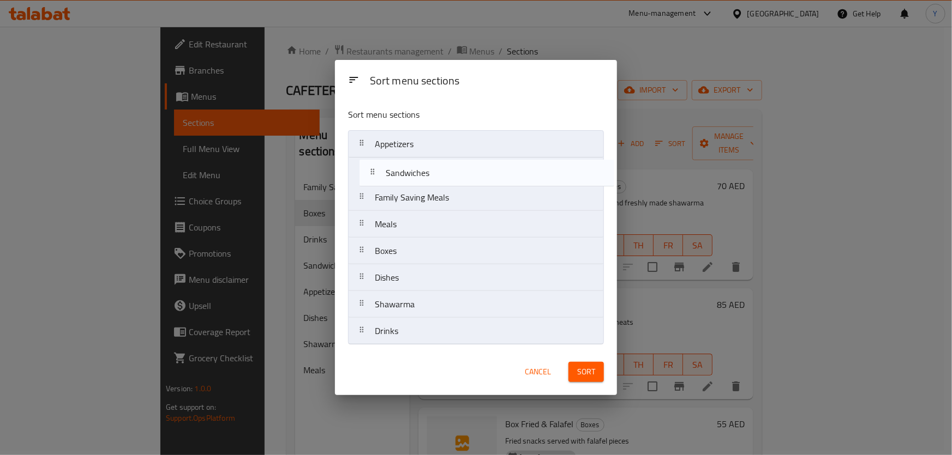
drag, startPoint x: 411, startPoint y: 249, endPoint x: 421, endPoint y: 166, distance: 84.0
click at [421, 166] on nav "Appetizers Family Saving Meals Meals Boxes Sandwiches Dishes Shawarma Drinks" at bounding box center [476, 237] width 256 height 215
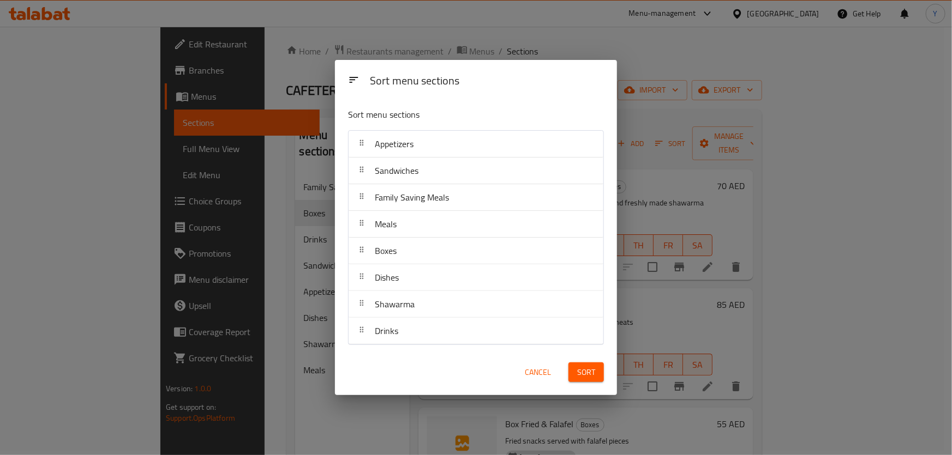
click at [415, 272] on div "Dishes" at bounding box center [476, 277] width 246 height 26
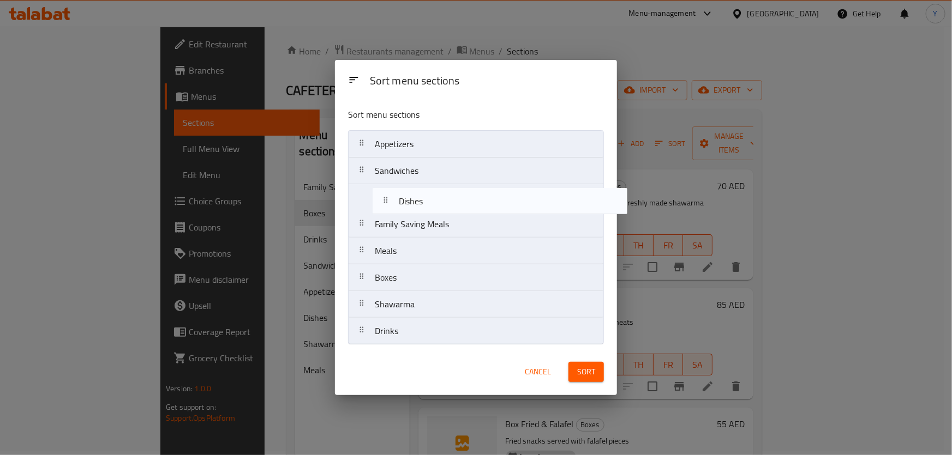
drag, startPoint x: 415, startPoint y: 272, endPoint x: 438, endPoint y: 189, distance: 86.1
click at [438, 189] on nav "Appetizers Sandwiches Family Saving Meals Meals Boxes Dishes Shawarma Drinks" at bounding box center [476, 237] width 256 height 215
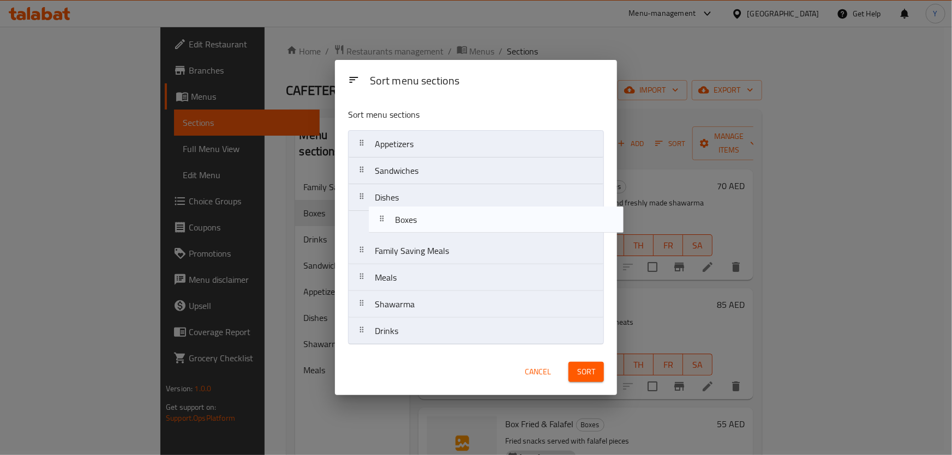
drag, startPoint x: 408, startPoint y: 250, endPoint x: 421, endPoint y: 216, distance: 36.8
click at [421, 216] on nav "Appetizers Sandwiches Dishes Family Saving Meals Meals Boxes Shawarma Drinks" at bounding box center [476, 237] width 256 height 215
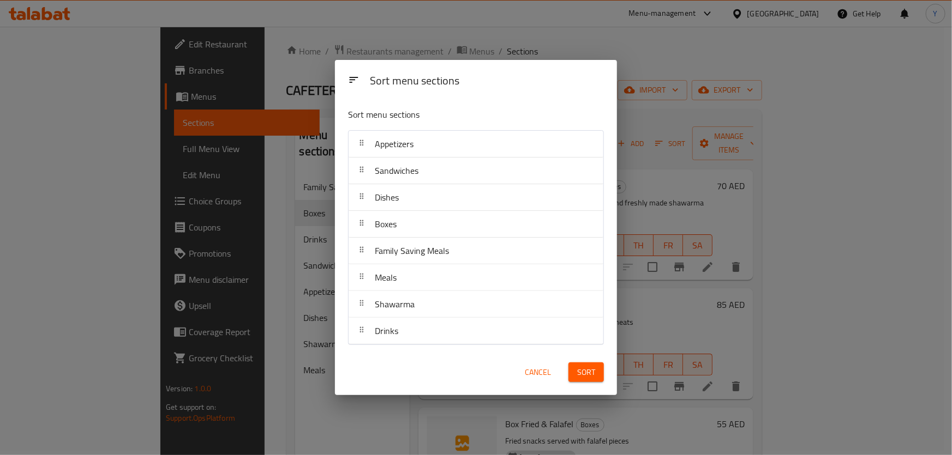
click at [585, 371] on span "Sort" at bounding box center [586, 373] width 18 height 14
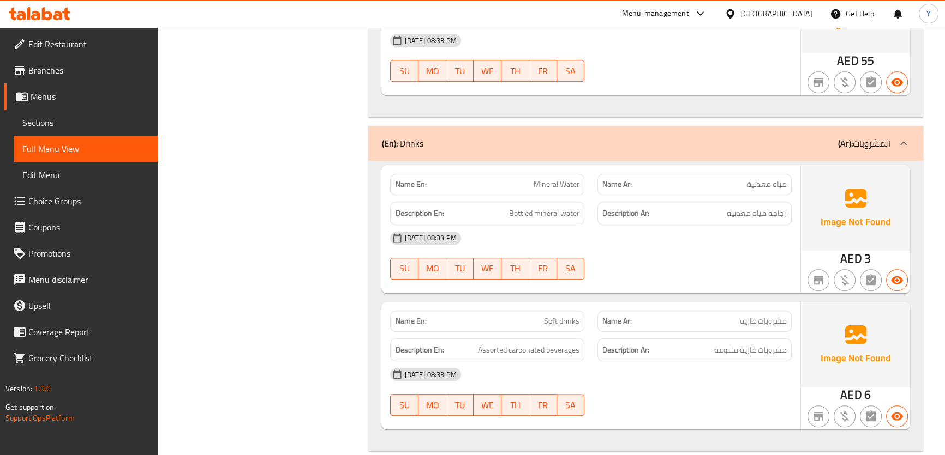
drag, startPoint x: 687, startPoint y: 267, endPoint x: 693, endPoint y: 474, distance: 207.3
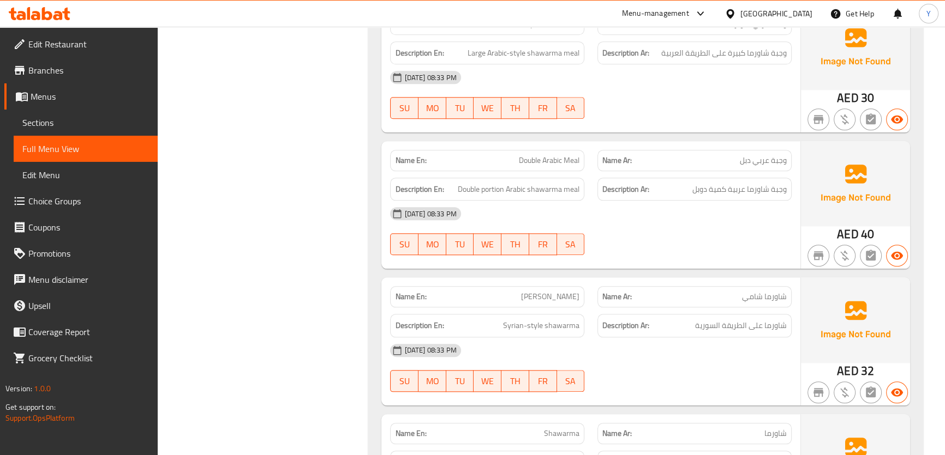
scroll to position [6123, 0]
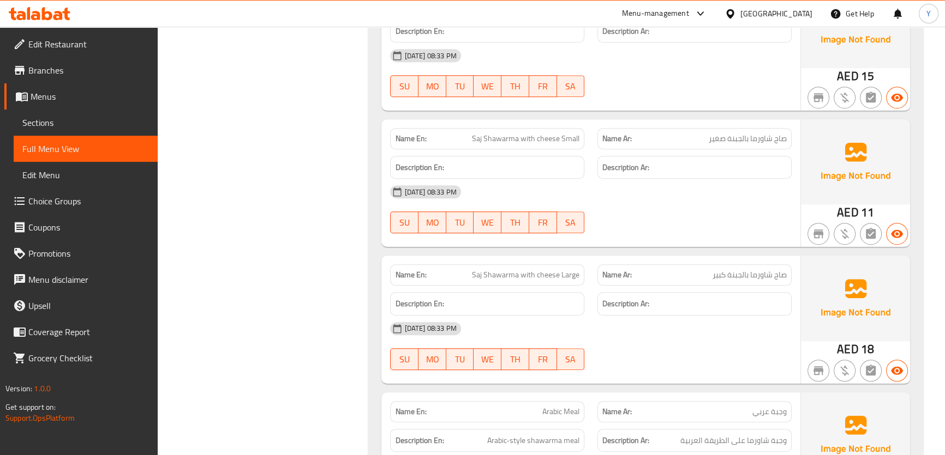
drag, startPoint x: 748, startPoint y: 183, endPoint x: 895, endPoint y: 82, distance: 178.0
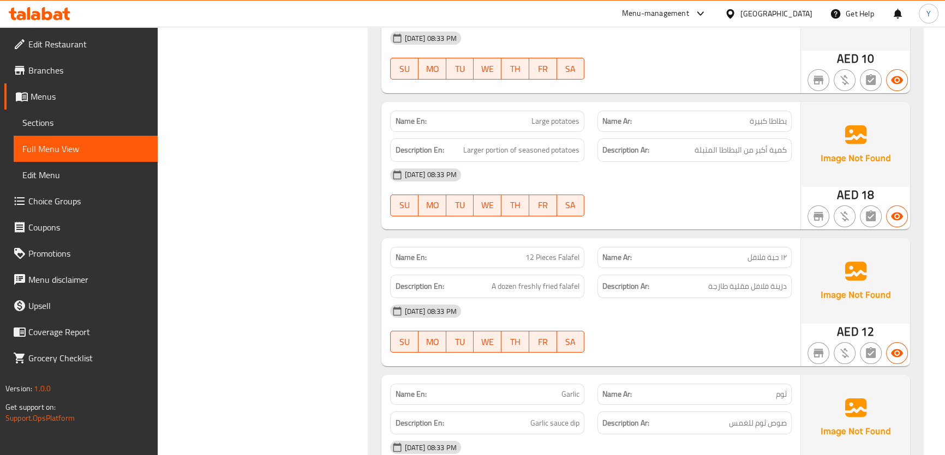
scroll to position [5174, 0]
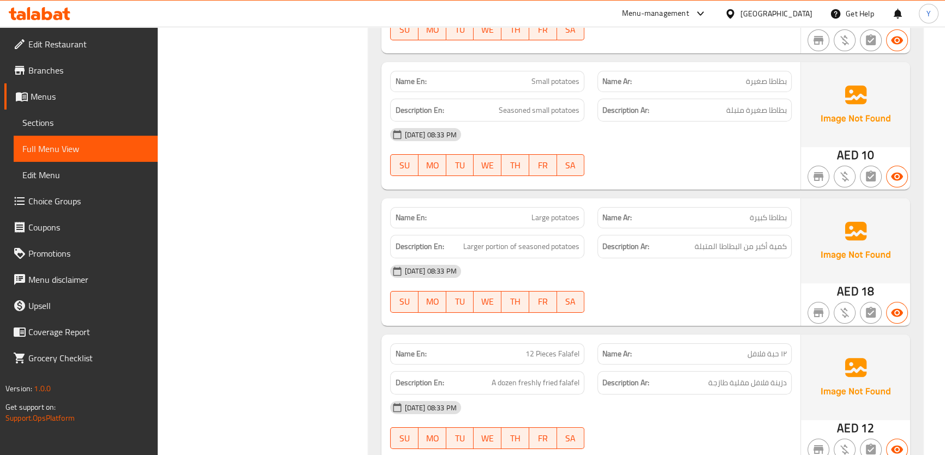
copy span "12 Pieces Falafel"
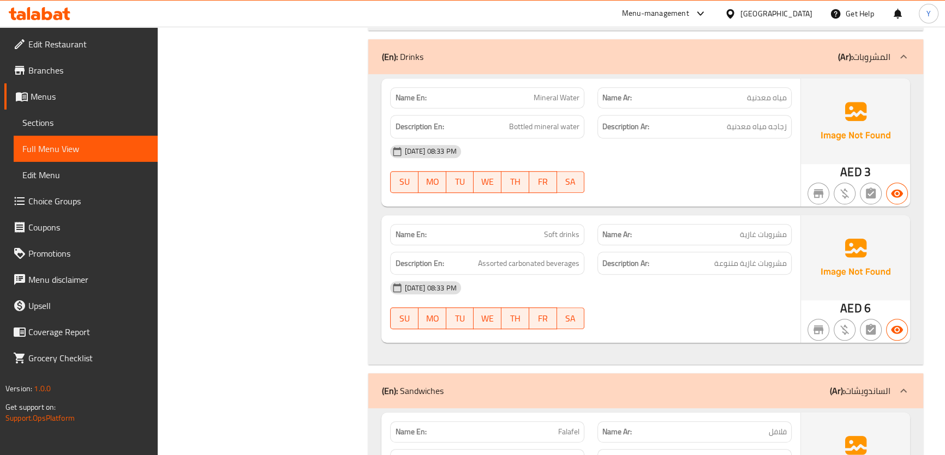
scroll to position [960, 0]
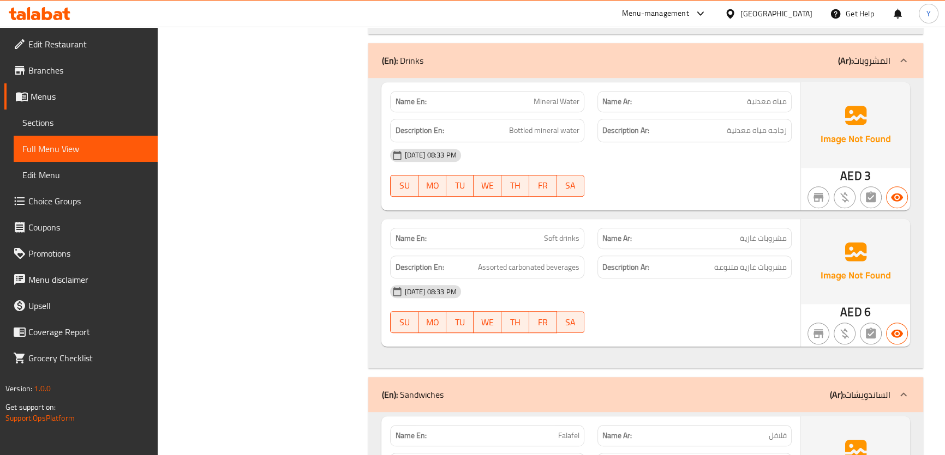
copy span "Soft drinks"
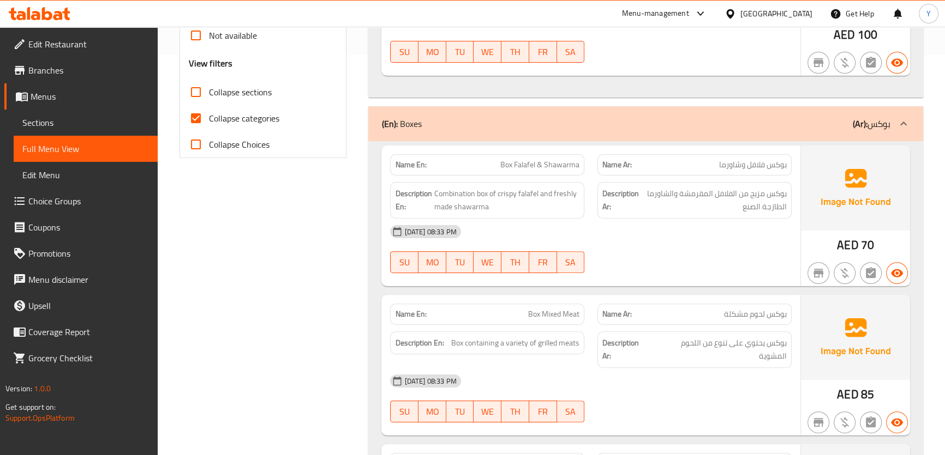
scroll to position [594, 0]
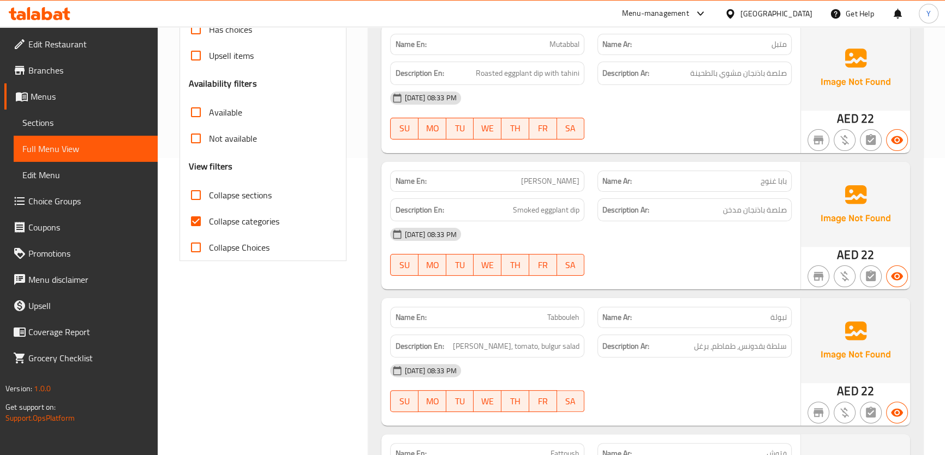
drag, startPoint x: 737, startPoint y: 206, endPoint x: 737, endPoint y: 474, distance: 268.3
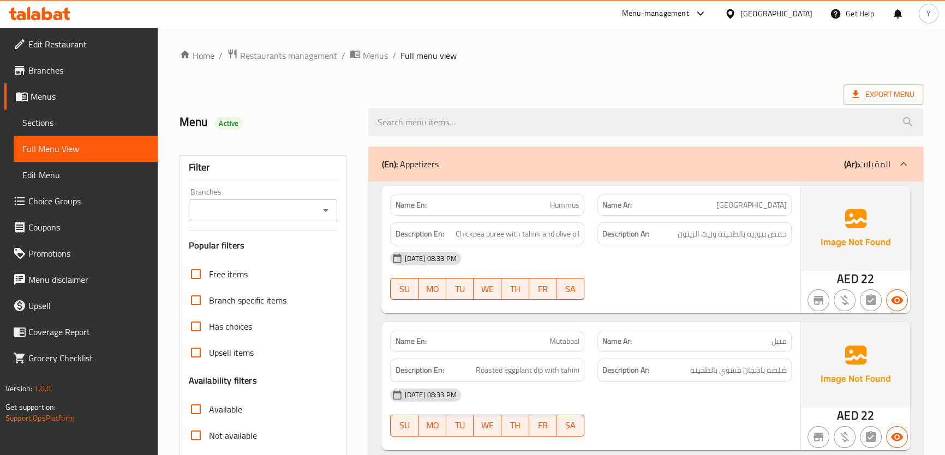
drag, startPoint x: 726, startPoint y: 283, endPoint x: 794, endPoint y: -50, distance: 340.0
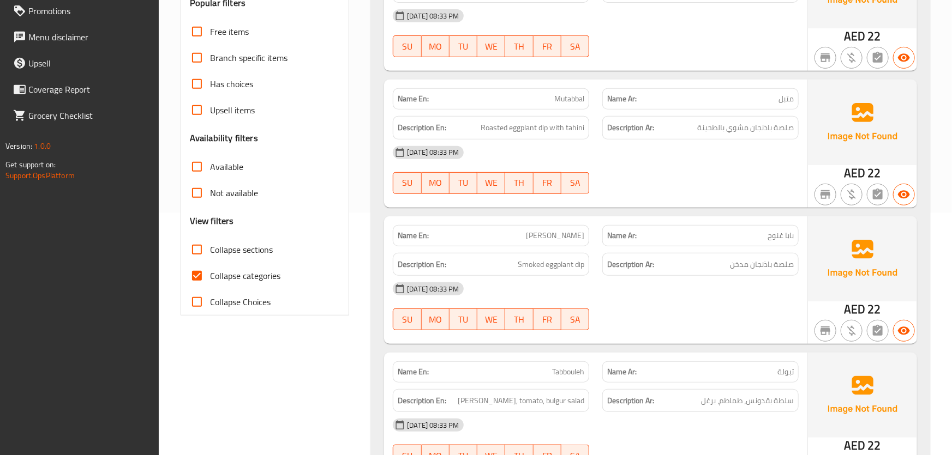
scroll to position [248, 0]
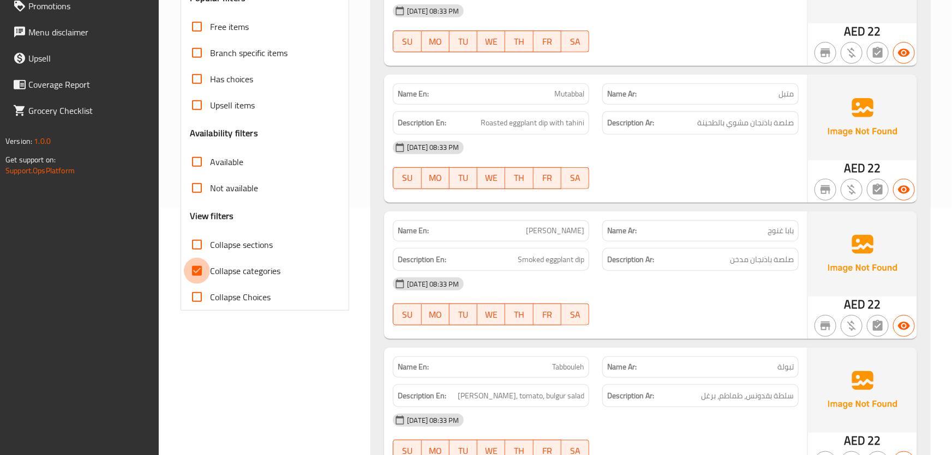
click at [198, 273] on input "Collapse categories" at bounding box center [197, 271] width 26 height 26
checkbox input "false"
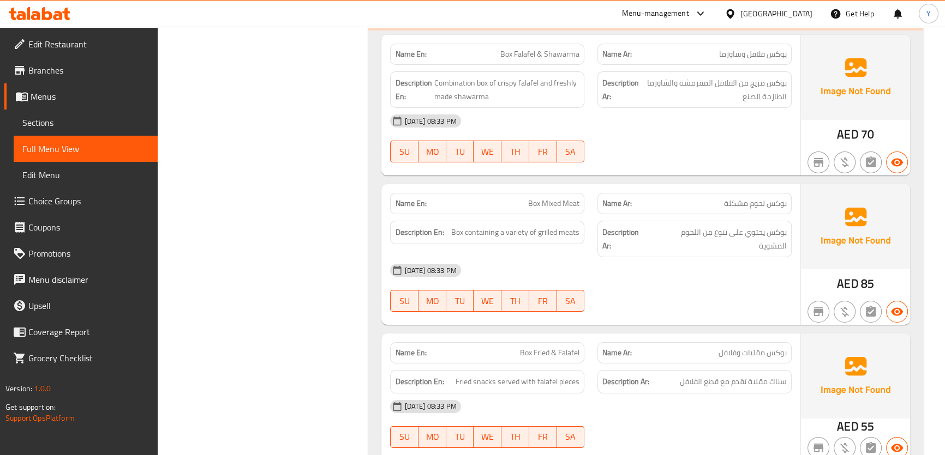
scroll to position [0, 0]
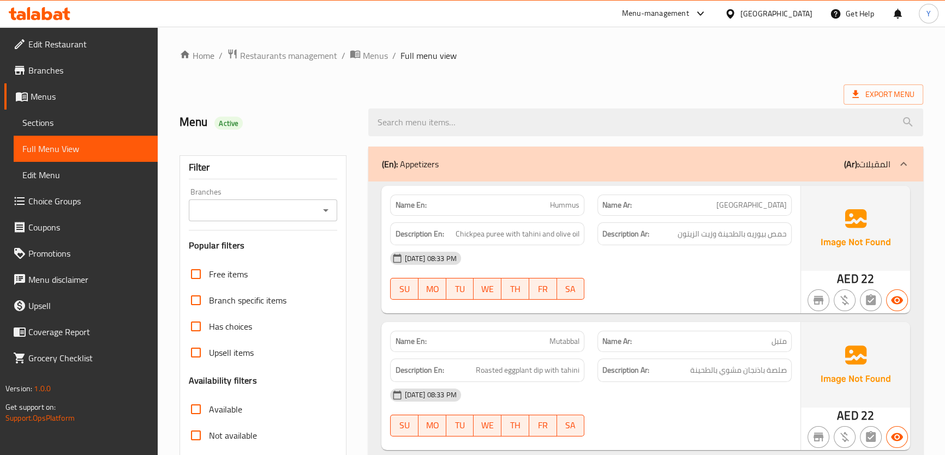
drag, startPoint x: 794, startPoint y: 303, endPoint x: 912, endPoint y: 3, distance: 322.8
click at [905, 101] on span "Export Menu" at bounding box center [883, 95] width 62 height 14
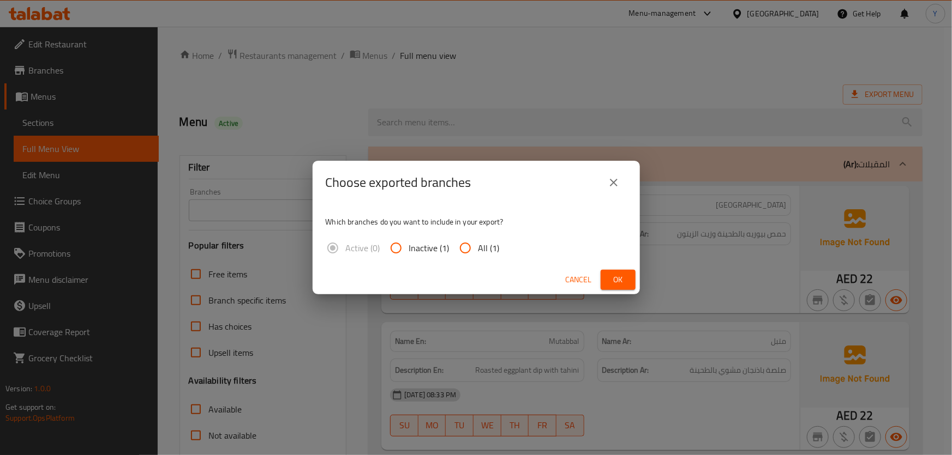
click at [634, 278] on button "Ok" at bounding box center [617, 280] width 35 height 20
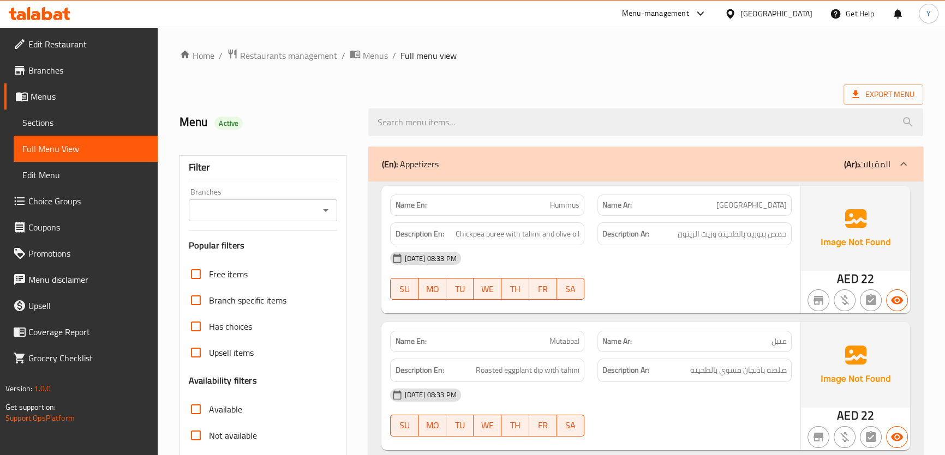
drag, startPoint x: 353, startPoint y: 22, endPoint x: 282, endPoint y: 1, distance: 73.9
click at [353, 22] on div "Menu-management United Arab Emirates Get Help Y" at bounding box center [472, 14] width 945 height 26
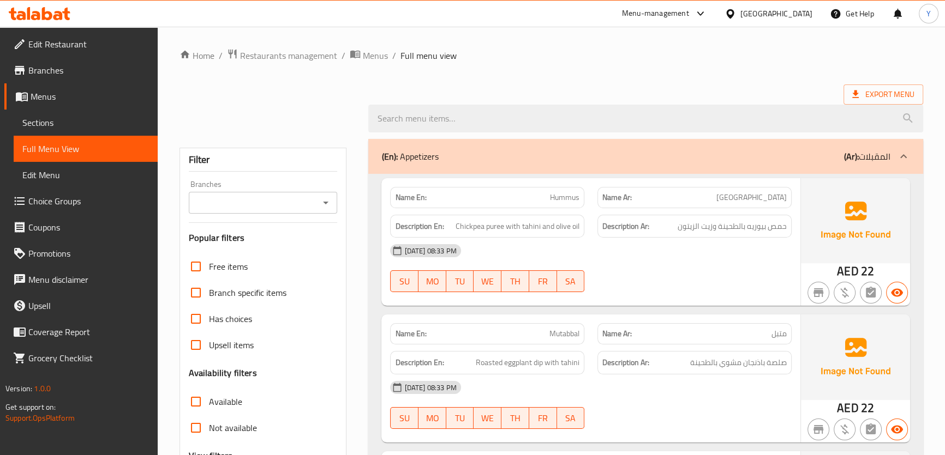
scroll to position [446, 0]
